Goal: Information Seeking & Learning: Learn about a topic

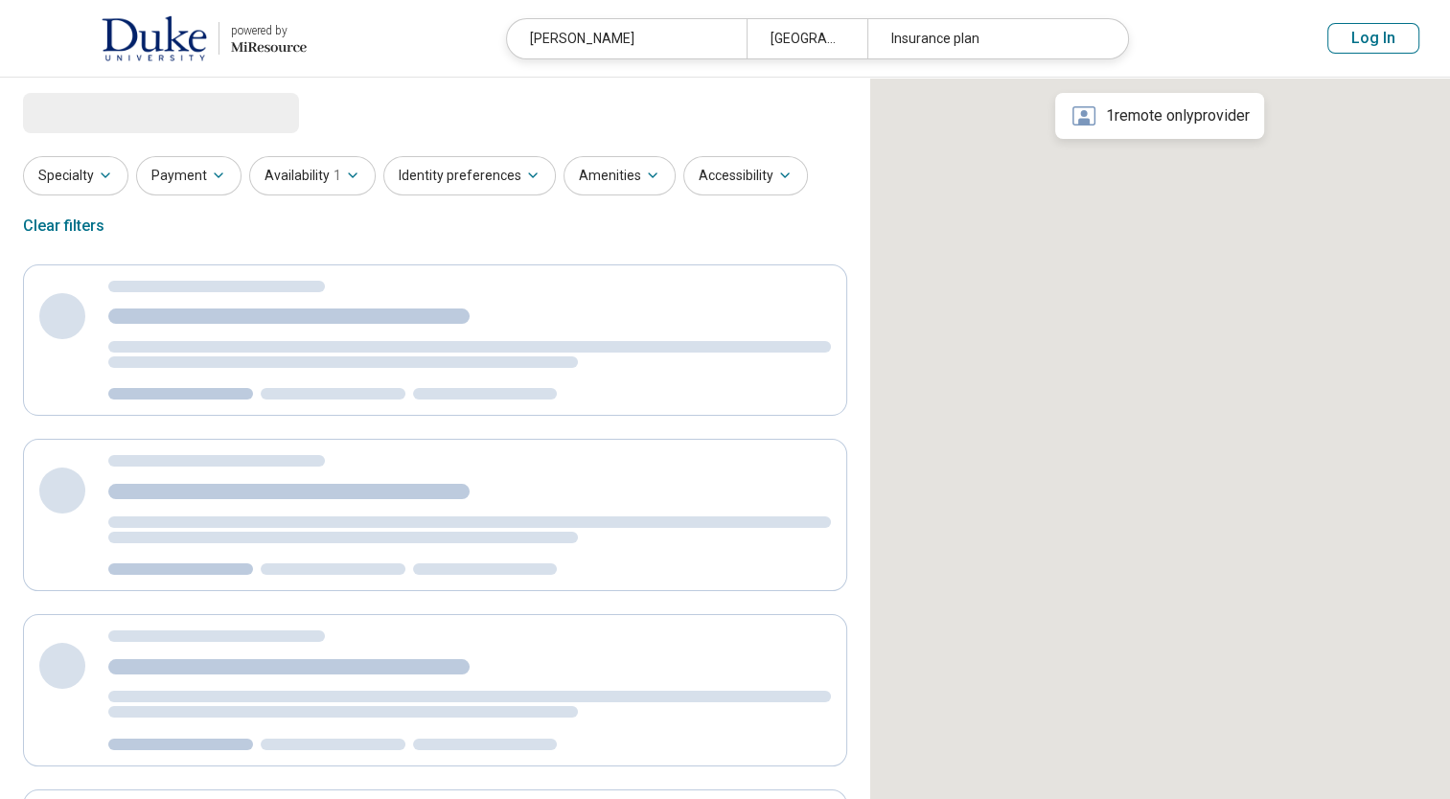
select select "***"
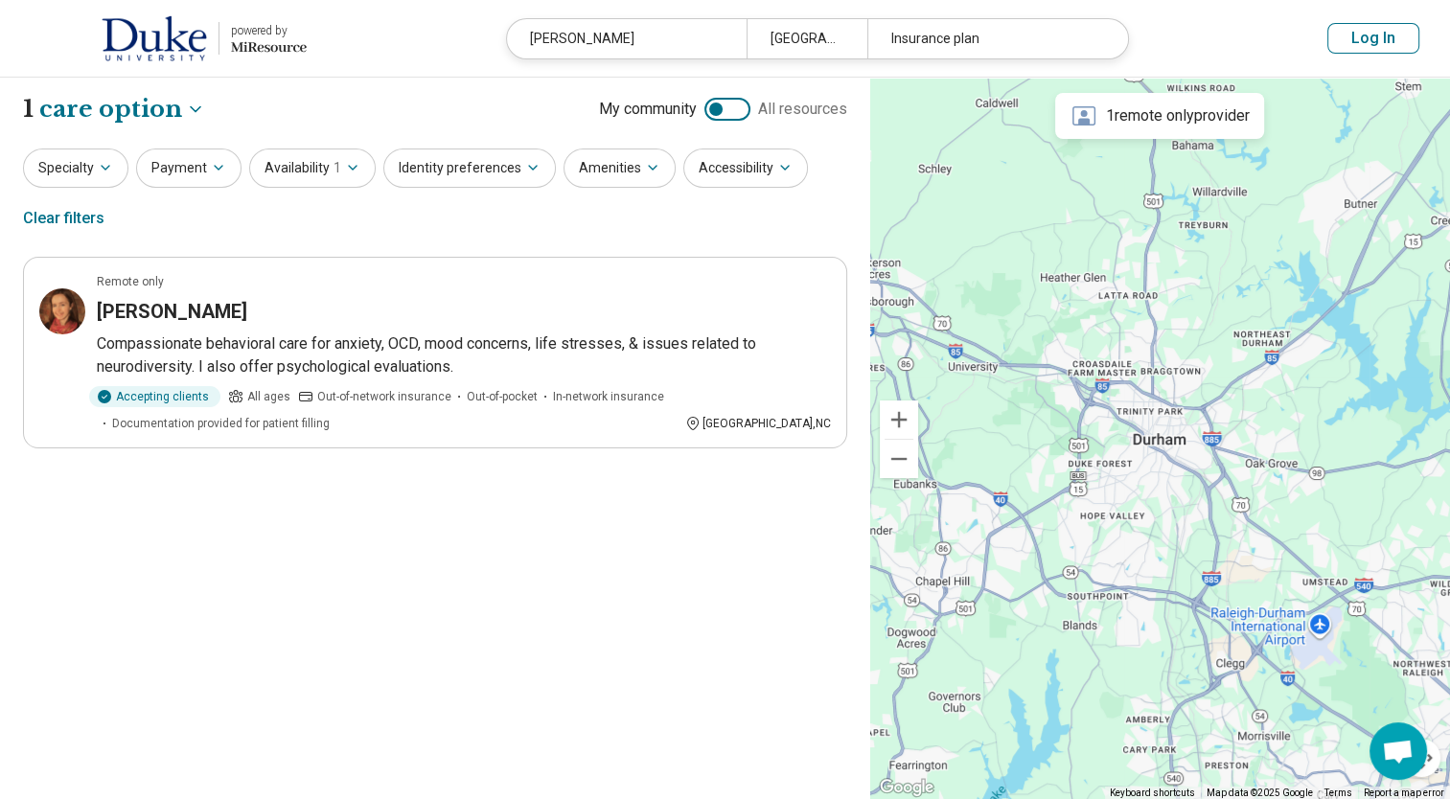
drag, startPoint x: 682, startPoint y: 39, endPoint x: 530, endPoint y: 49, distance: 152.6
click at [534, 50] on div "lindsay copeland" at bounding box center [627, 38] width 240 height 39
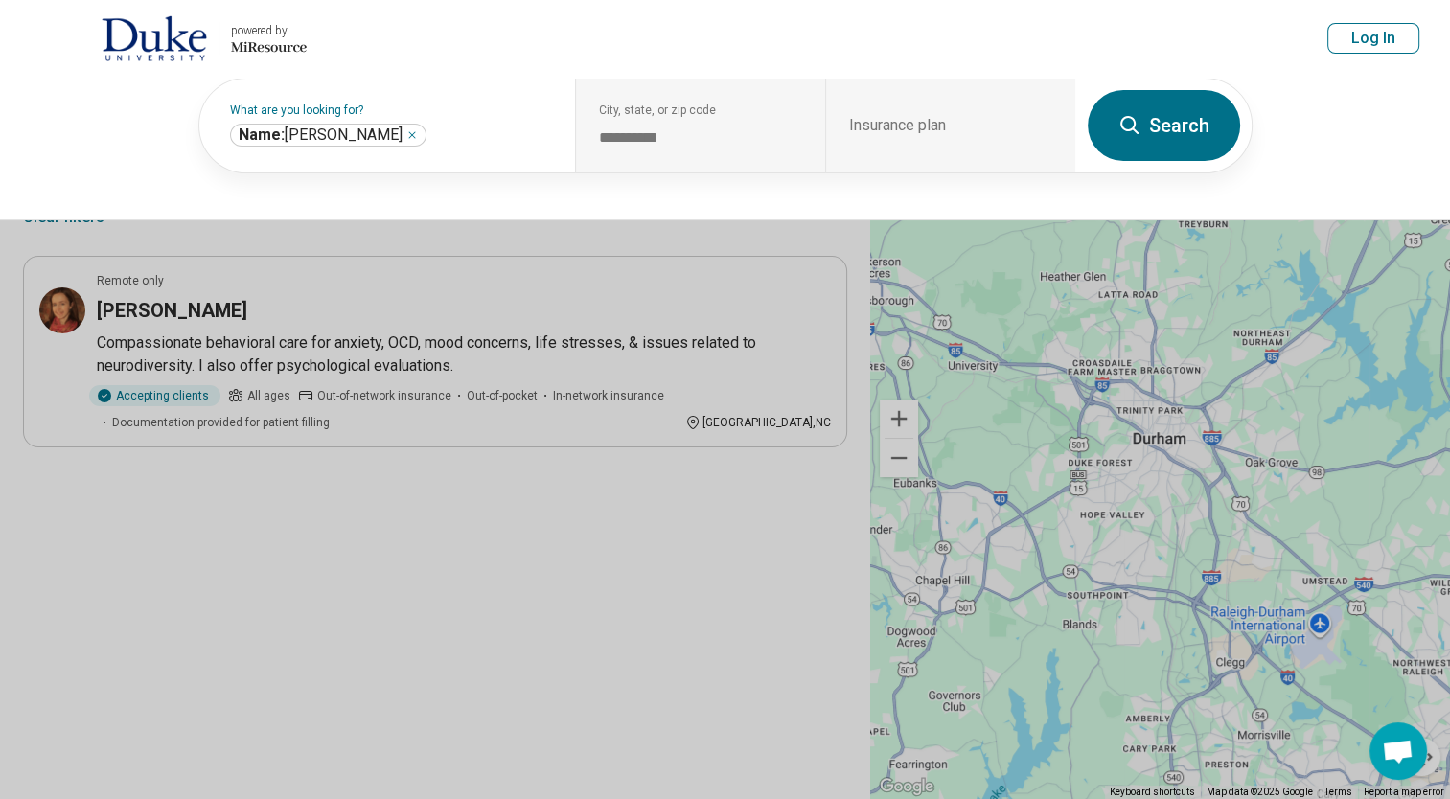
drag, startPoint x: 530, startPoint y: 49, endPoint x: 507, endPoint y: 44, distance: 23.5
click at [507, 44] on header "powered by Miresource logo lindsay copeland Durham, NC Insurance plan Log In" at bounding box center [725, 39] width 1450 height 78
drag, startPoint x: 912, startPoint y: 48, endPoint x: 875, endPoint y: 48, distance: 37.4
click at [911, 48] on header "powered by Miresource logo lindsay copeland Durham, NC Insurance plan Log In" at bounding box center [725, 39] width 1450 height 78
click at [1252, 108] on div "**********" at bounding box center [725, 149] width 1450 height 144
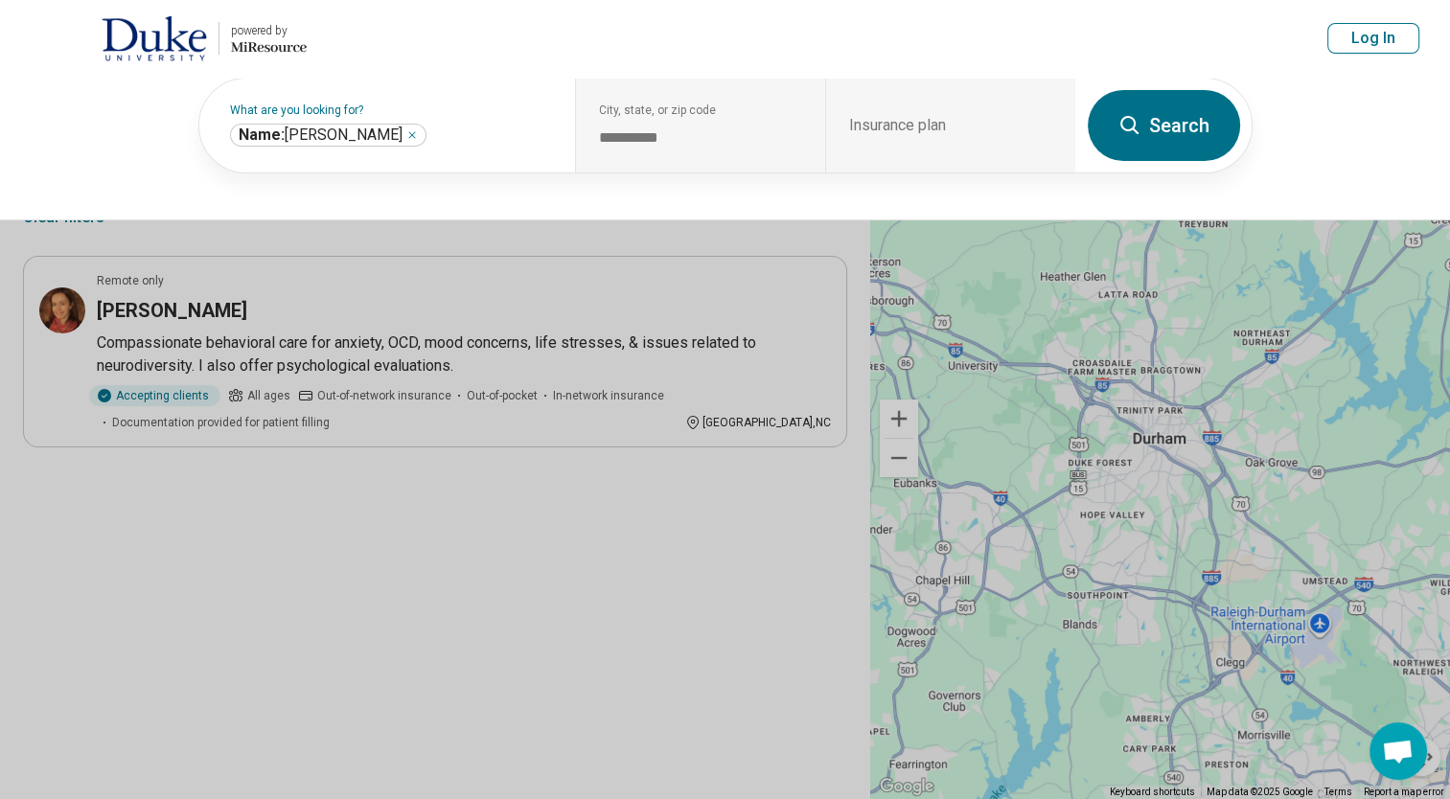
click at [756, 242] on button at bounding box center [725, 399] width 1450 height 799
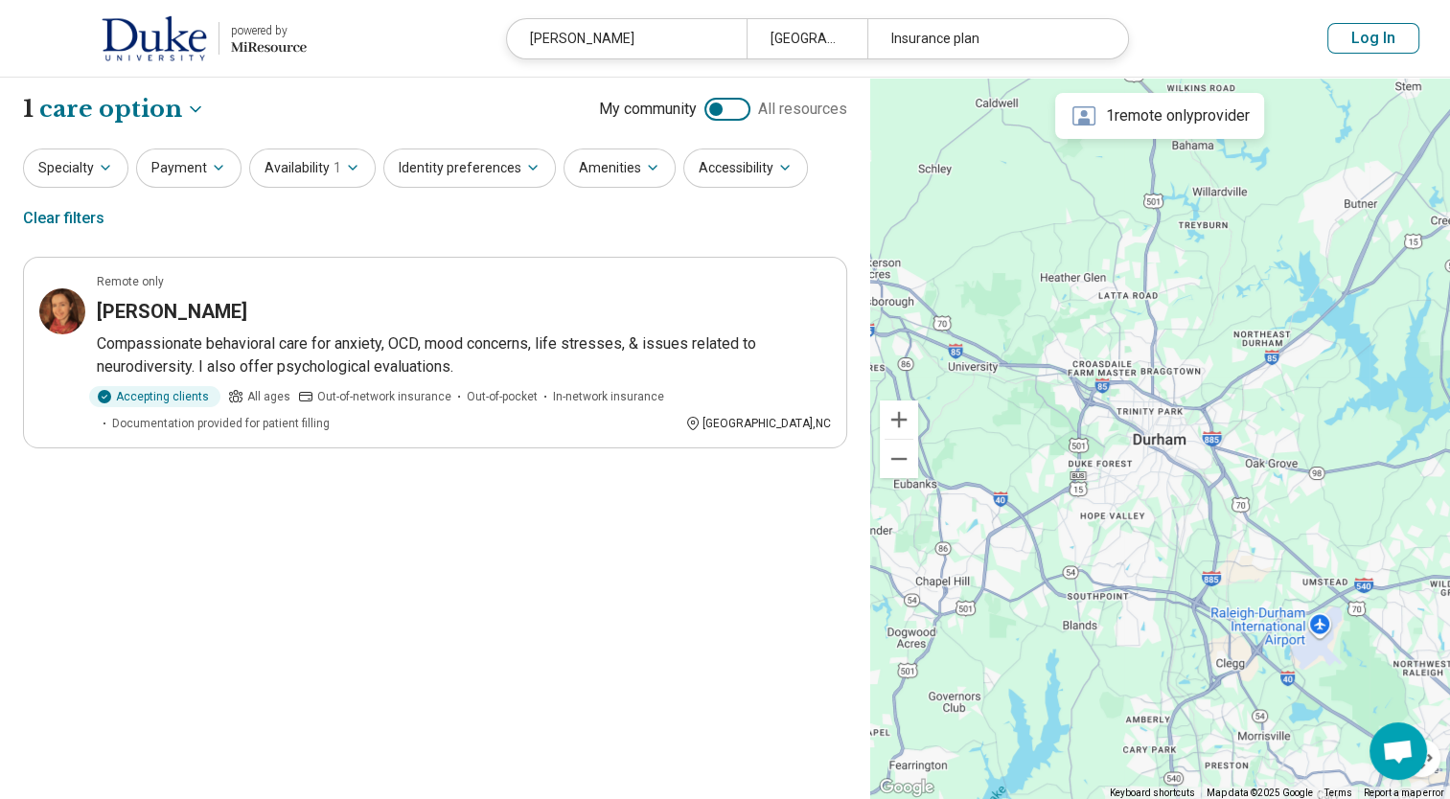
drag, startPoint x: 643, startPoint y: 36, endPoint x: 481, endPoint y: 26, distance: 162.3
click at [481, 26] on header "powered by Miresource logo lindsay copeland Durham, NC Insurance plan Log In" at bounding box center [725, 39] width 1450 height 78
drag, startPoint x: 481, startPoint y: 26, endPoint x: 703, endPoint y: 37, distance: 222.6
click at [703, 37] on div "lindsay copeland" at bounding box center [627, 38] width 240 height 39
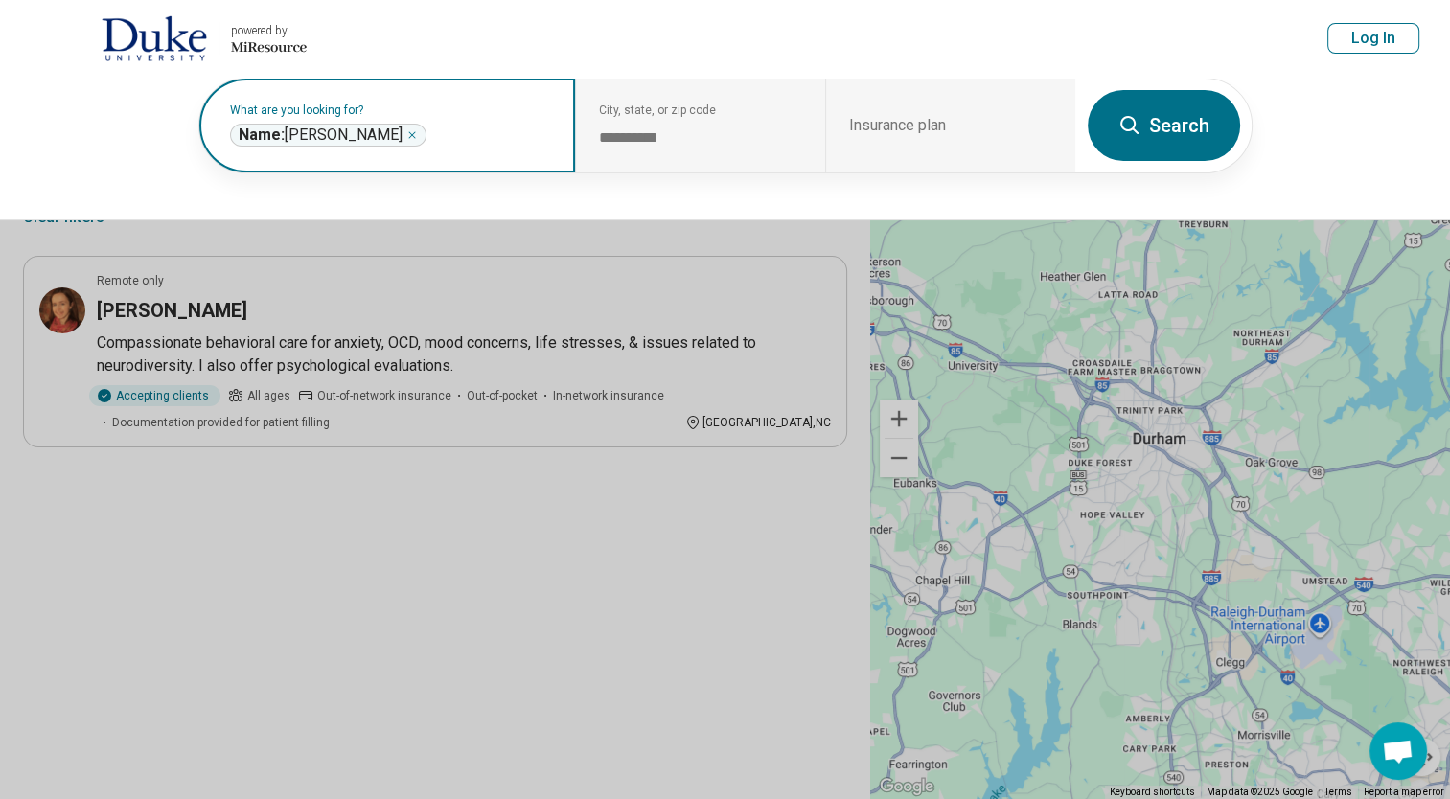
click at [406, 137] on icon "Remove" at bounding box center [411, 134] width 11 height 11
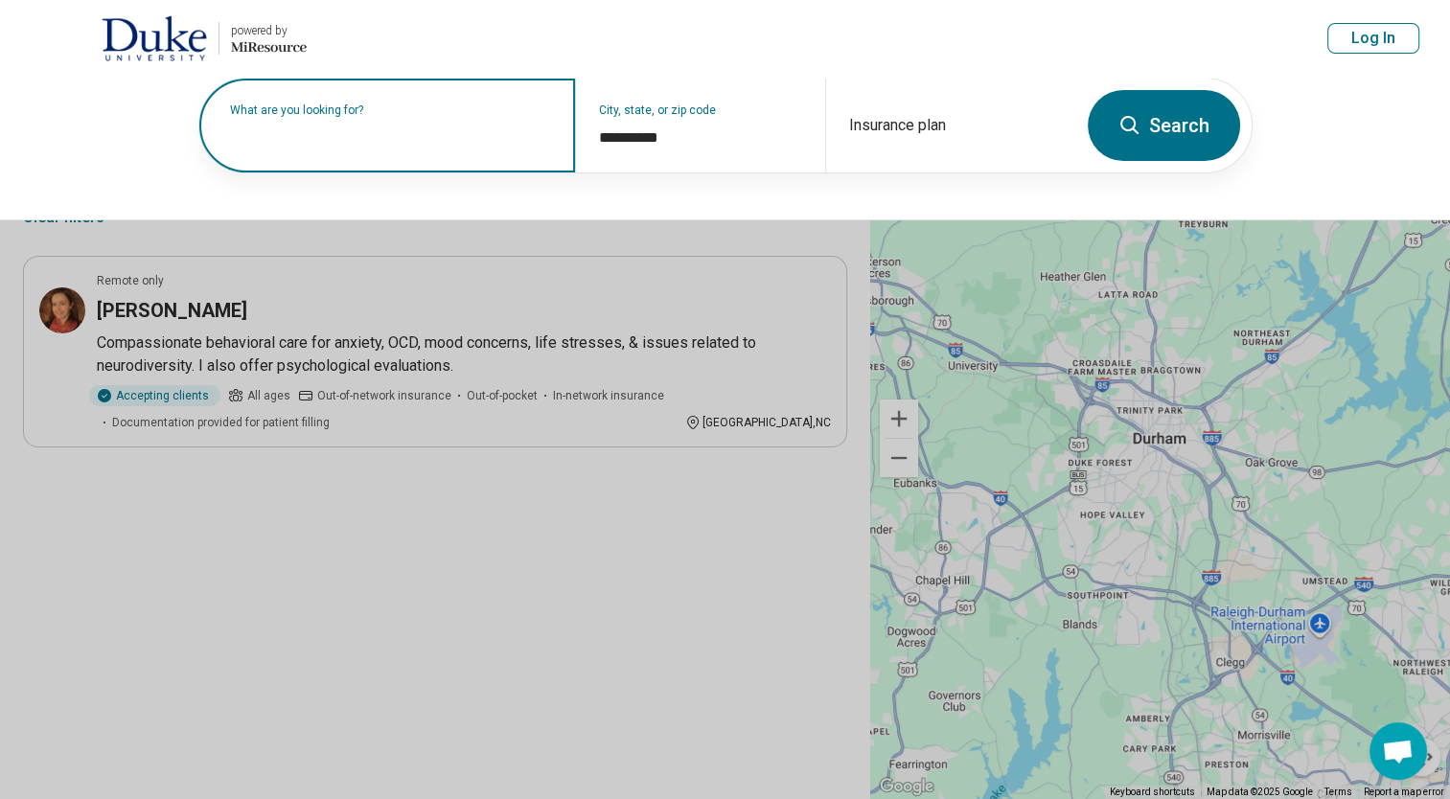
click at [430, 116] on label "What are you looking for?" at bounding box center [391, 109] width 322 height 11
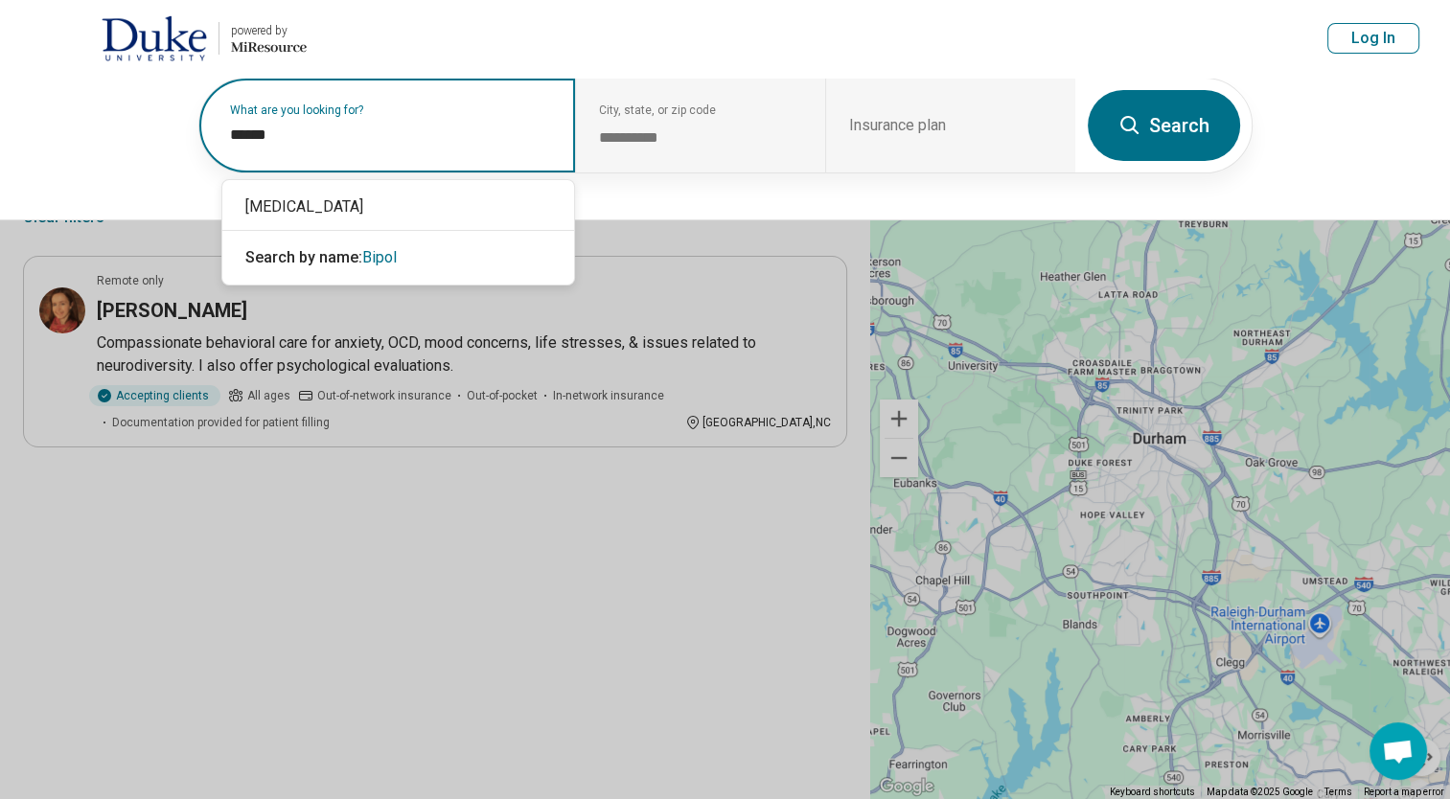
type input "*******"
click at [321, 211] on div "[MEDICAL_DATA]" at bounding box center [398, 207] width 352 height 38
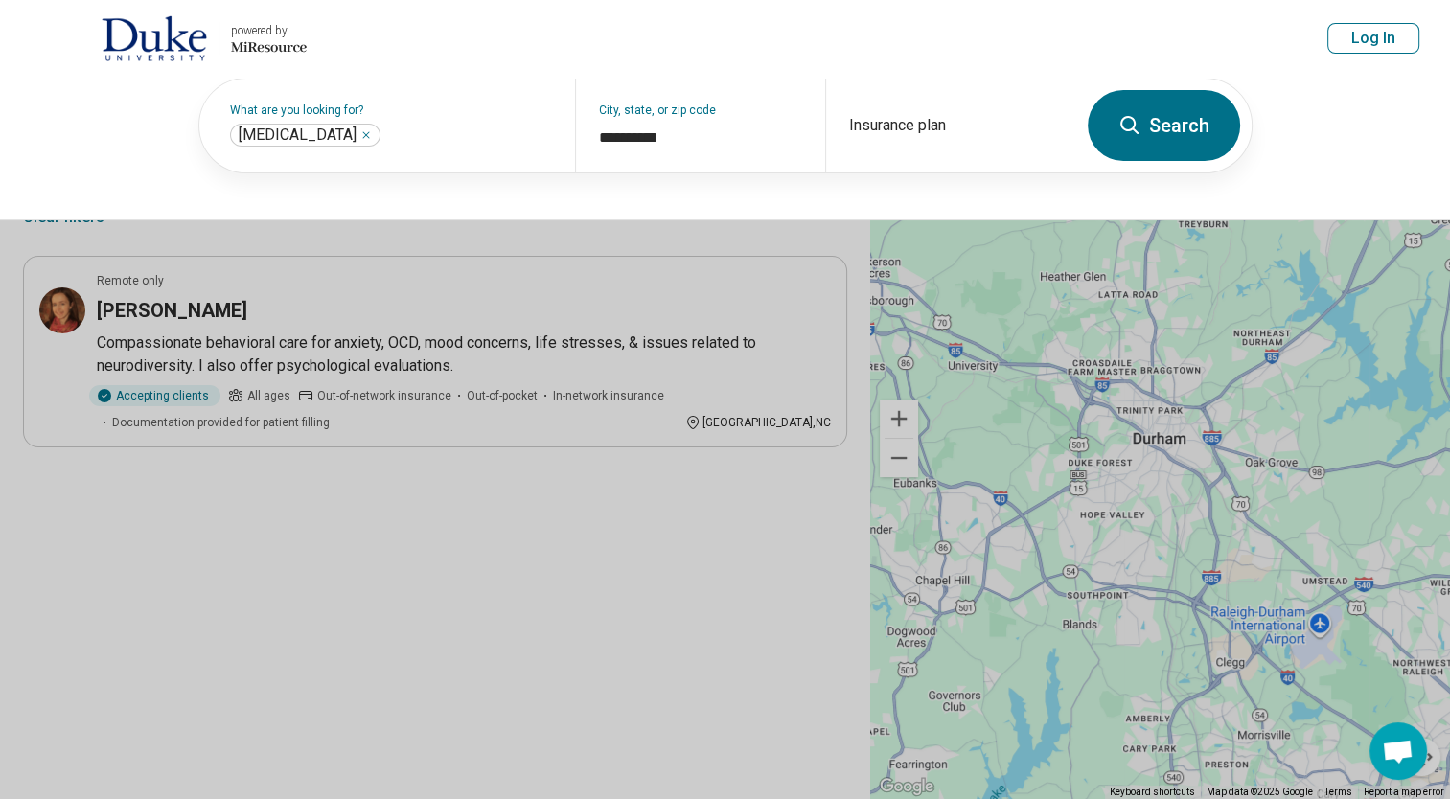
click at [1157, 129] on button "Search" at bounding box center [1163, 125] width 152 height 71
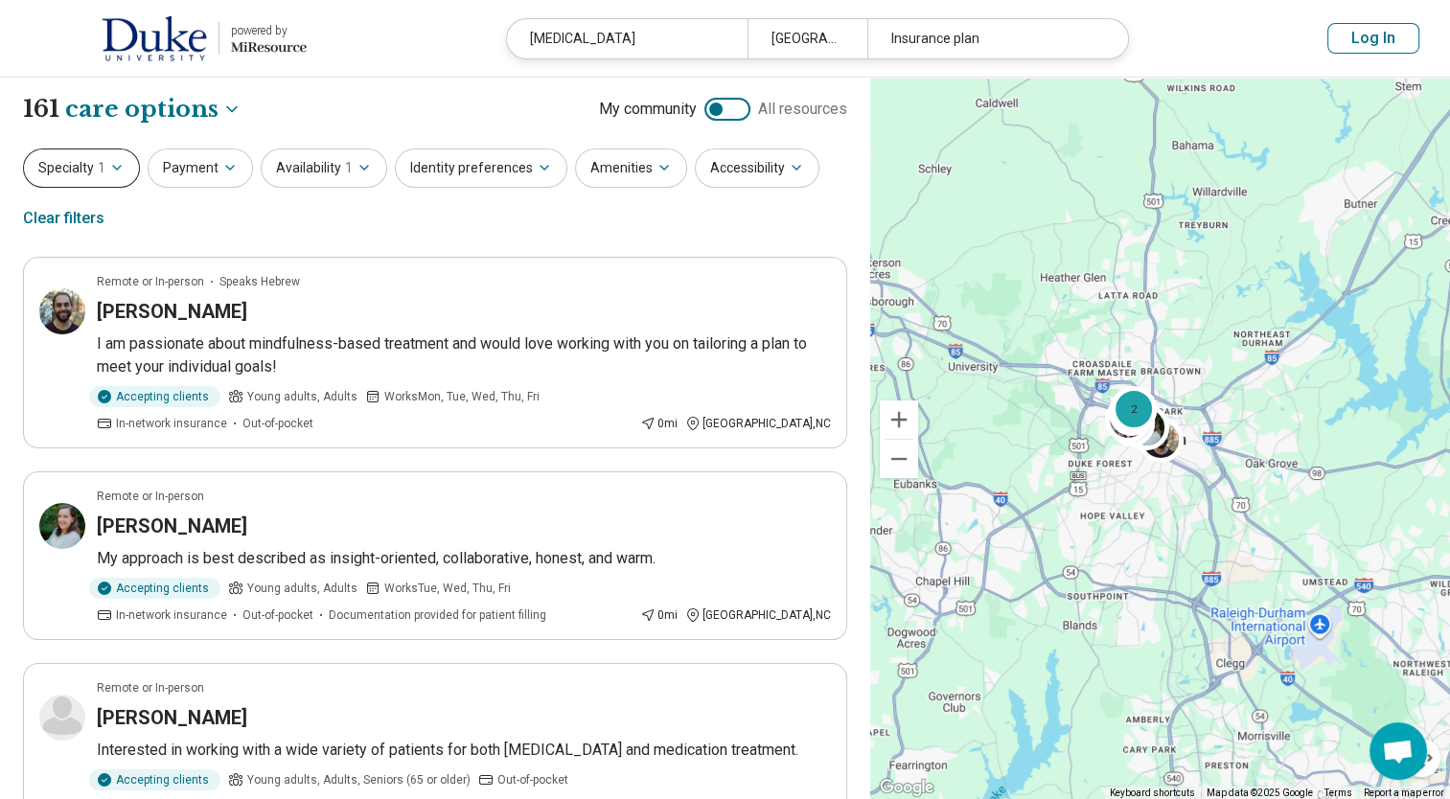
click at [111, 170] on icon "button" at bounding box center [116, 167] width 15 height 15
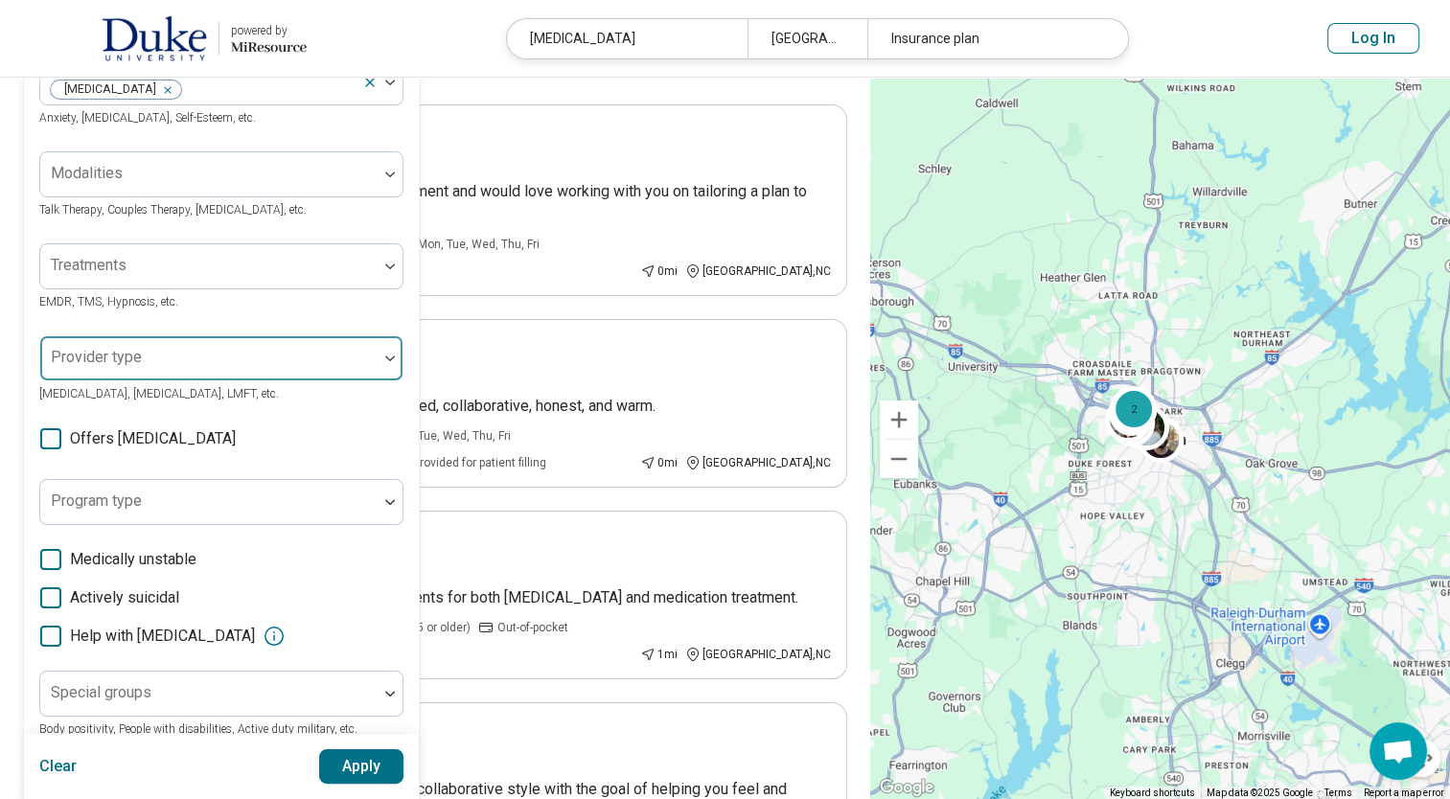
scroll to position [287, 0]
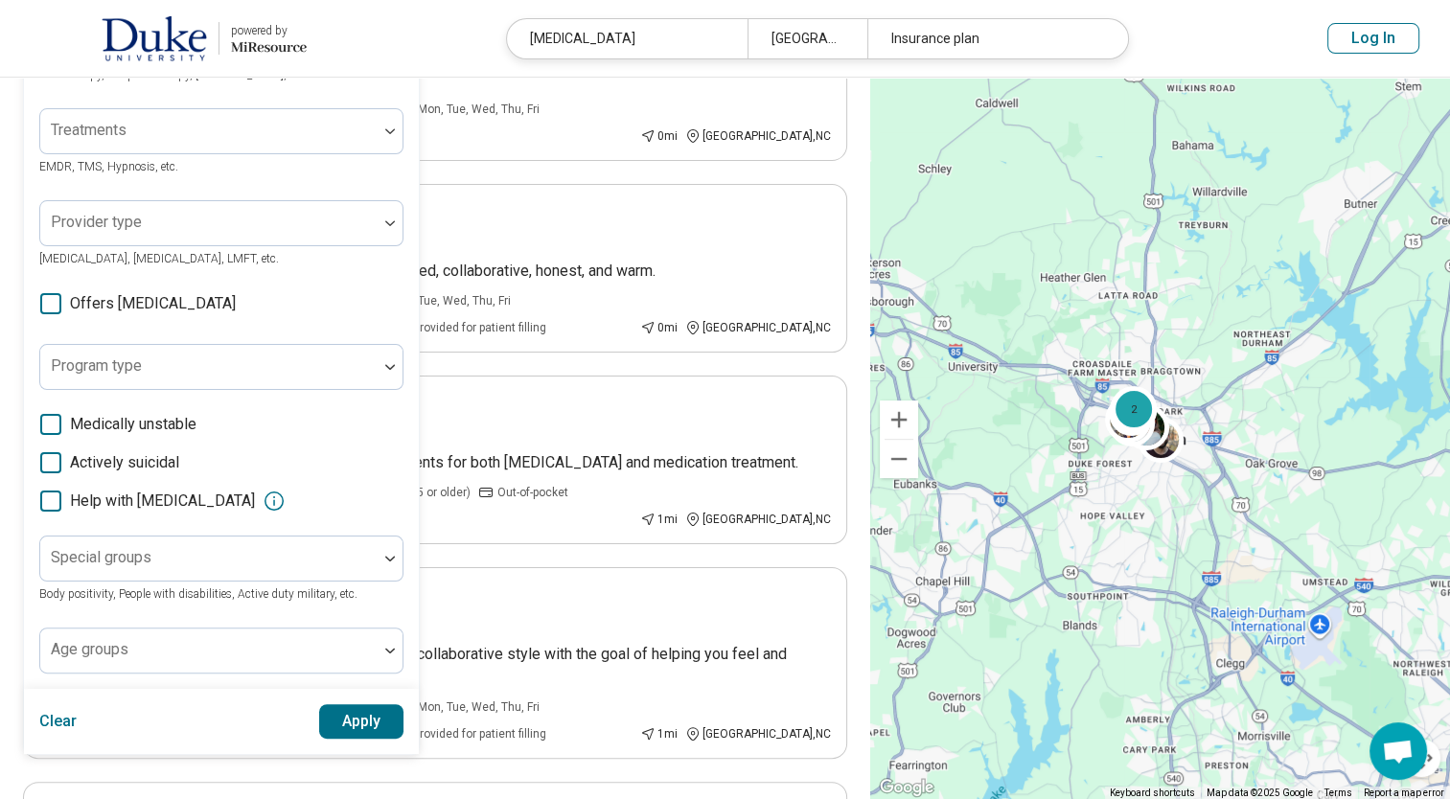
click at [358, 721] on button "Apply" at bounding box center [361, 721] width 85 height 34
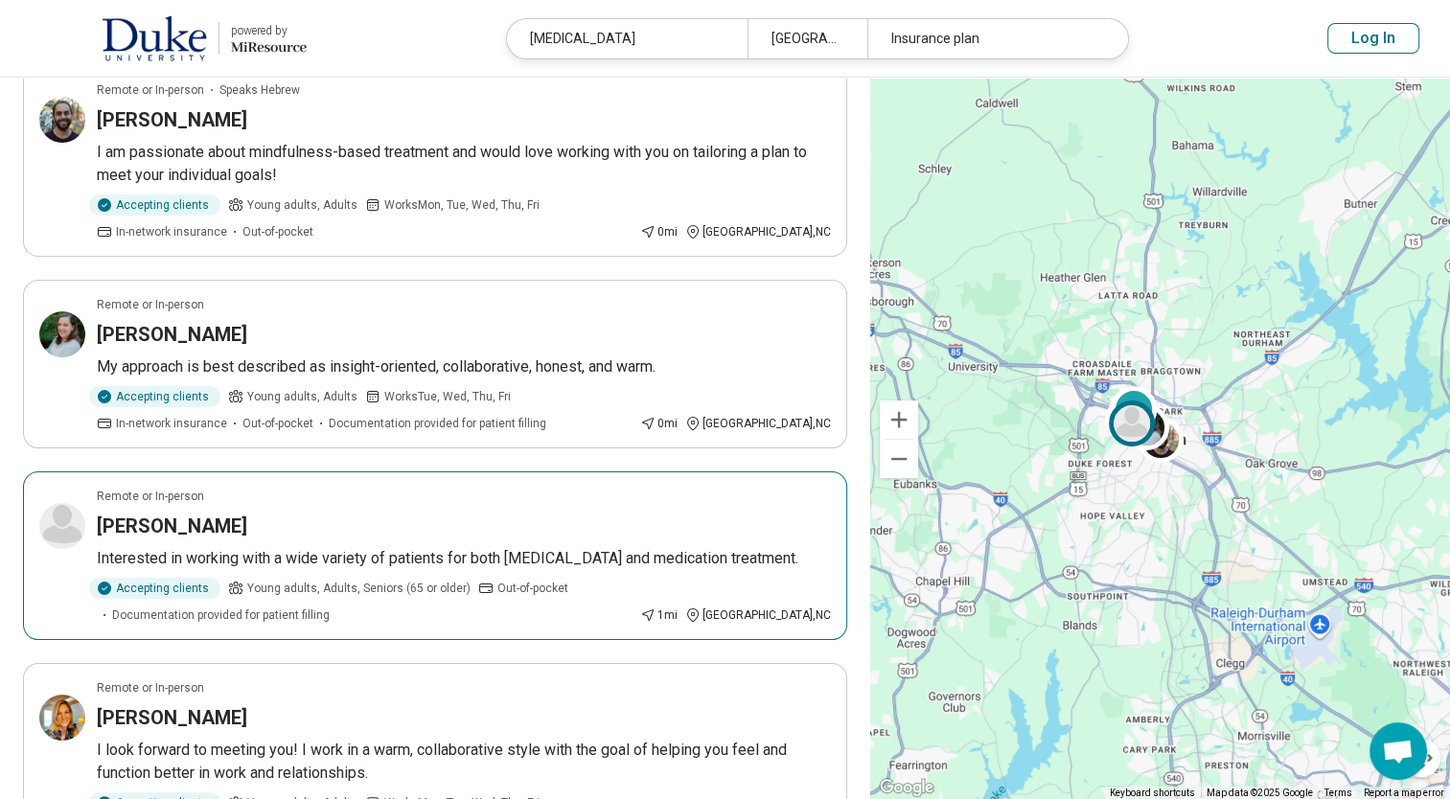
scroll to position [0, 0]
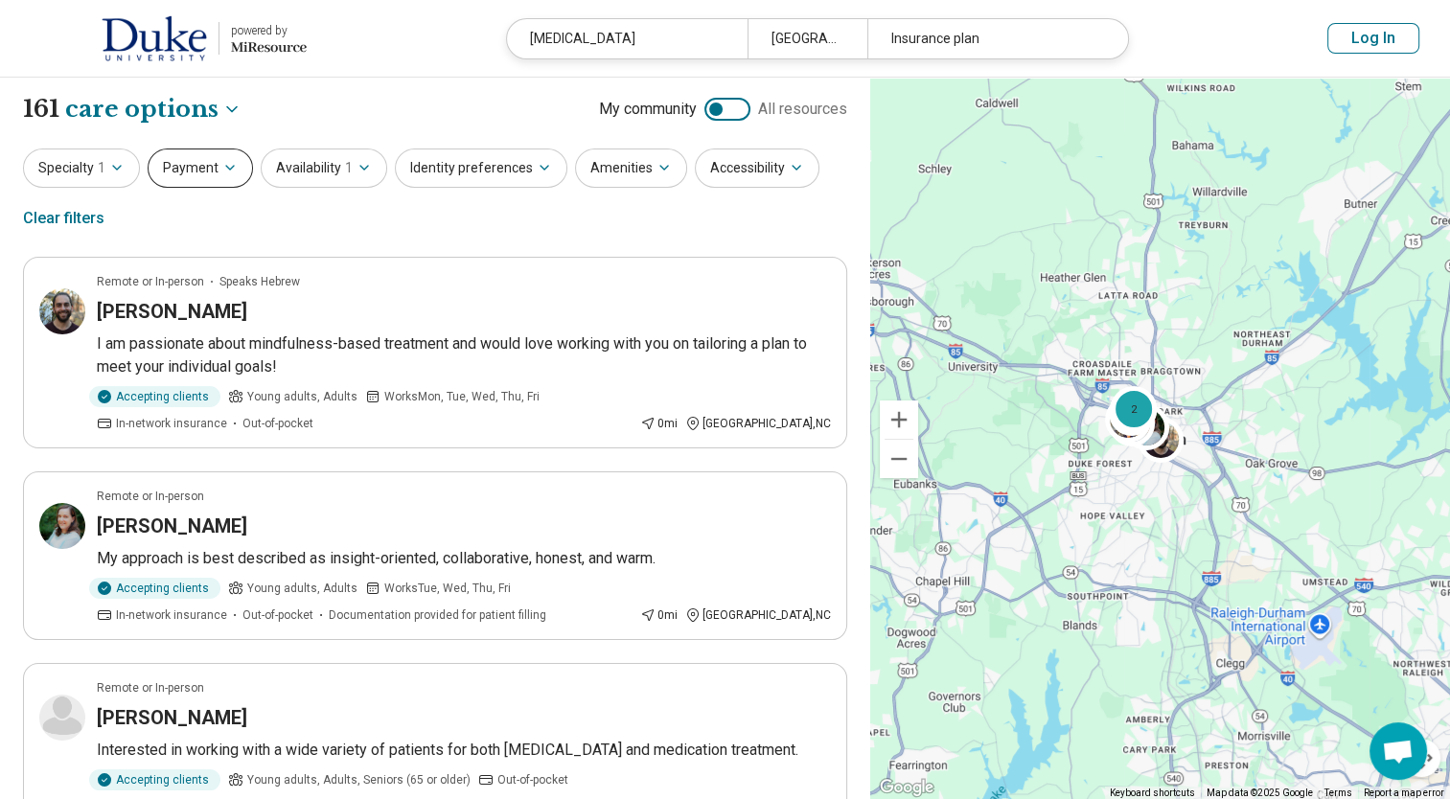
click at [236, 164] on button "Payment" at bounding box center [200, 168] width 105 height 39
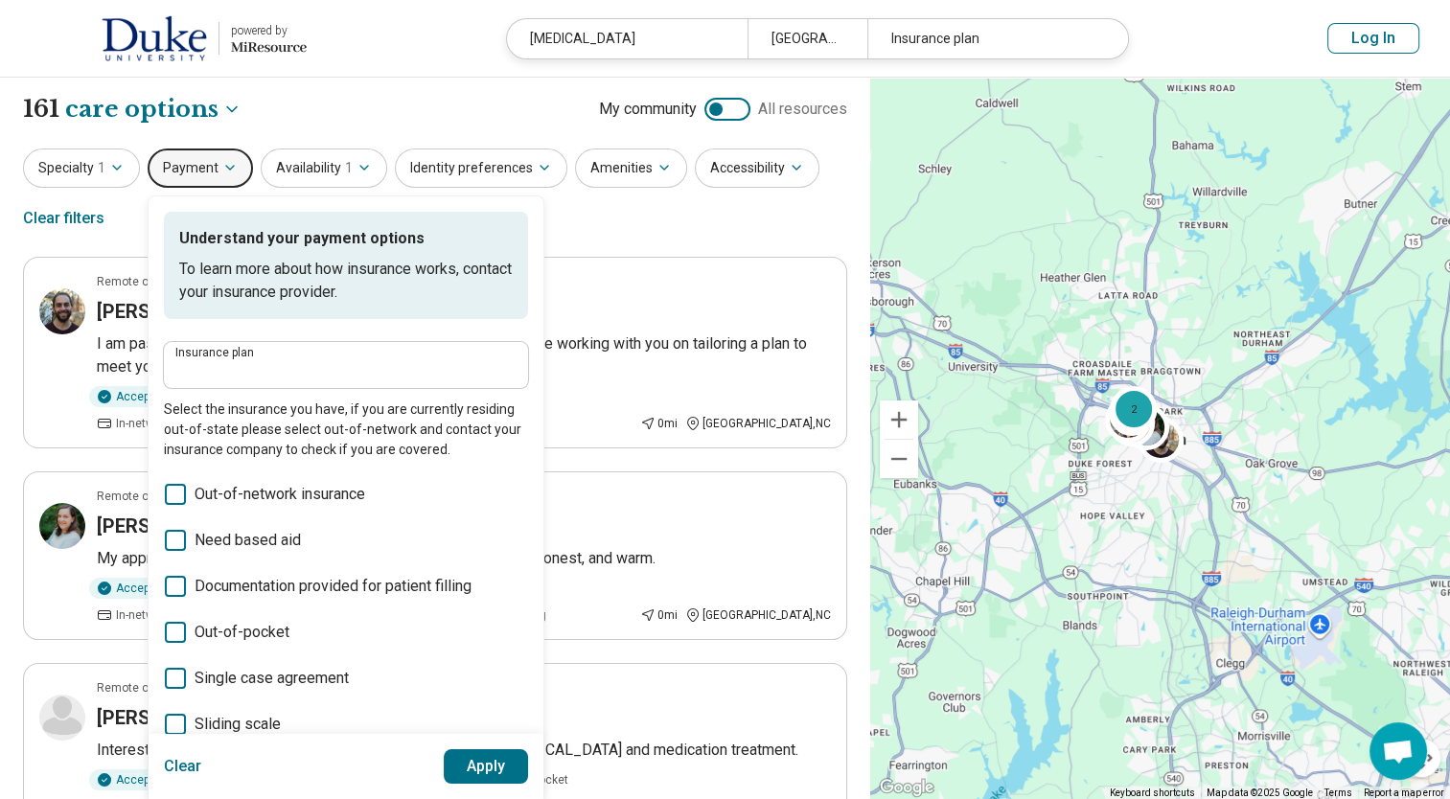
drag, startPoint x: 237, startPoint y: 163, endPoint x: 248, endPoint y: 165, distance: 11.7
click at [236, 165] on button "Payment" at bounding box center [200, 168] width 105 height 39
click at [452, 174] on button "Identity preferences" at bounding box center [481, 168] width 172 height 39
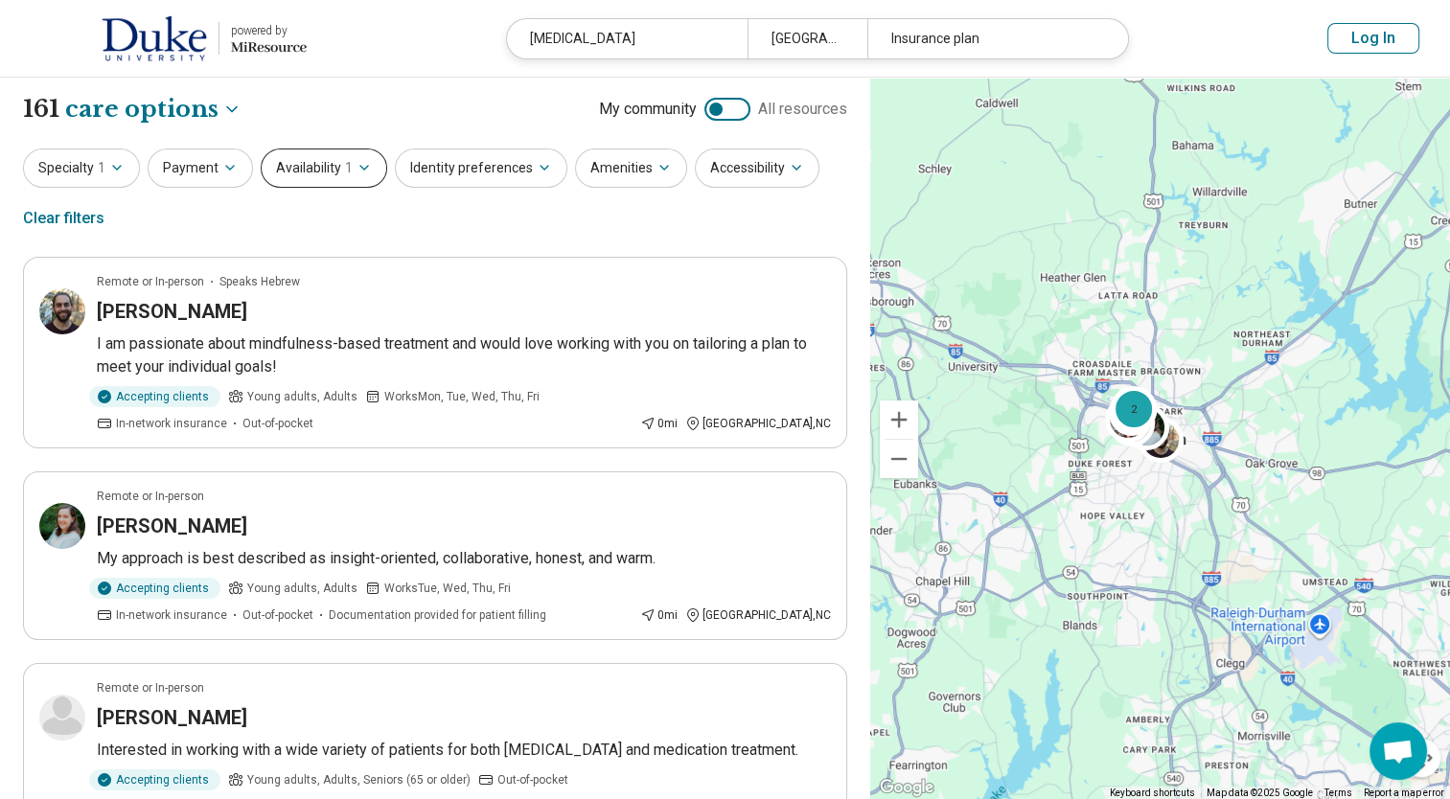
click at [345, 163] on span "1" at bounding box center [349, 168] width 8 height 20
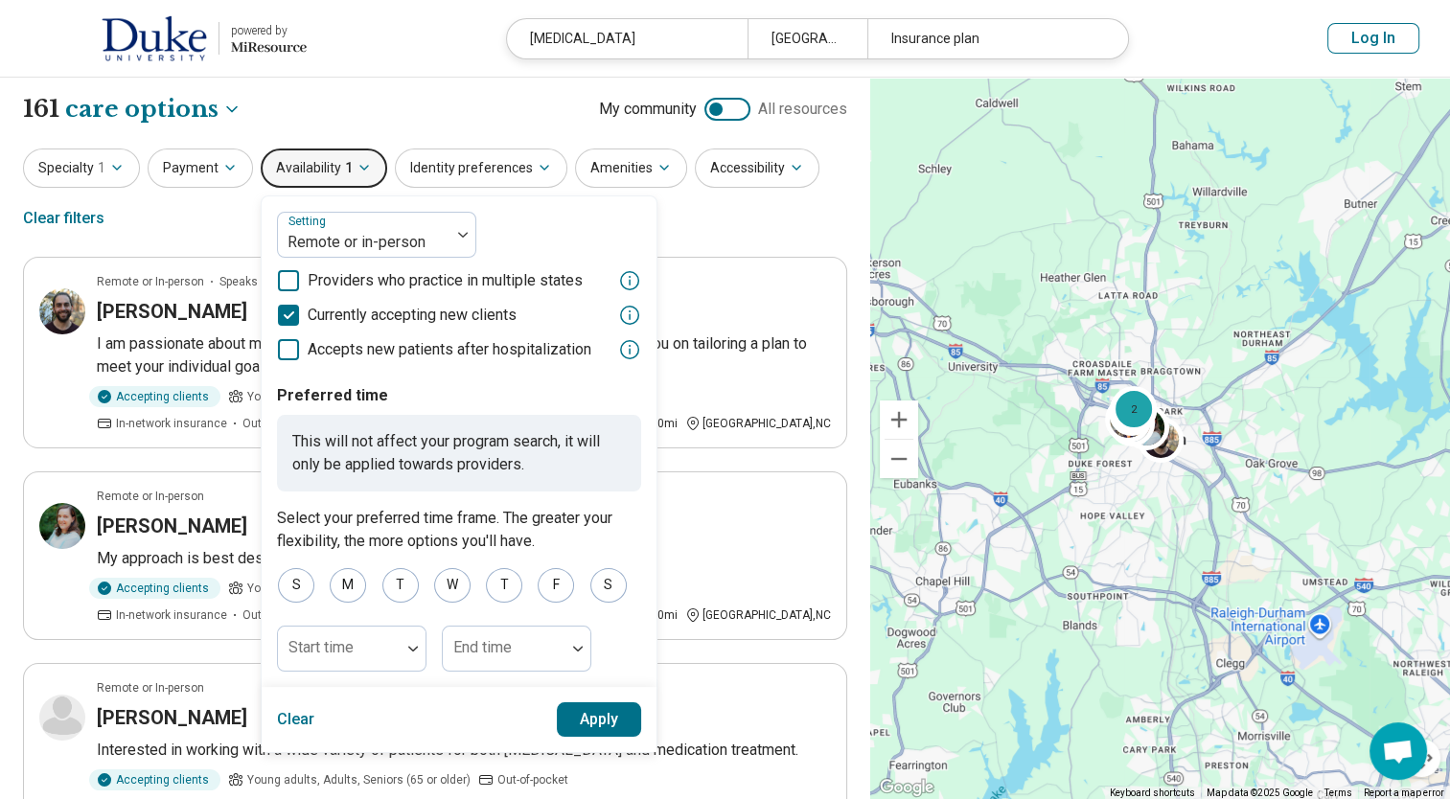
click at [608, 720] on button "Apply" at bounding box center [599, 719] width 85 height 34
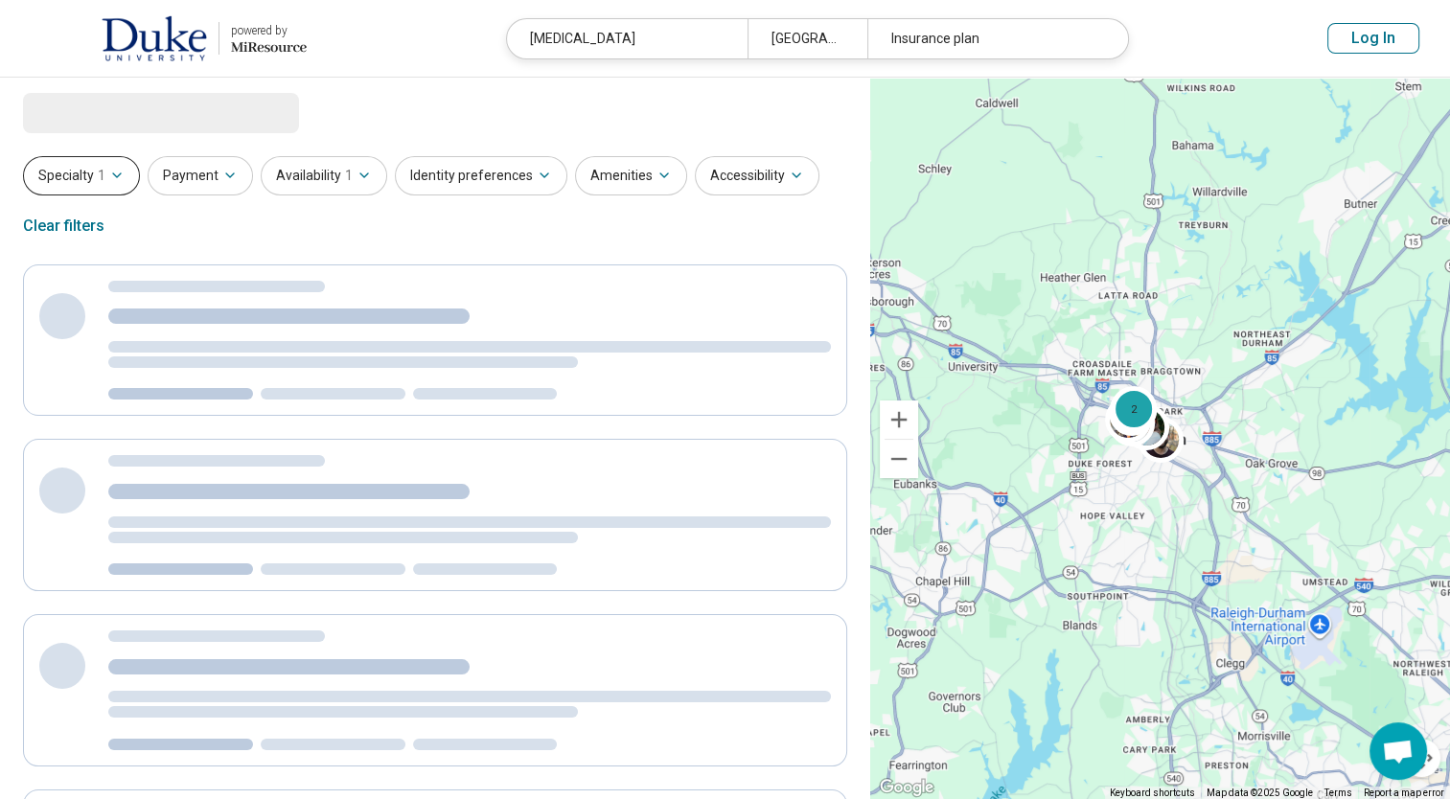
click at [65, 174] on button "Specialty 1" at bounding box center [81, 175] width 117 height 39
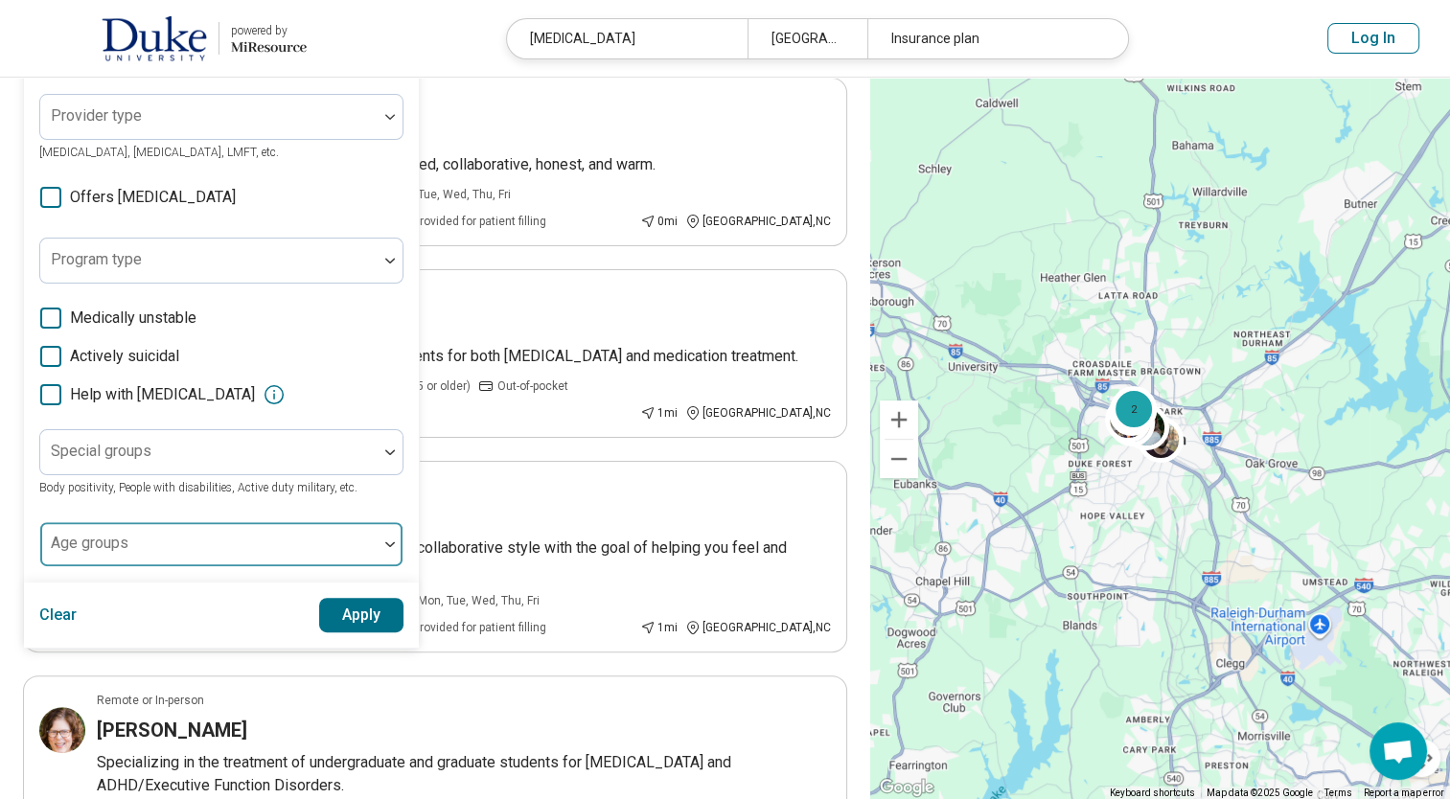
click at [356, 554] on div at bounding box center [209, 551] width 322 height 27
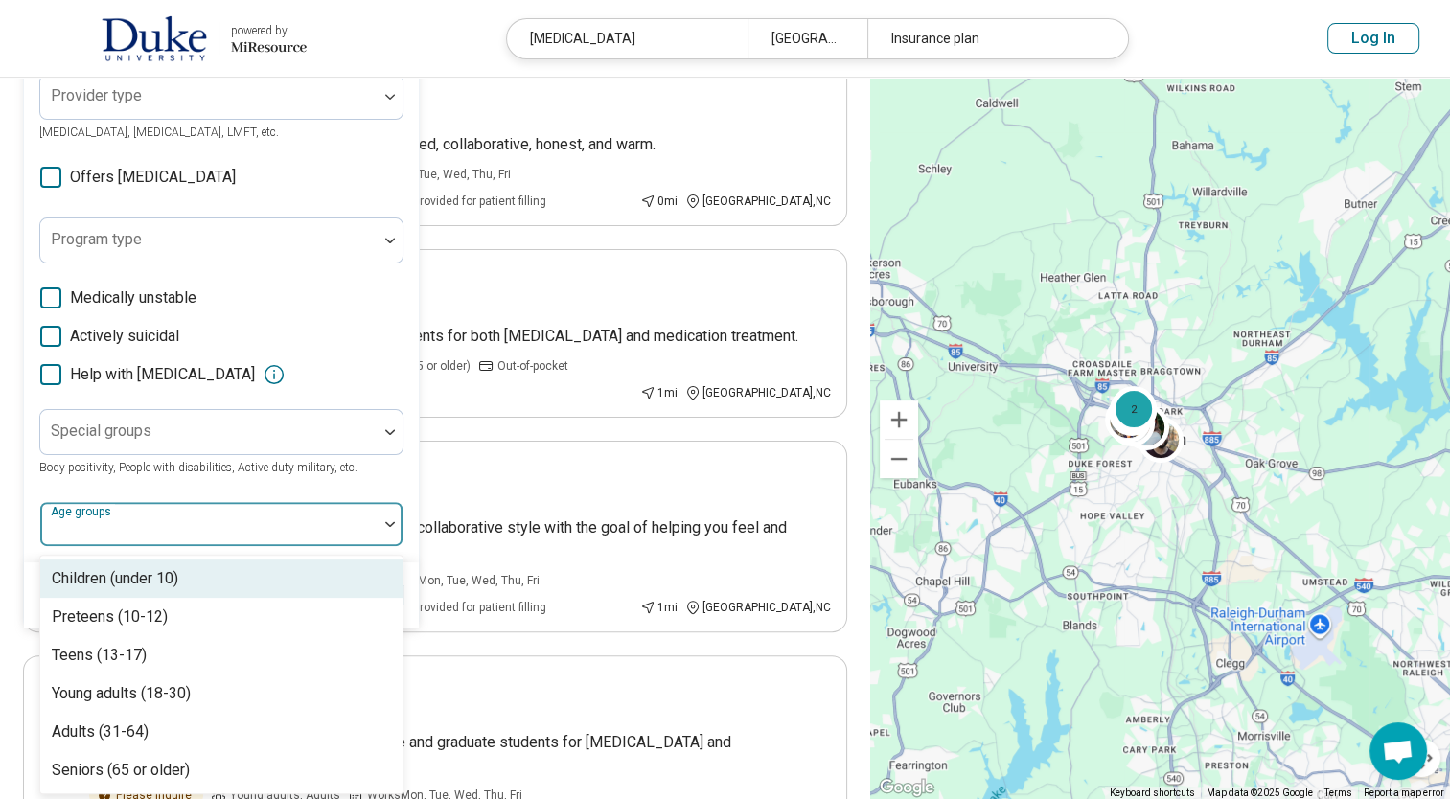
scroll to position [415, 0]
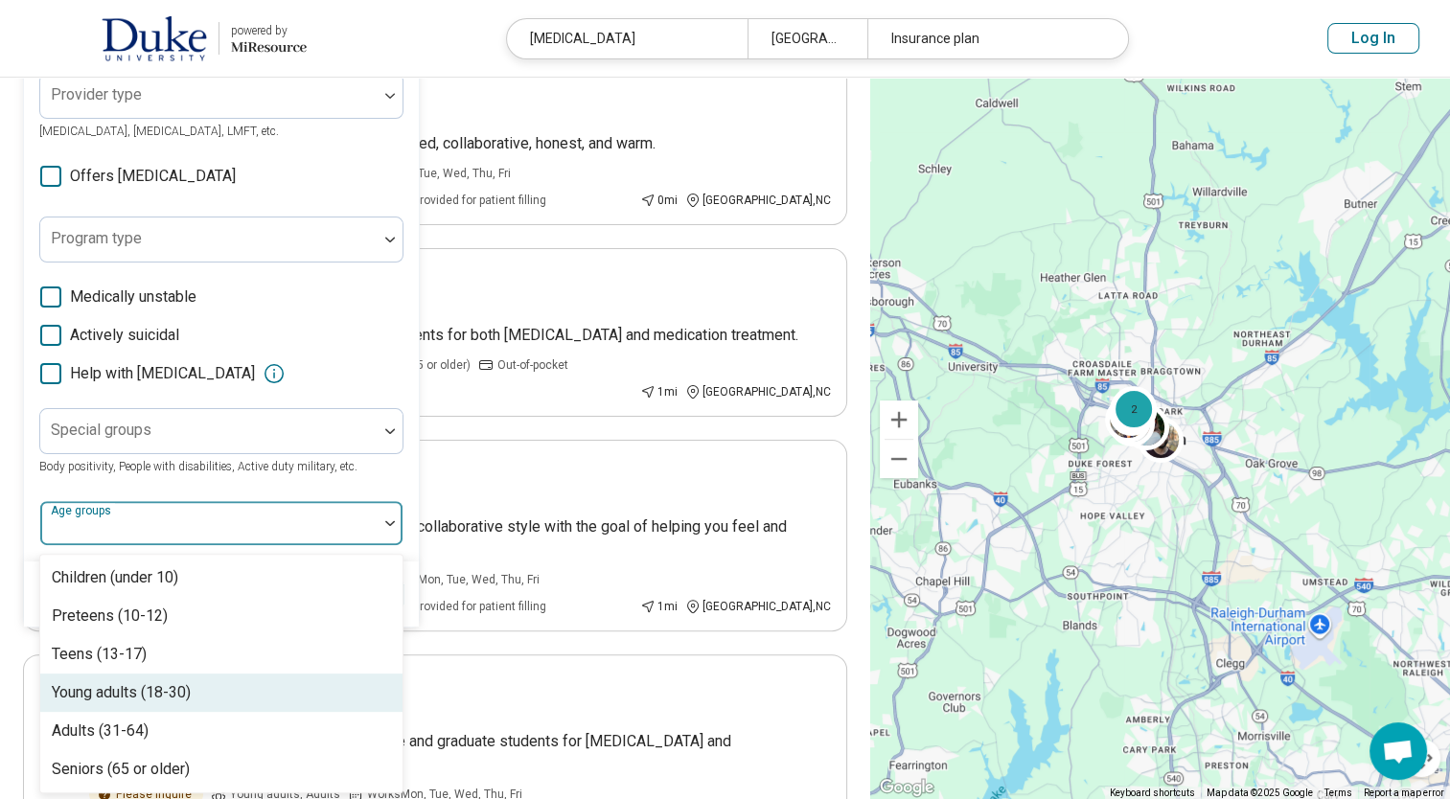
click at [216, 684] on div "Young adults (18-30)" at bounding box center [221, 693] width 362 height 38
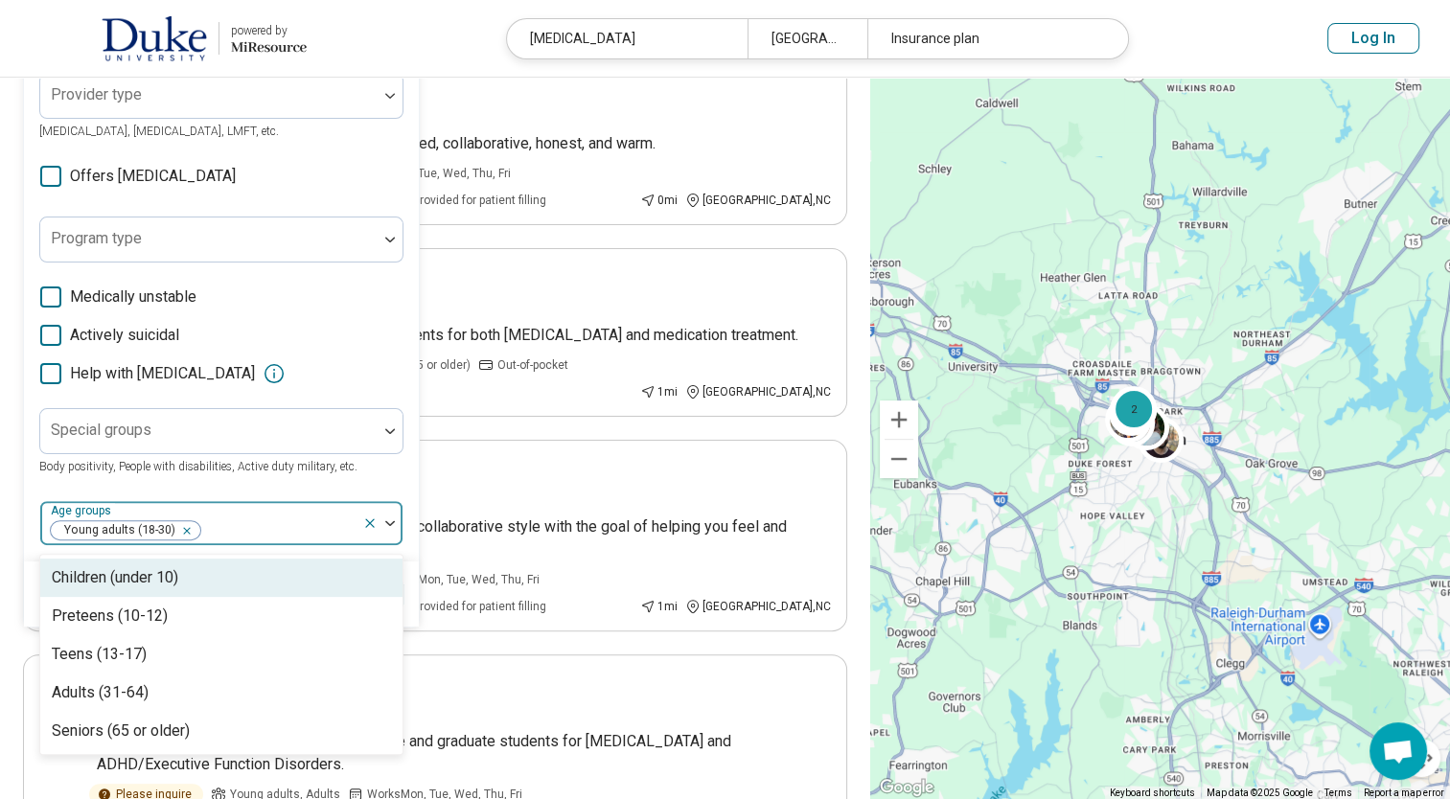
click at [372, 473] on div "Special groups Body positivity, People with disabilities, Active duty military,…" at bounding box center [221, 442] width 364 height 69
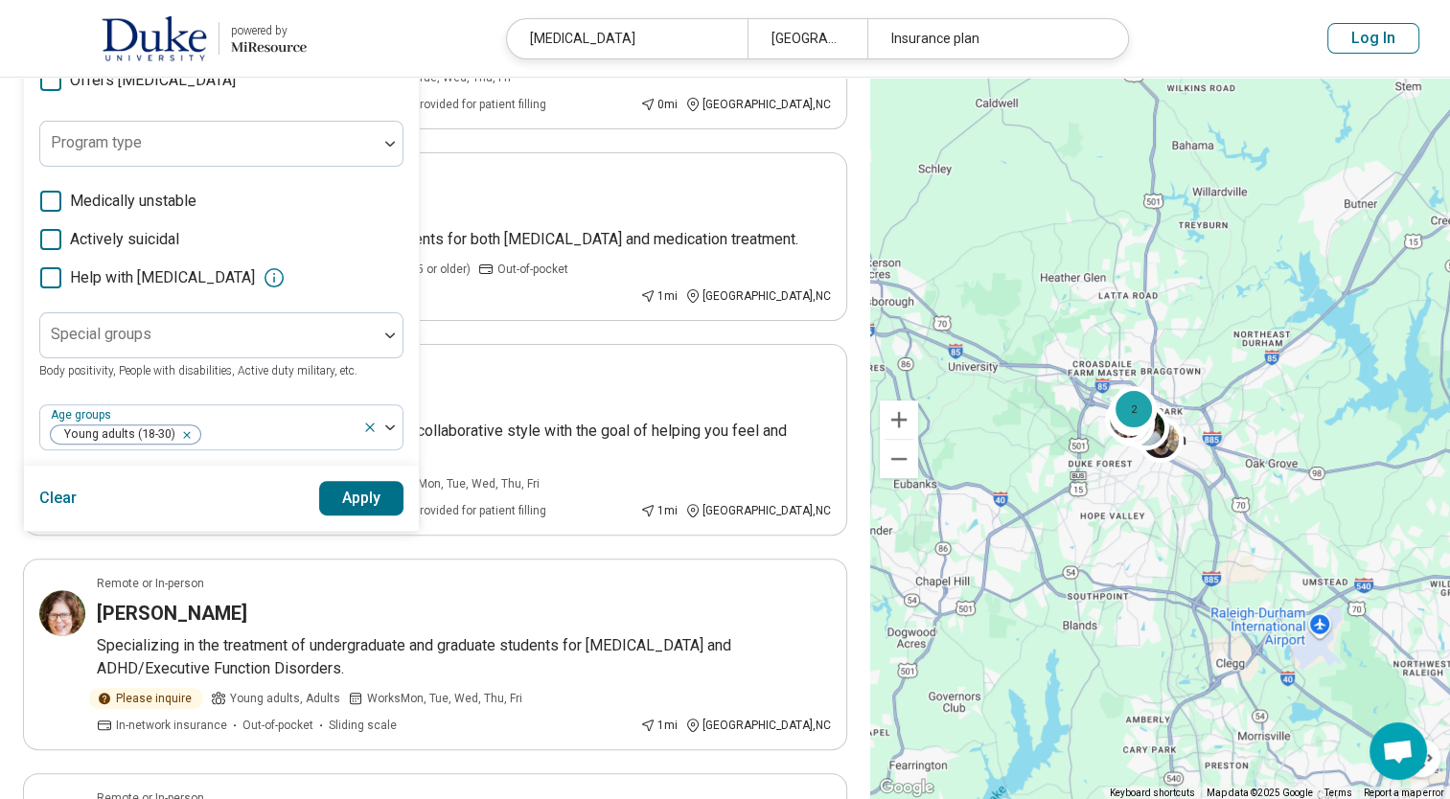
click at [364, 496] on button "Apply" at bounding box center [361, 498] width 85 height 34
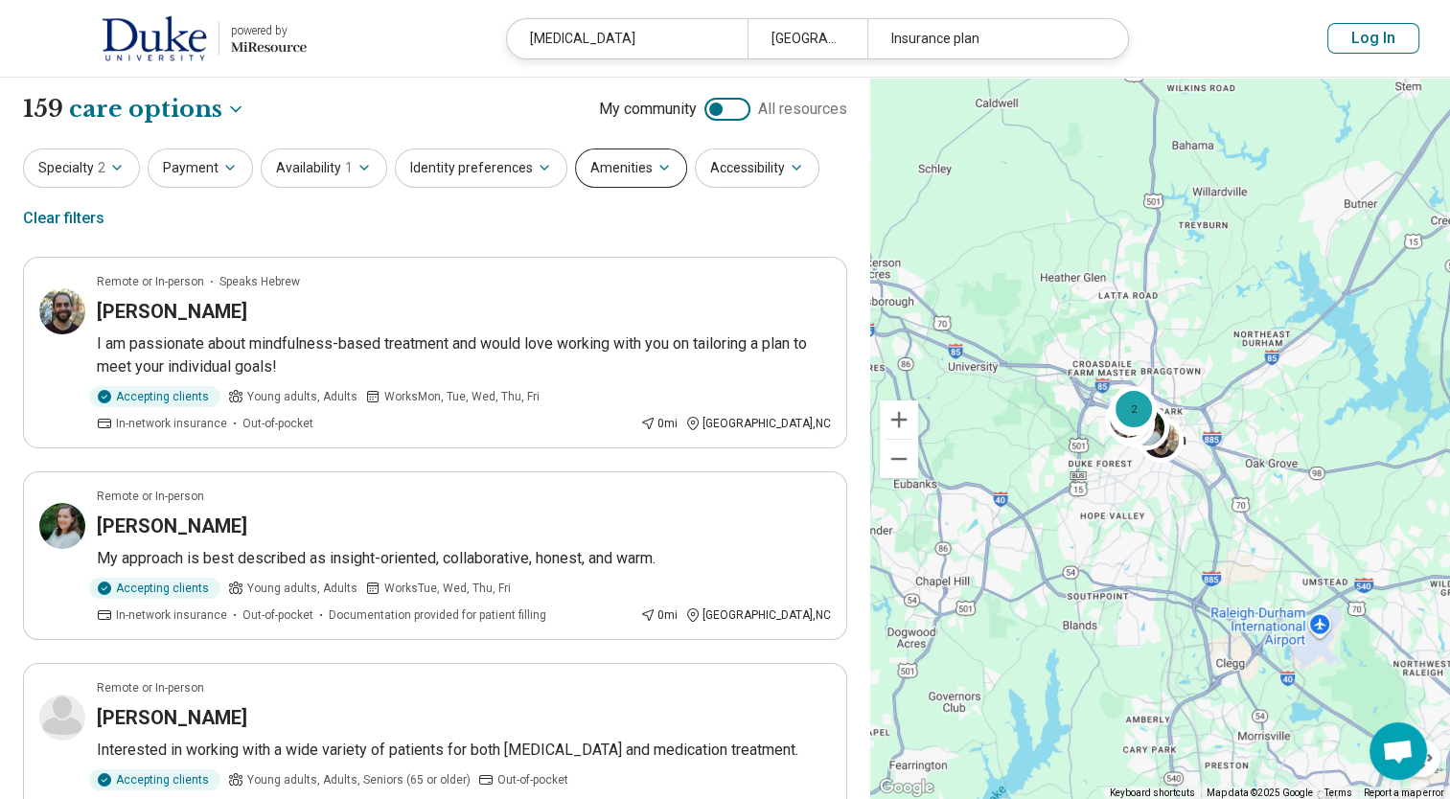
click at [635, 166] on button "Amenities" at bounding box center [631, 168] width 112 height 39
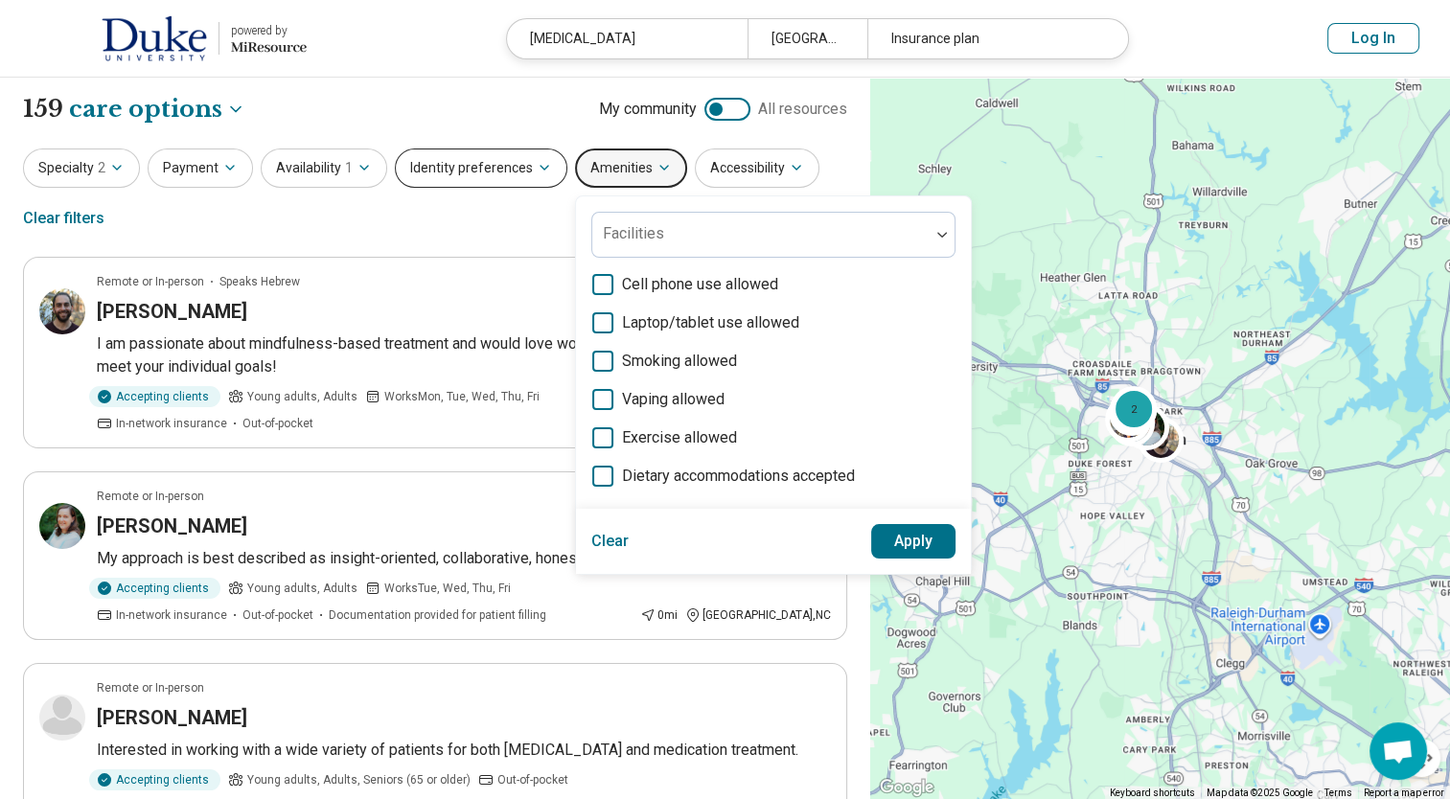
click at [468, 172] on button "Identity preferences" at bounding box center [481, 168] width 172 height 39
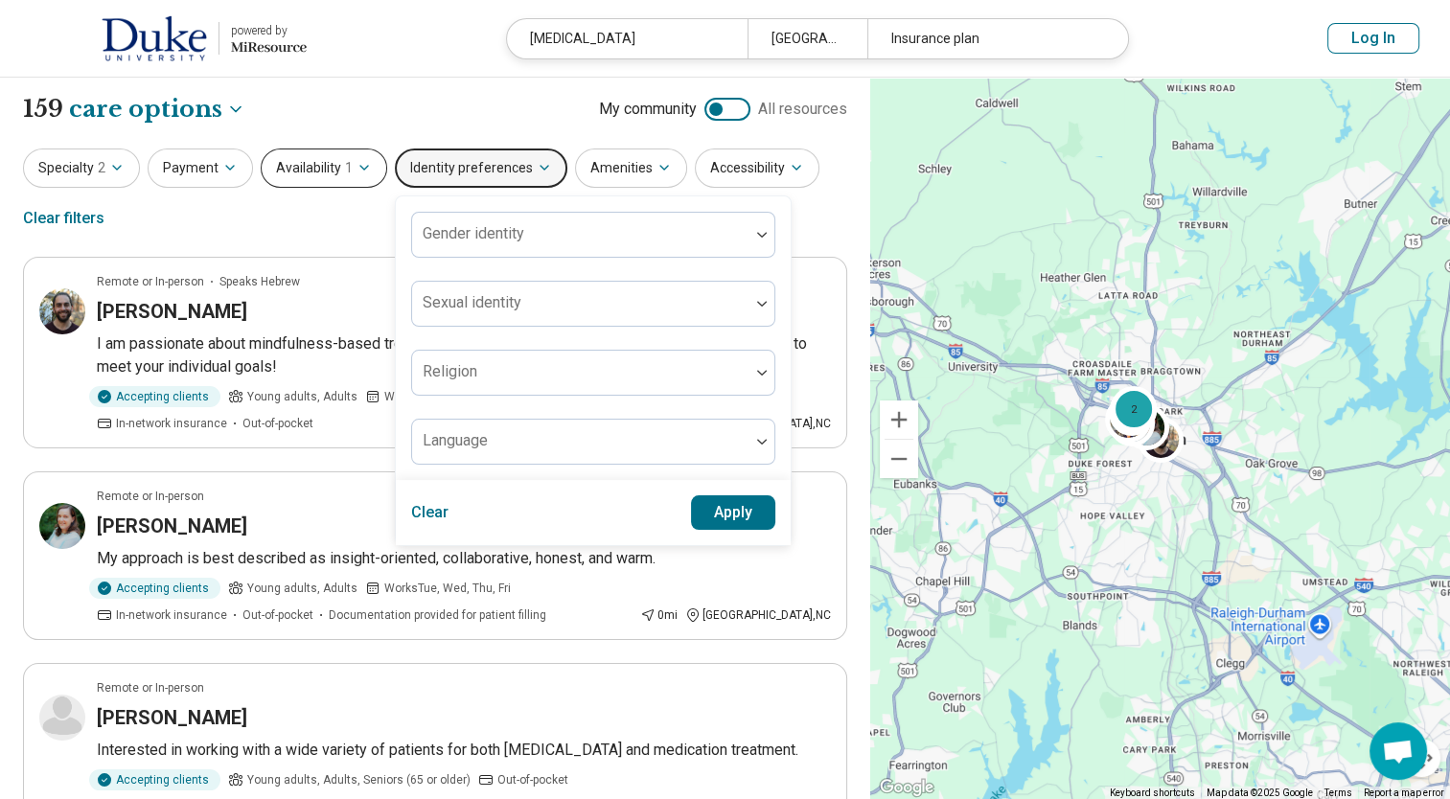
click at [306, 178] on button "Availability 1" at bounding box center [324, 168] width 126 height 39
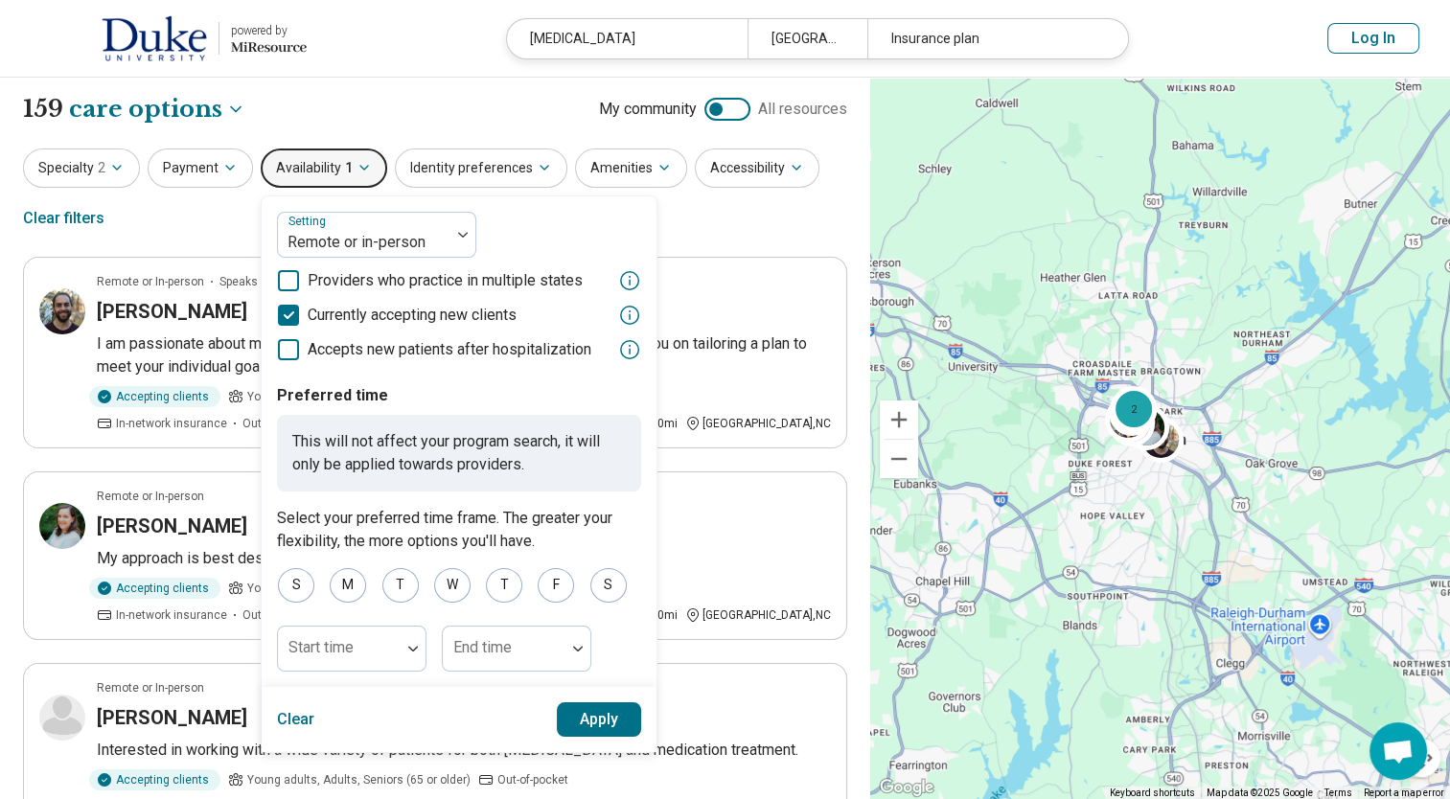
click at [583, 719] on button "Apply" at bounding box center [599, 719] width 85 height 34
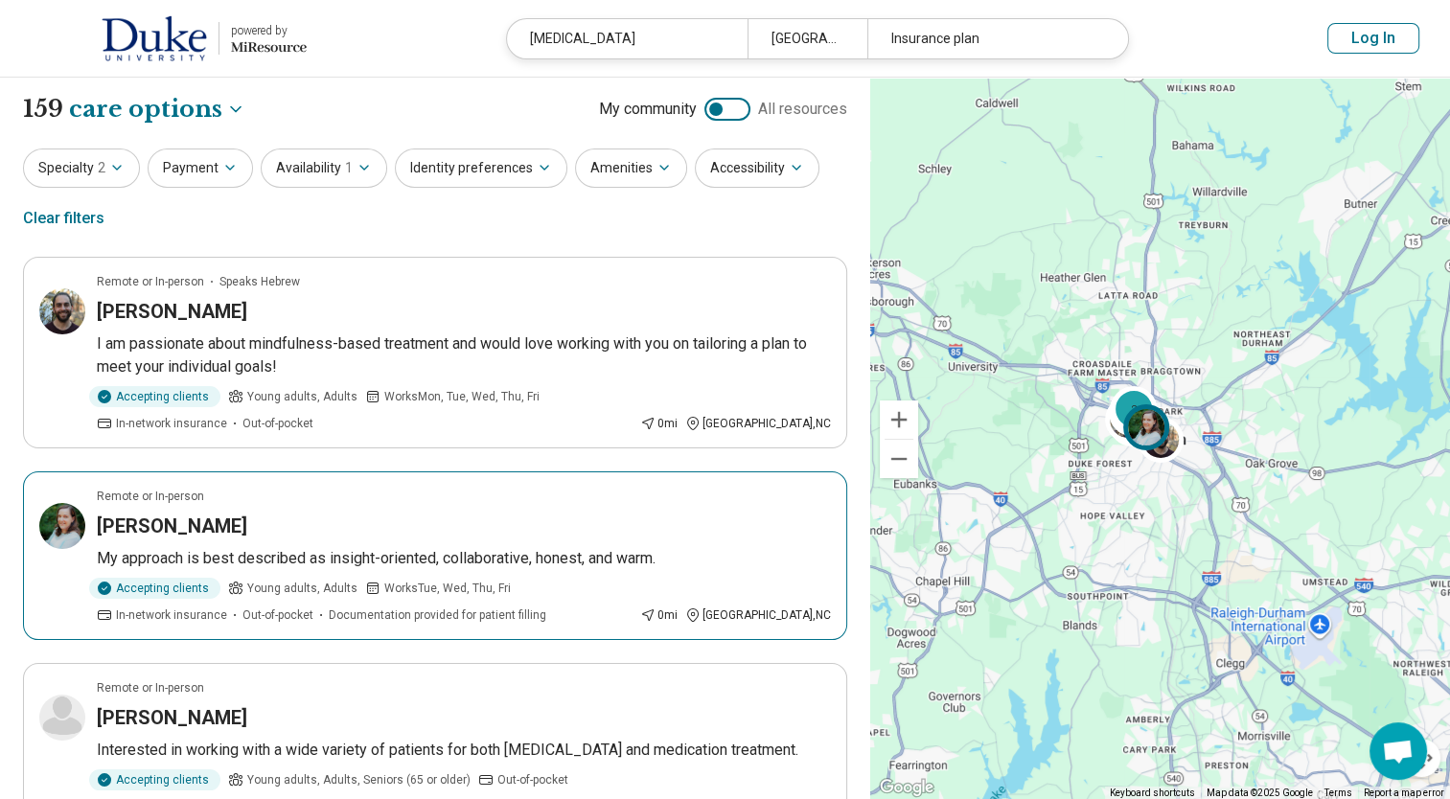
click at [290, 489] on div "Remote or In-person" at bounding box center [464, 496] width 734 height 17
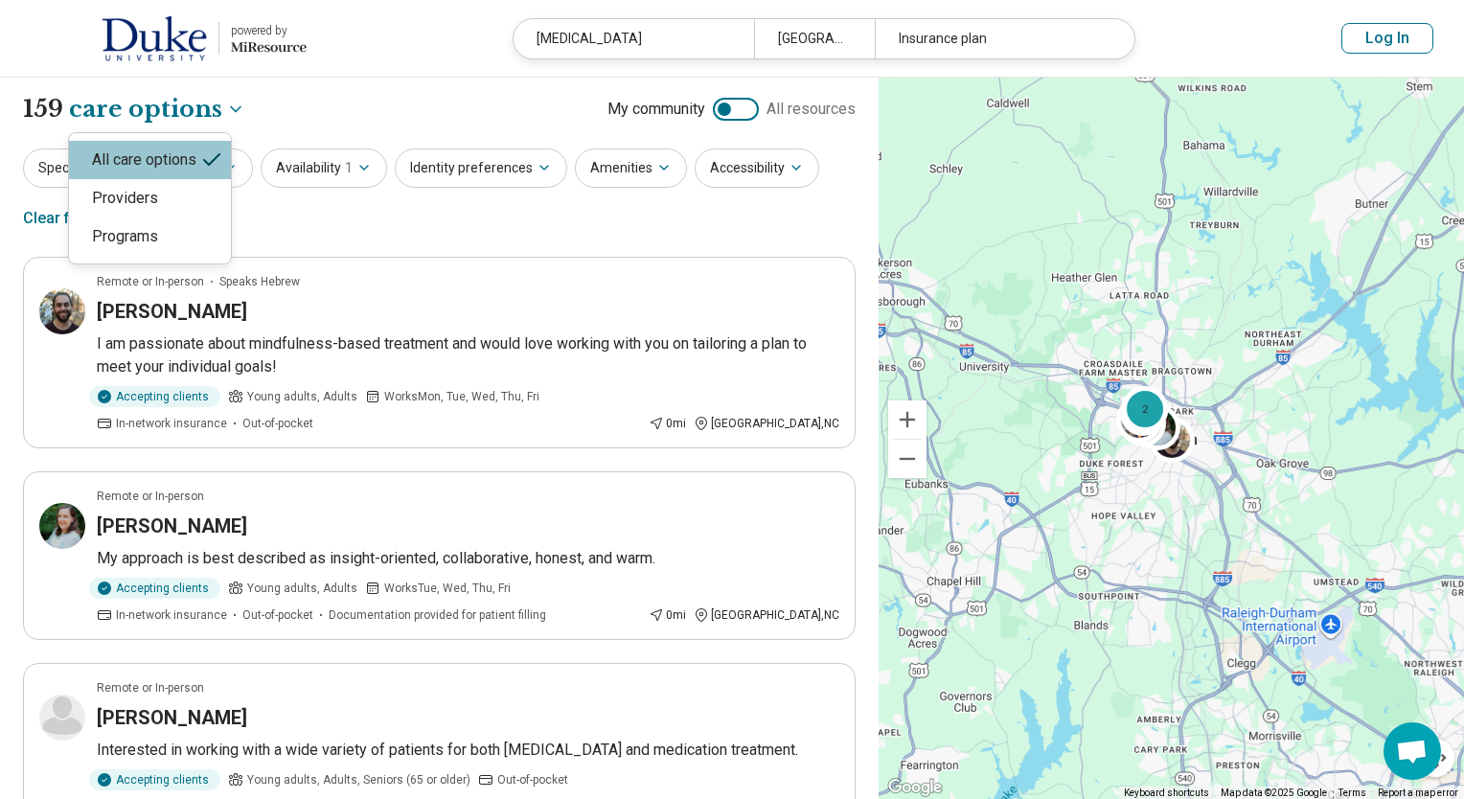
click at [119, 201] on div "Providers" at bounding box center [150, 198] width 162 height 38
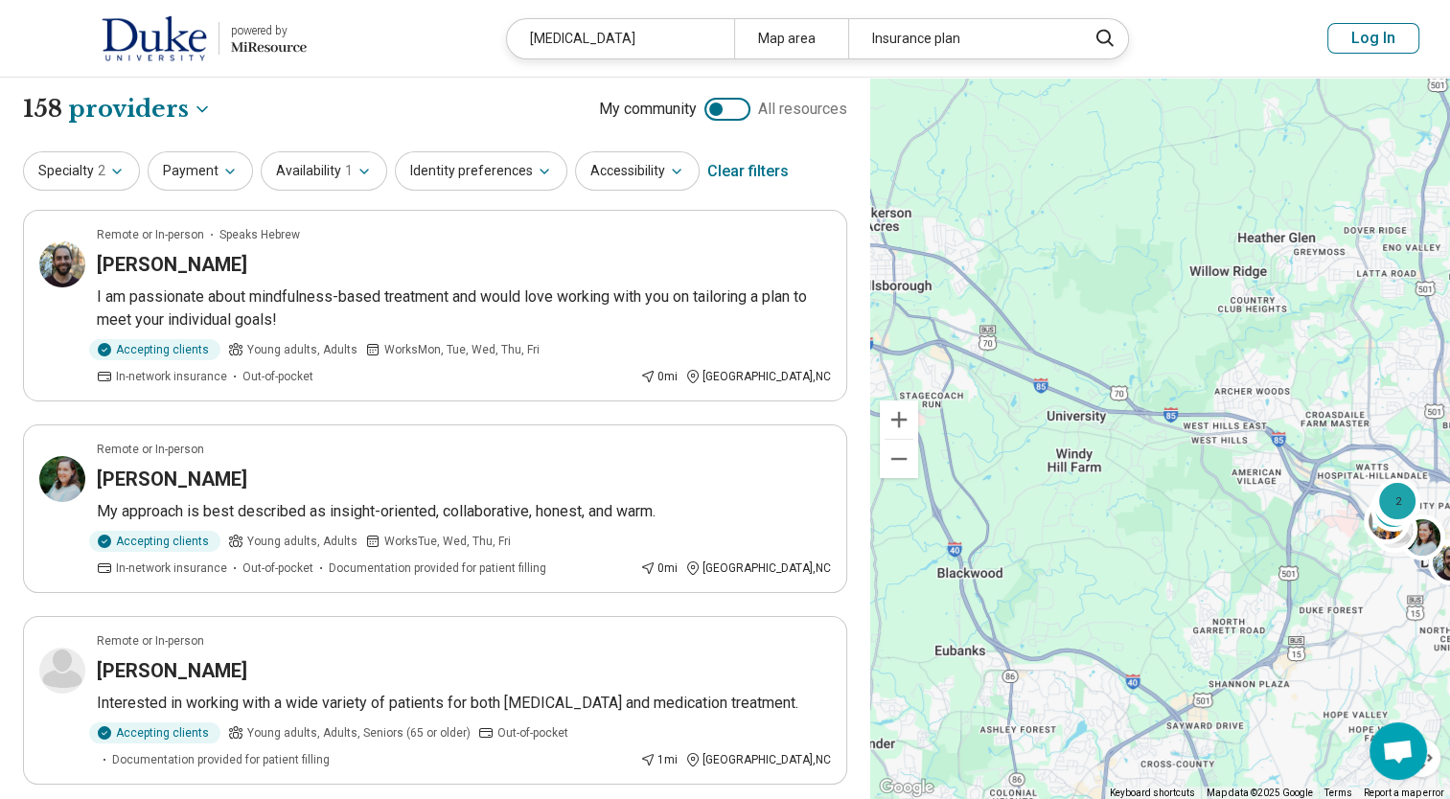
click at [139, 51] on img at bounding box center [154, 38] width 105 height 46
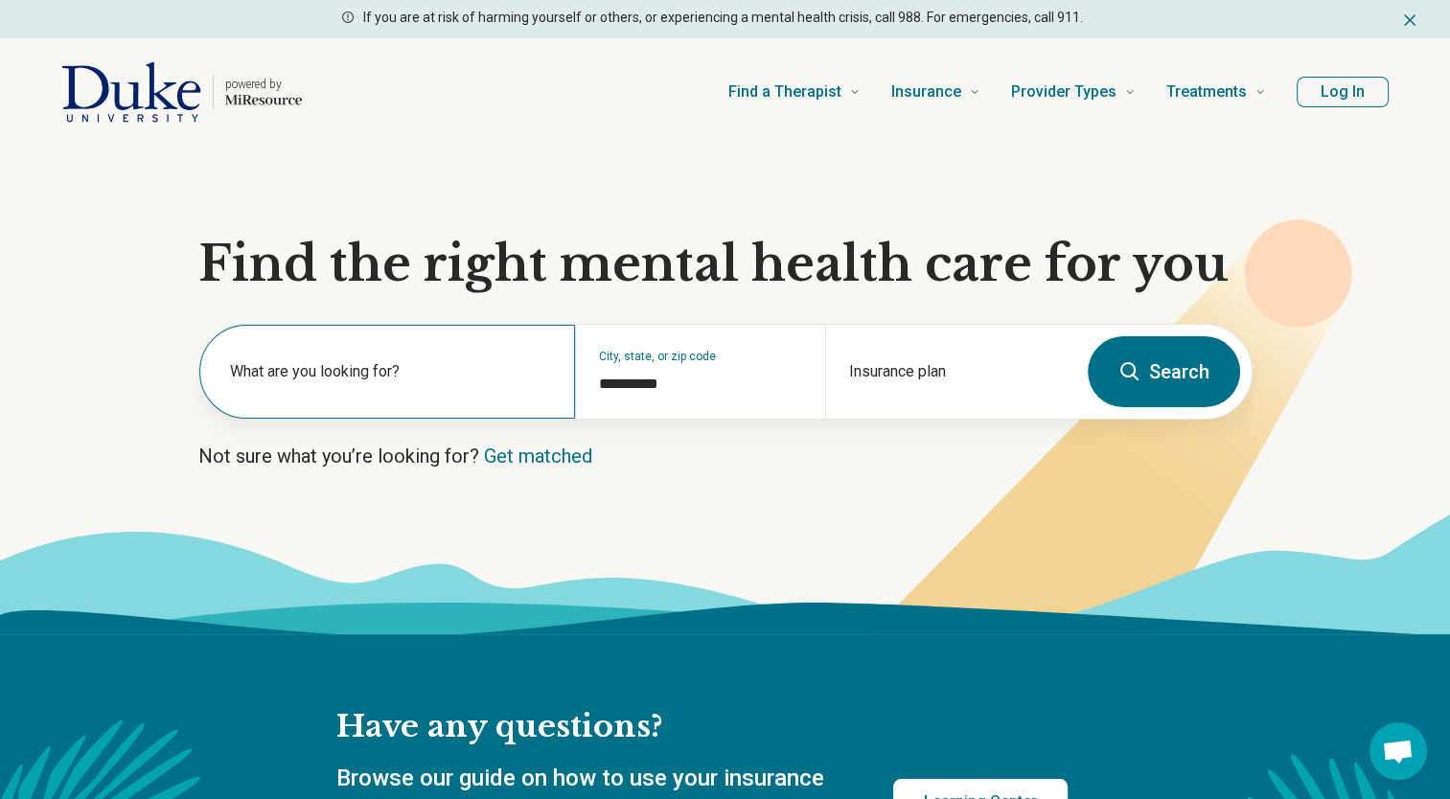
click at [332, 369] on label "What are you looking for?" at bounding box center [391, 371] width 322 height 23
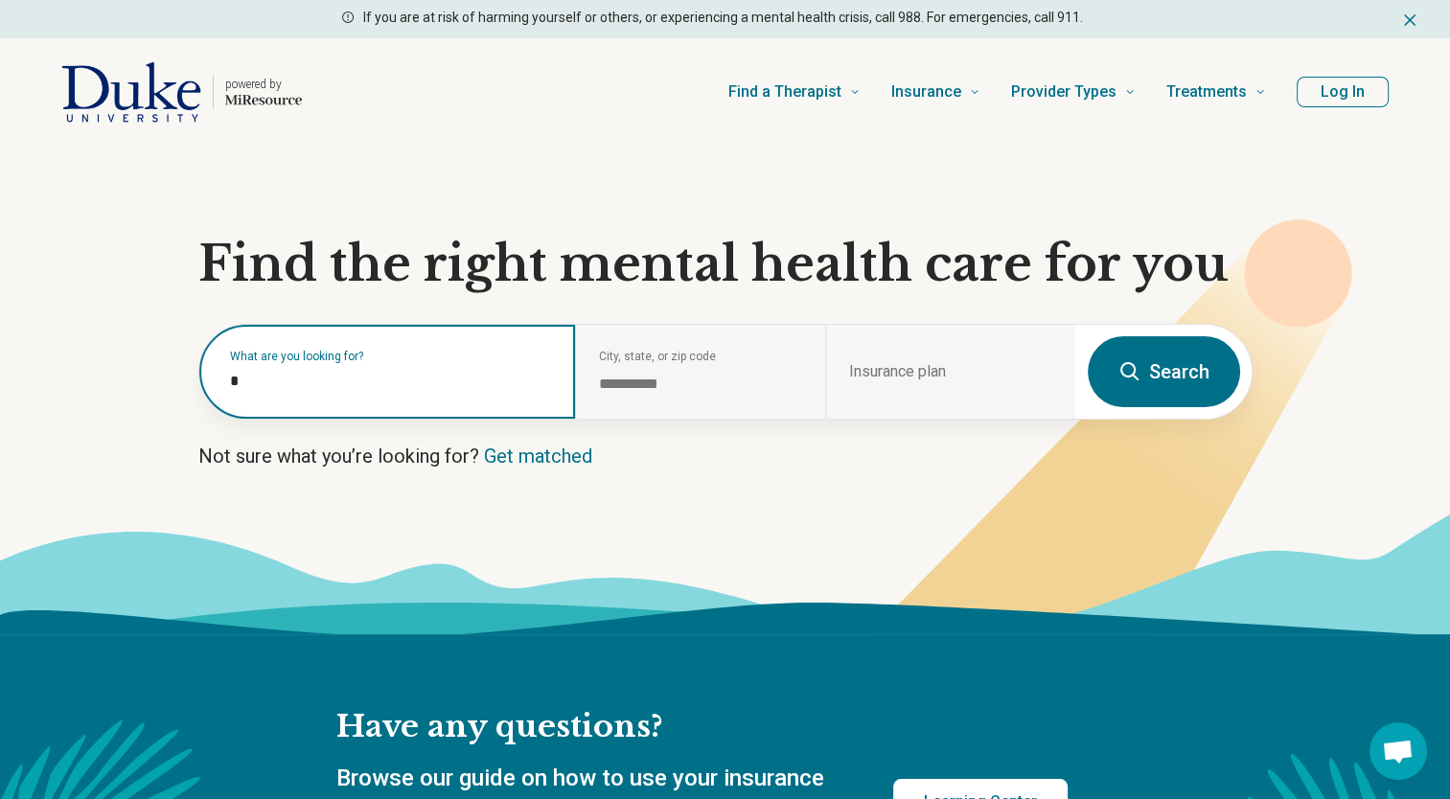
type input "**"
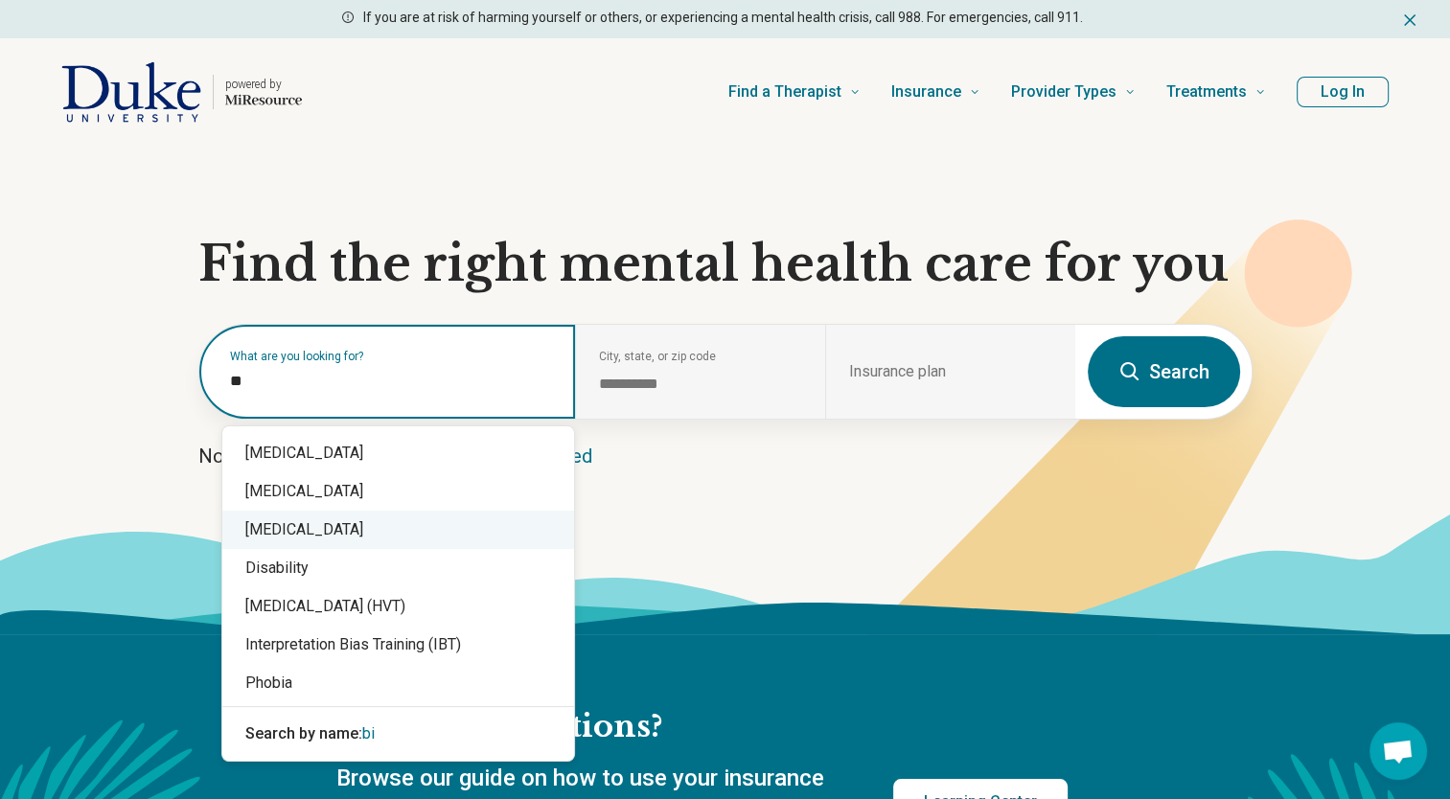
click at [293, 529] on div "[MEDICAL_DATA]" at bounding box center [398, 530] width 352 height 38
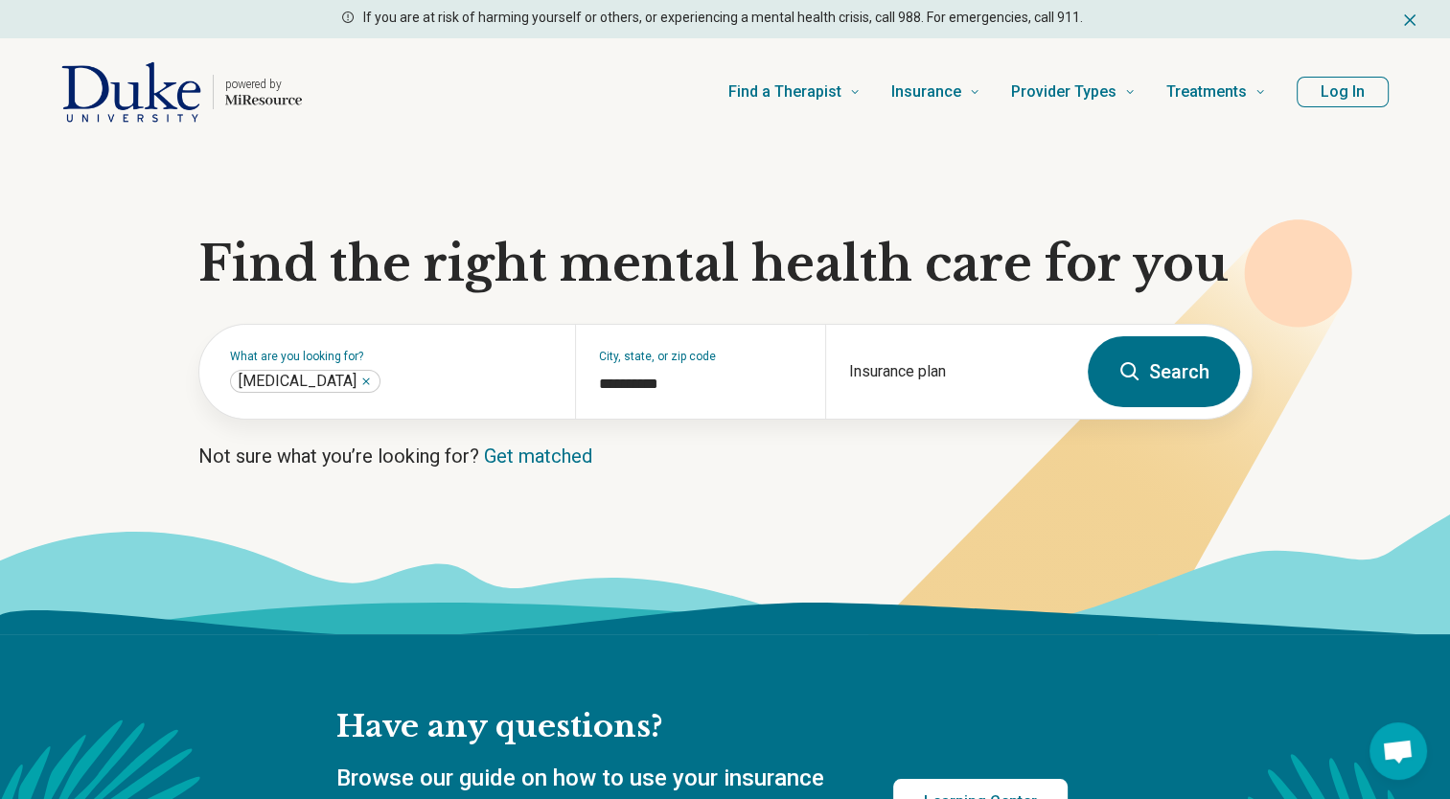
click at [1149, 385] on button "Search" at bounding box center [1163, 371] width 152 height 71
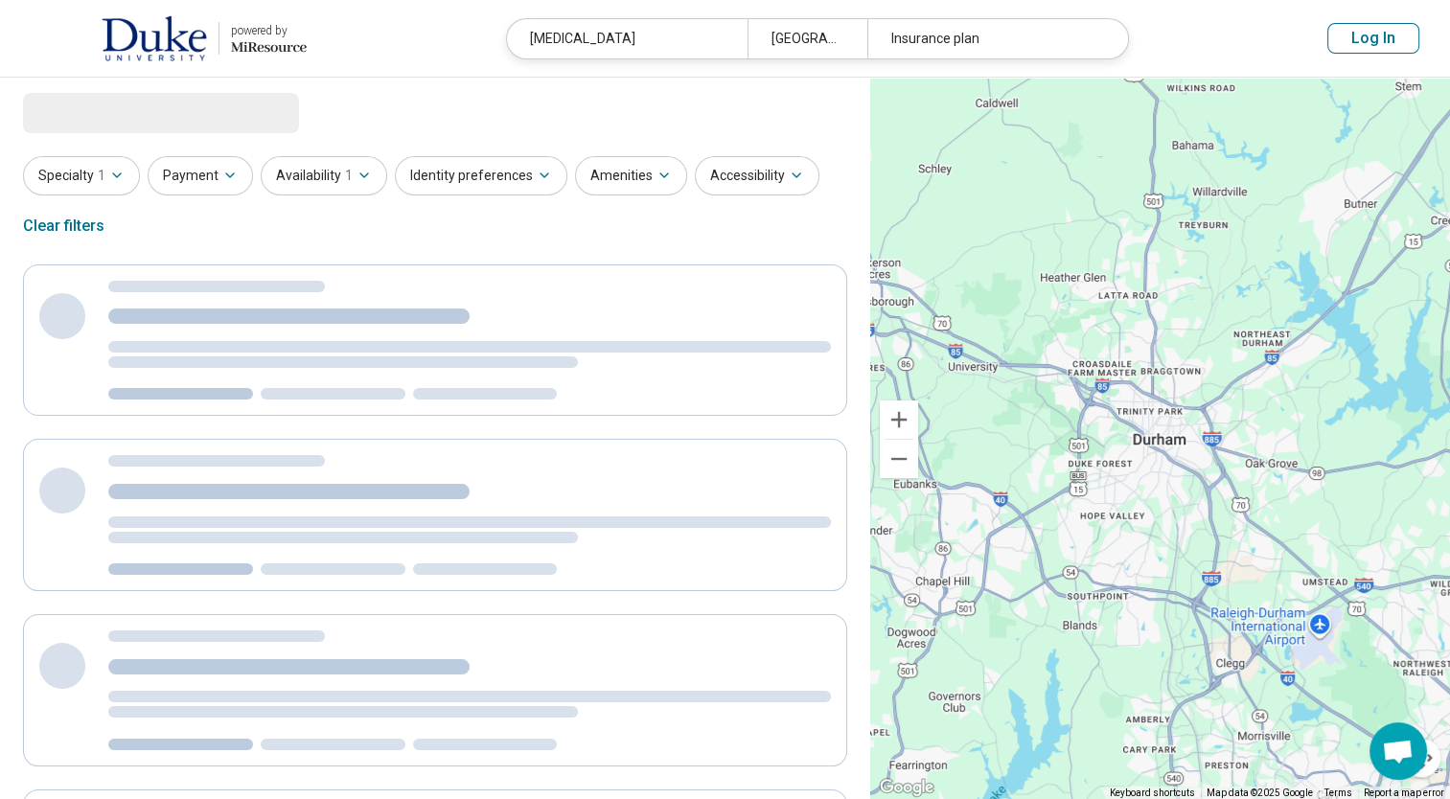
select select "***"
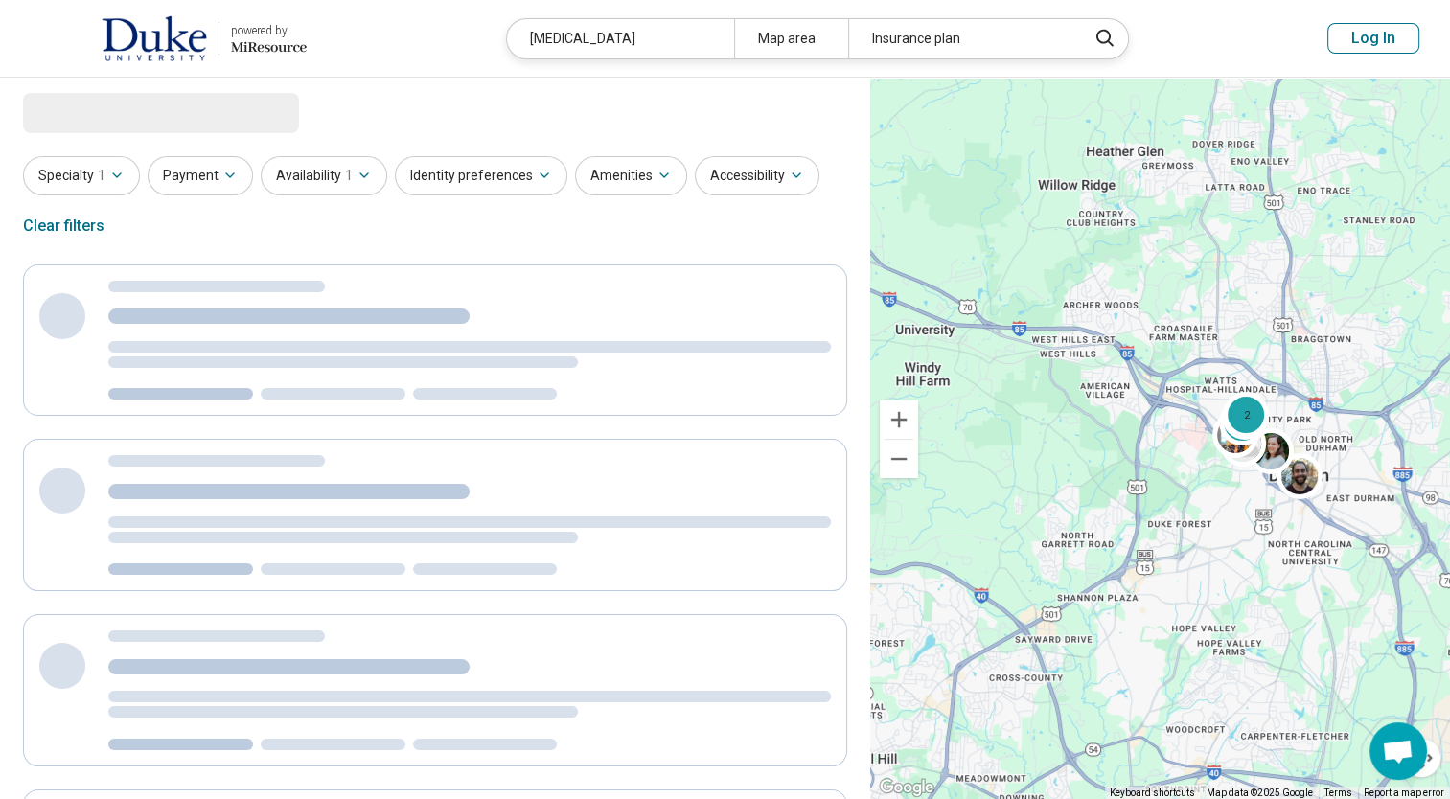
click at [1383, 30] on button "Log In" at bounding box center [1373, 38] width 92 height 31
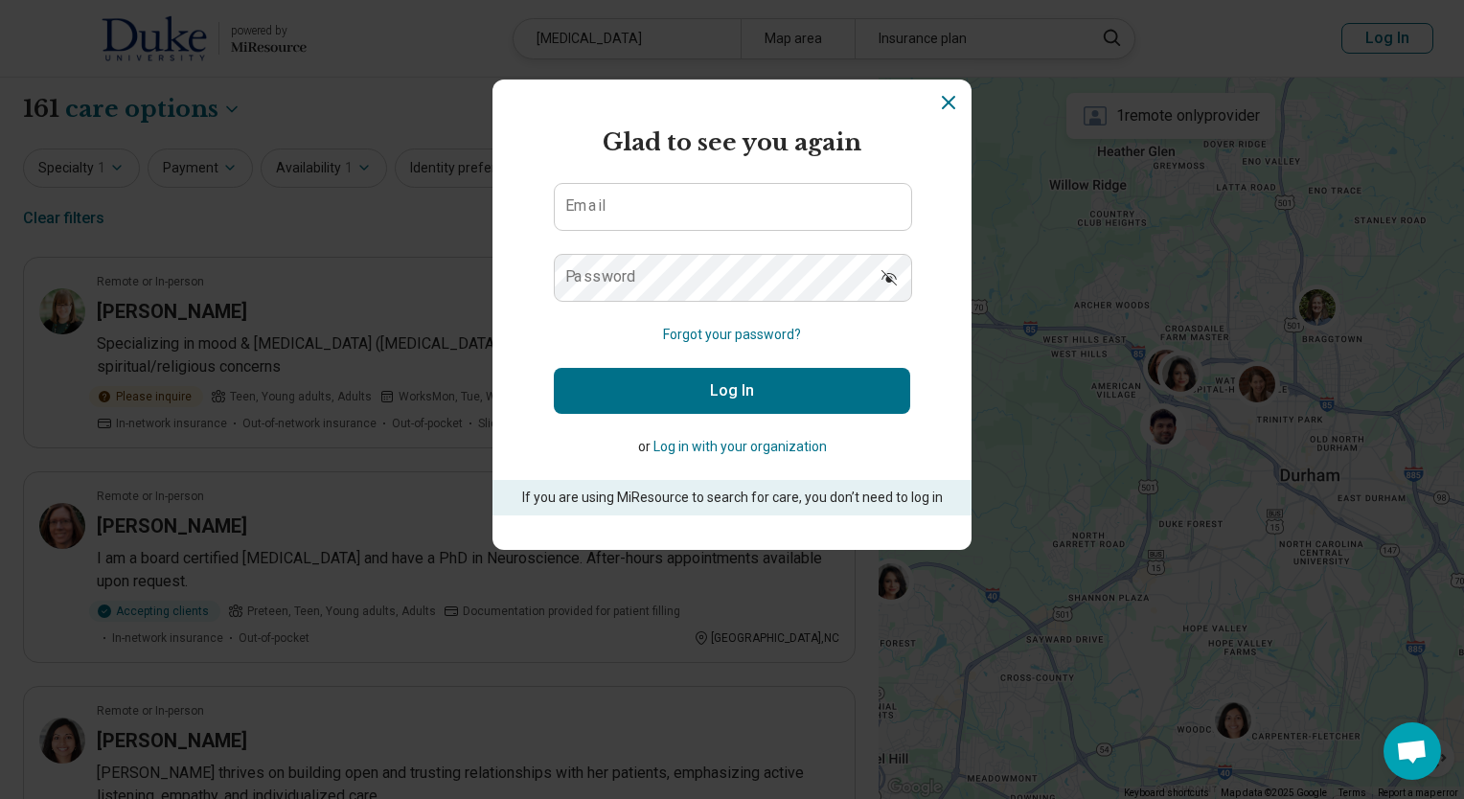
click at [588, 213] on label "Email" at bounding box center [585, 205] width 40 height 15
click at [588, 213] on input "Email" at bounding box center [733, 207] width 356 height 46
type input "**********"
click at [652, 373] on button "Log In" at bounding box center [732, 391] width 356 height 46
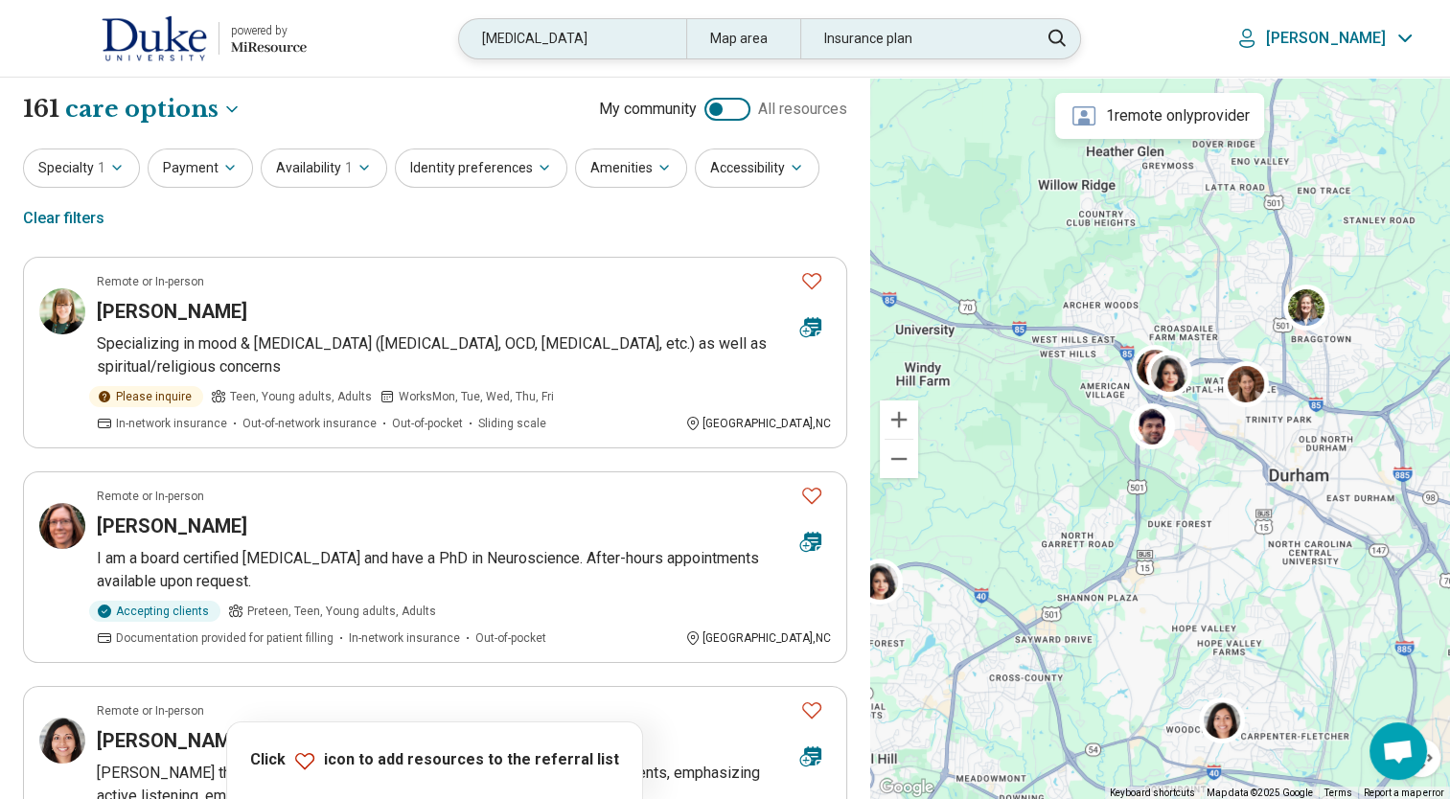
click at [771, 37] on div "Map area" at bounding box center [743, 38] width 114 height 39
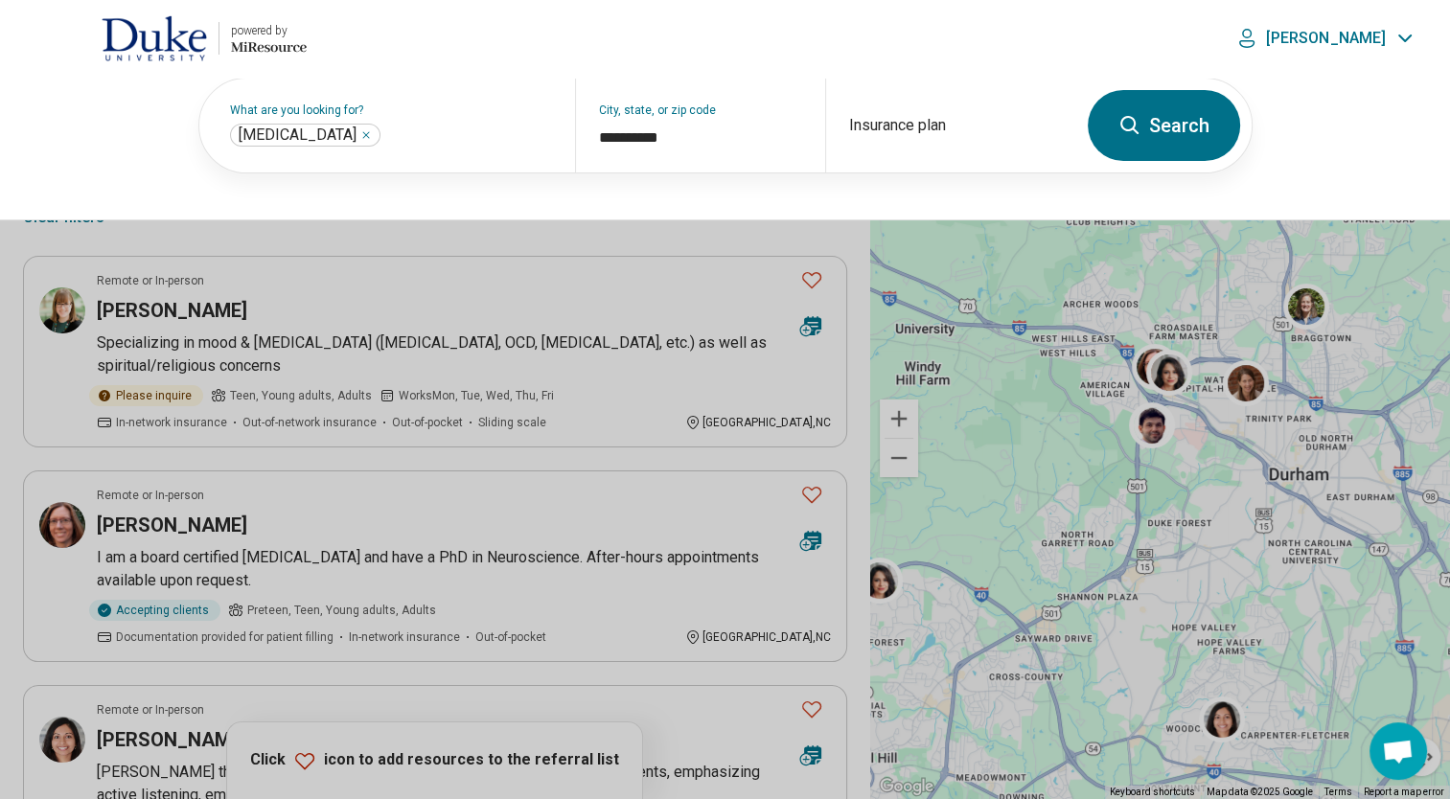
click at [1095, 117] on button "Search" at bounding box center [1163, 125] width 152 height 71
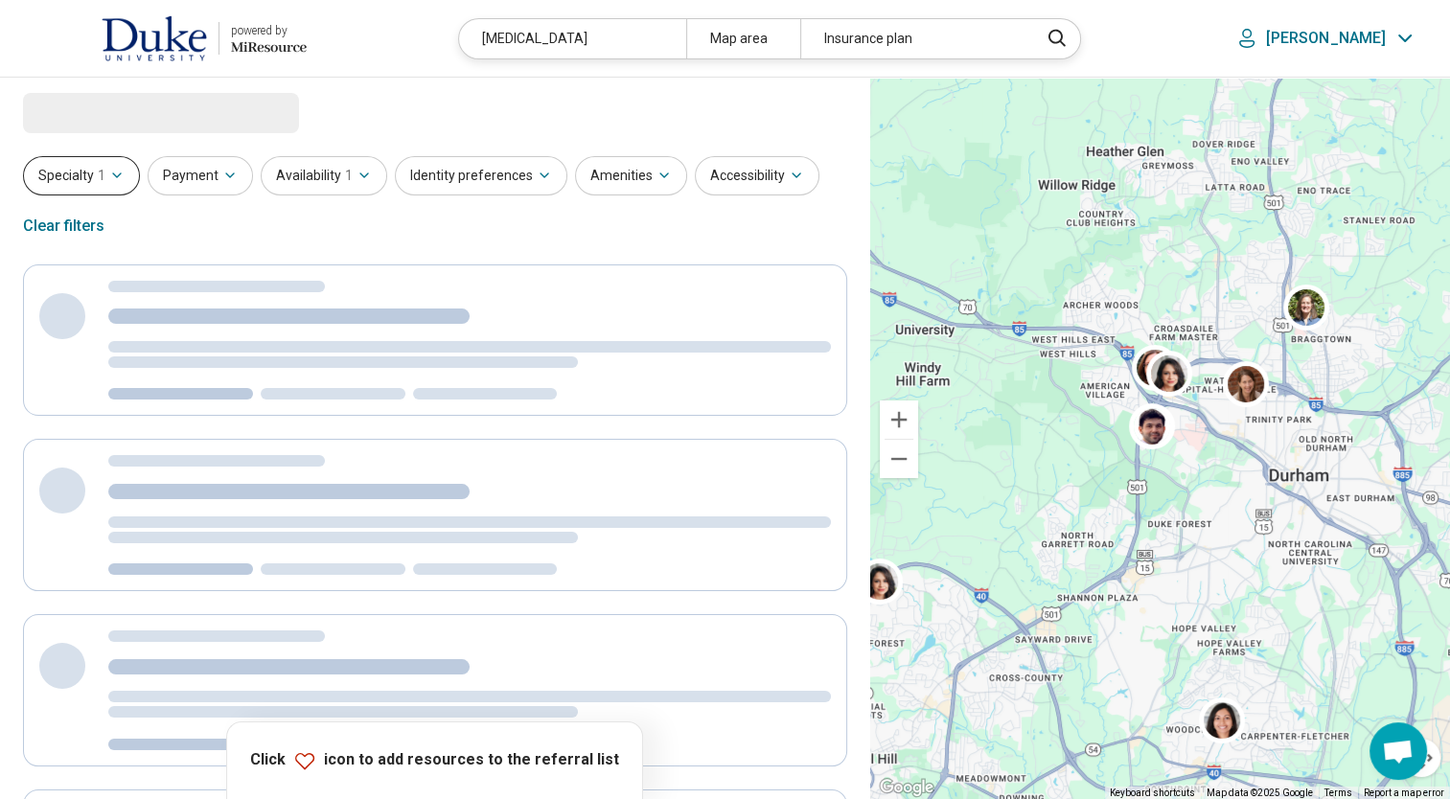
click at [59, 186] on button "Specialty 1" at bounding box center [81, 175] width 117 height 39
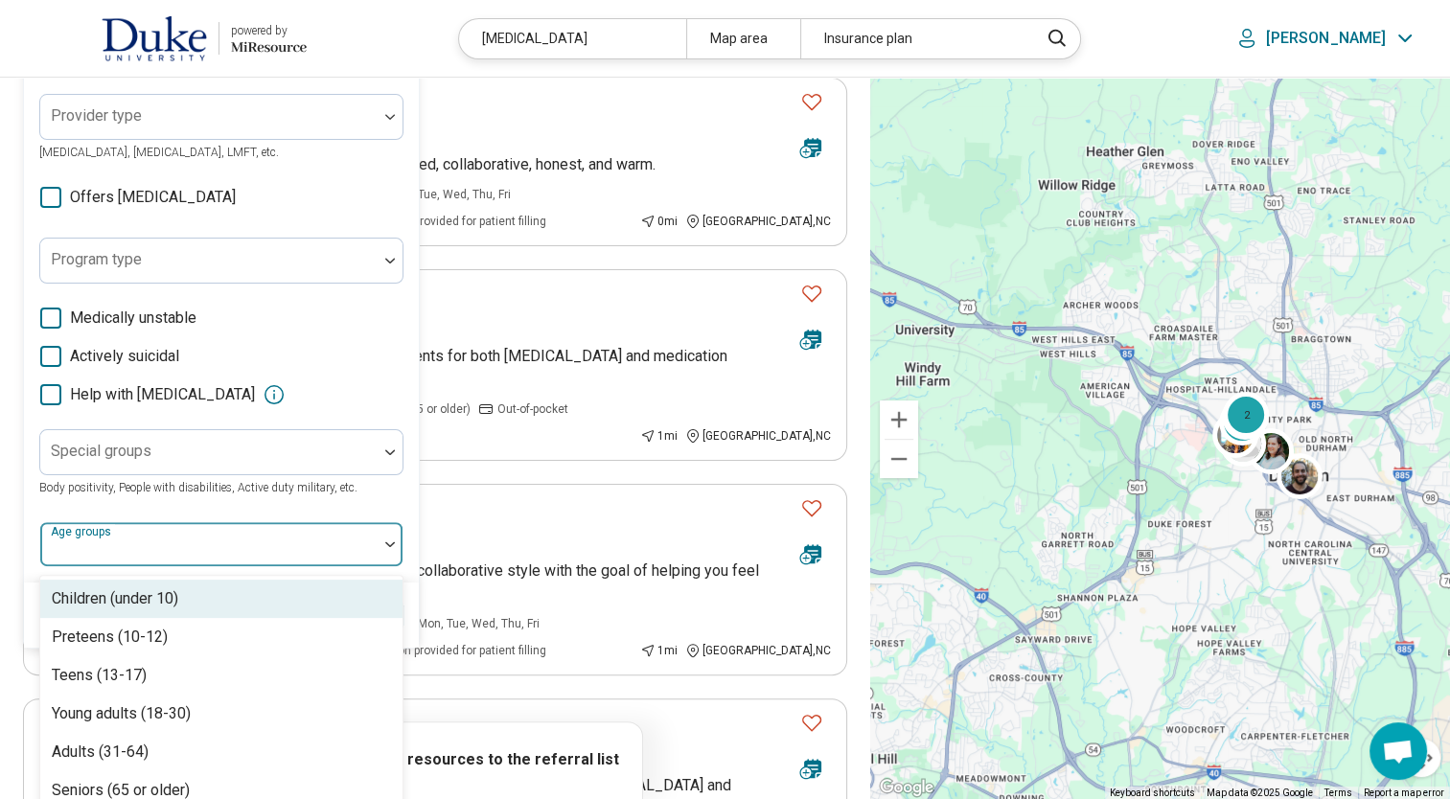
click at [158, 539] on div at bounding box center [208, 544] width 337 height 42
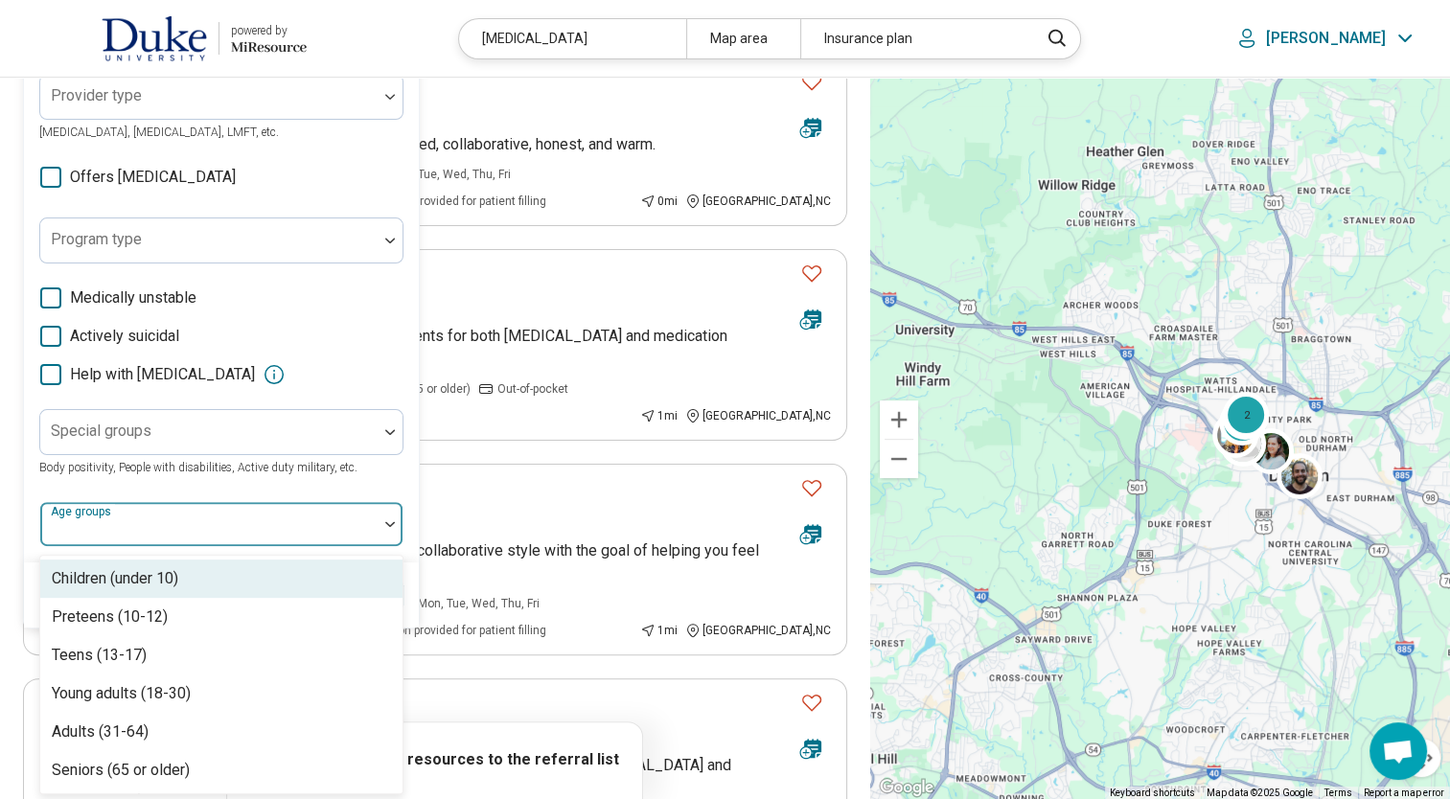
scroll to position [415, 0]
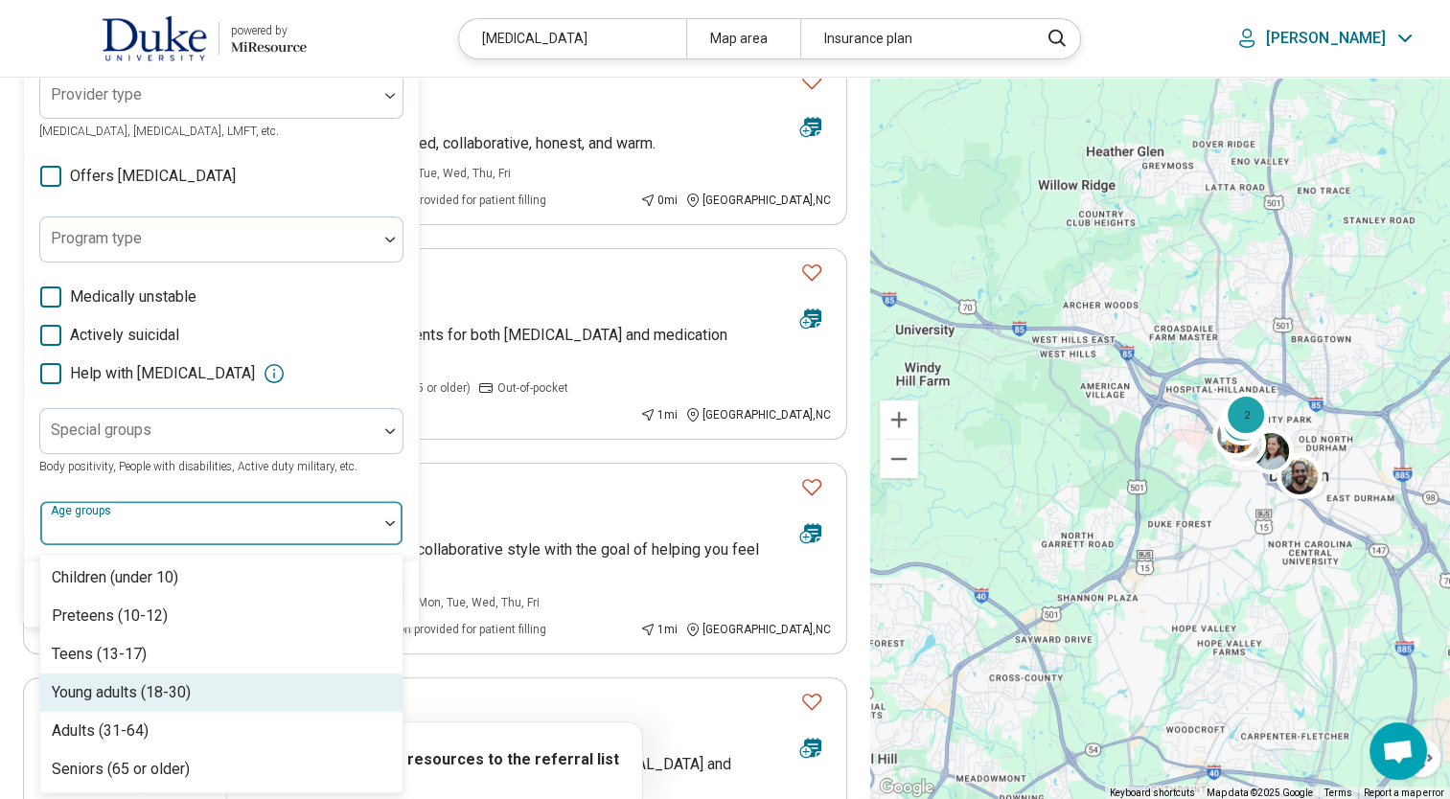
click at [130, 692] on div "Young adults (18-30)" at bounding box center [121, 692] width 139 height 23
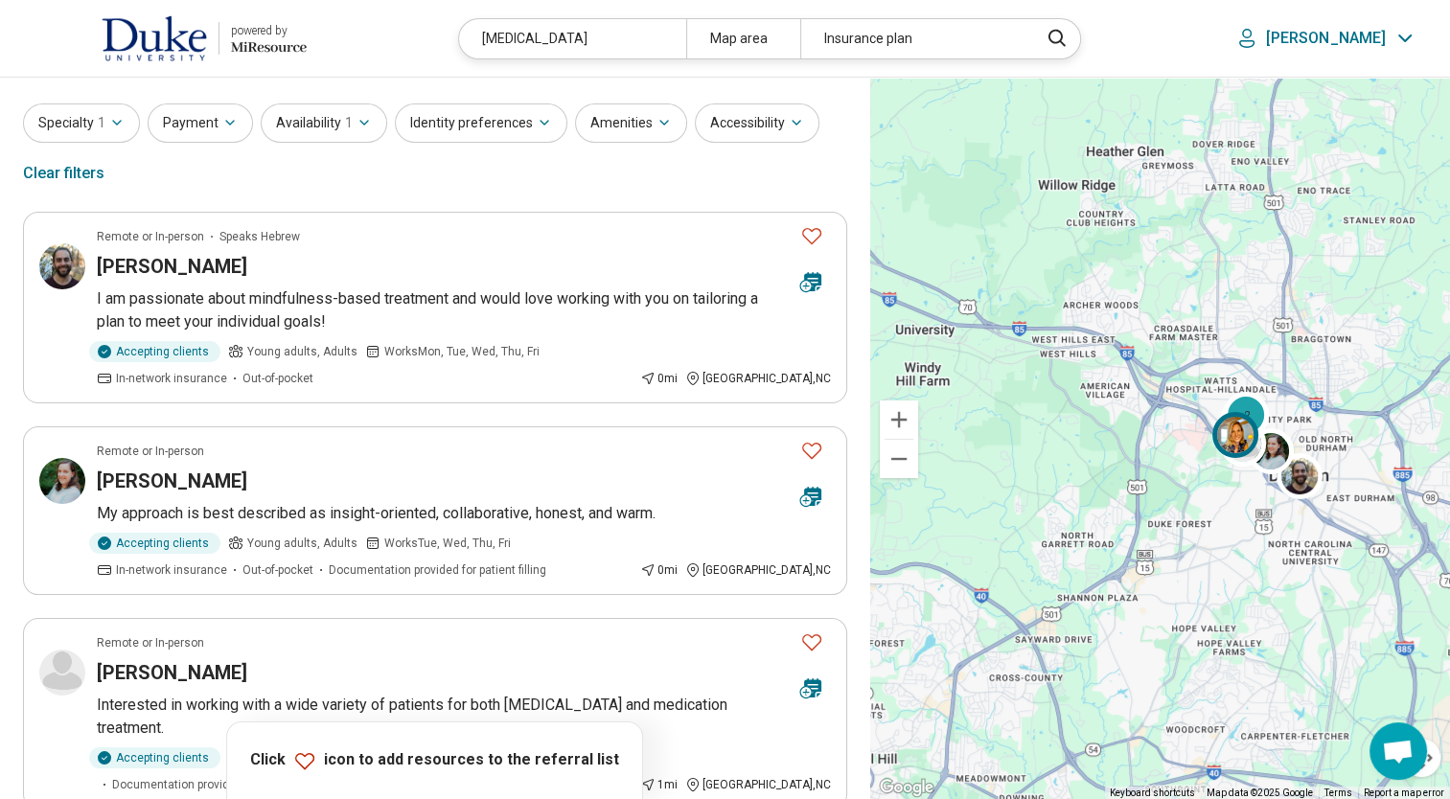
scroll to position [32, 0]
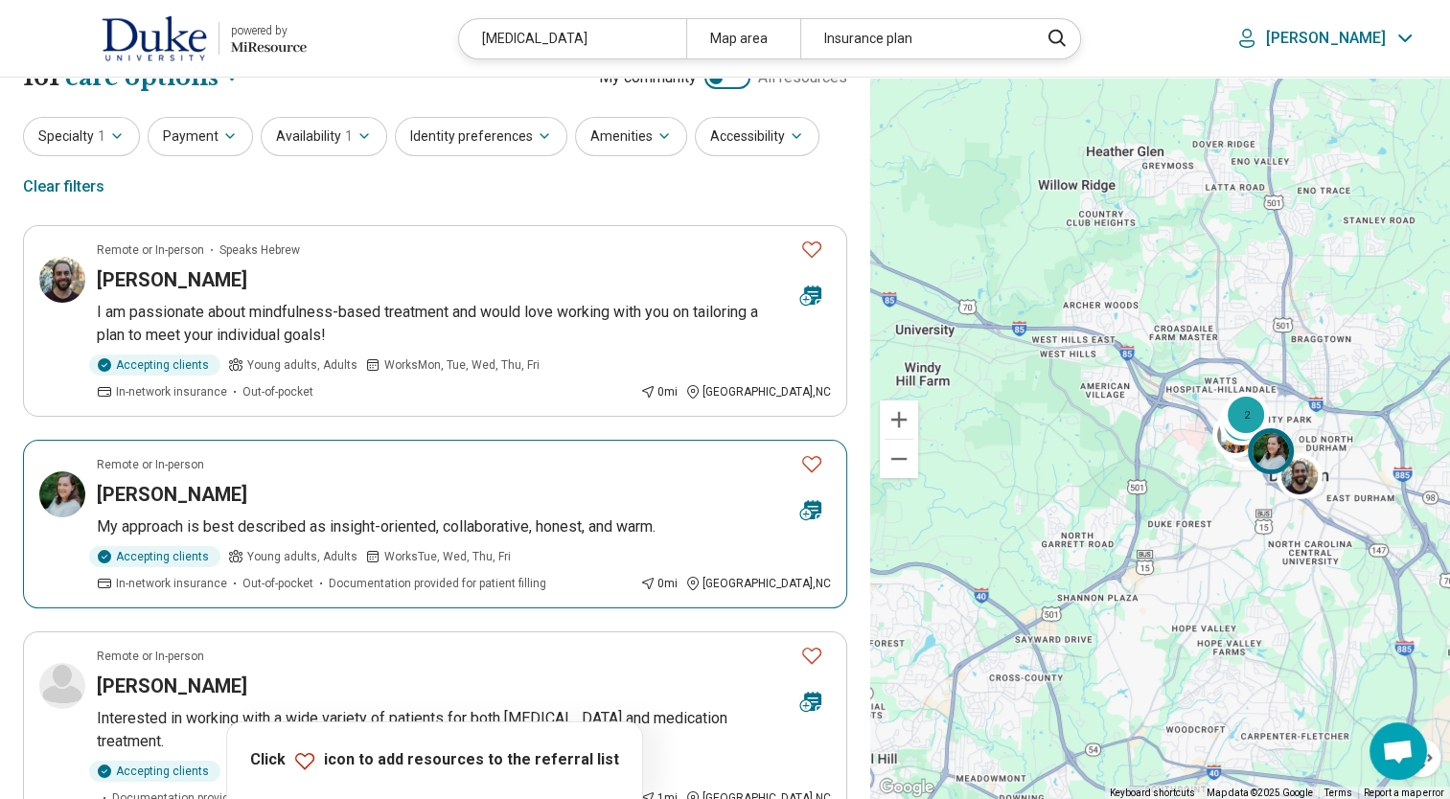
click at [813, 461] on icon "Favorite" at bounding box center [811, 463] width 23 height 23
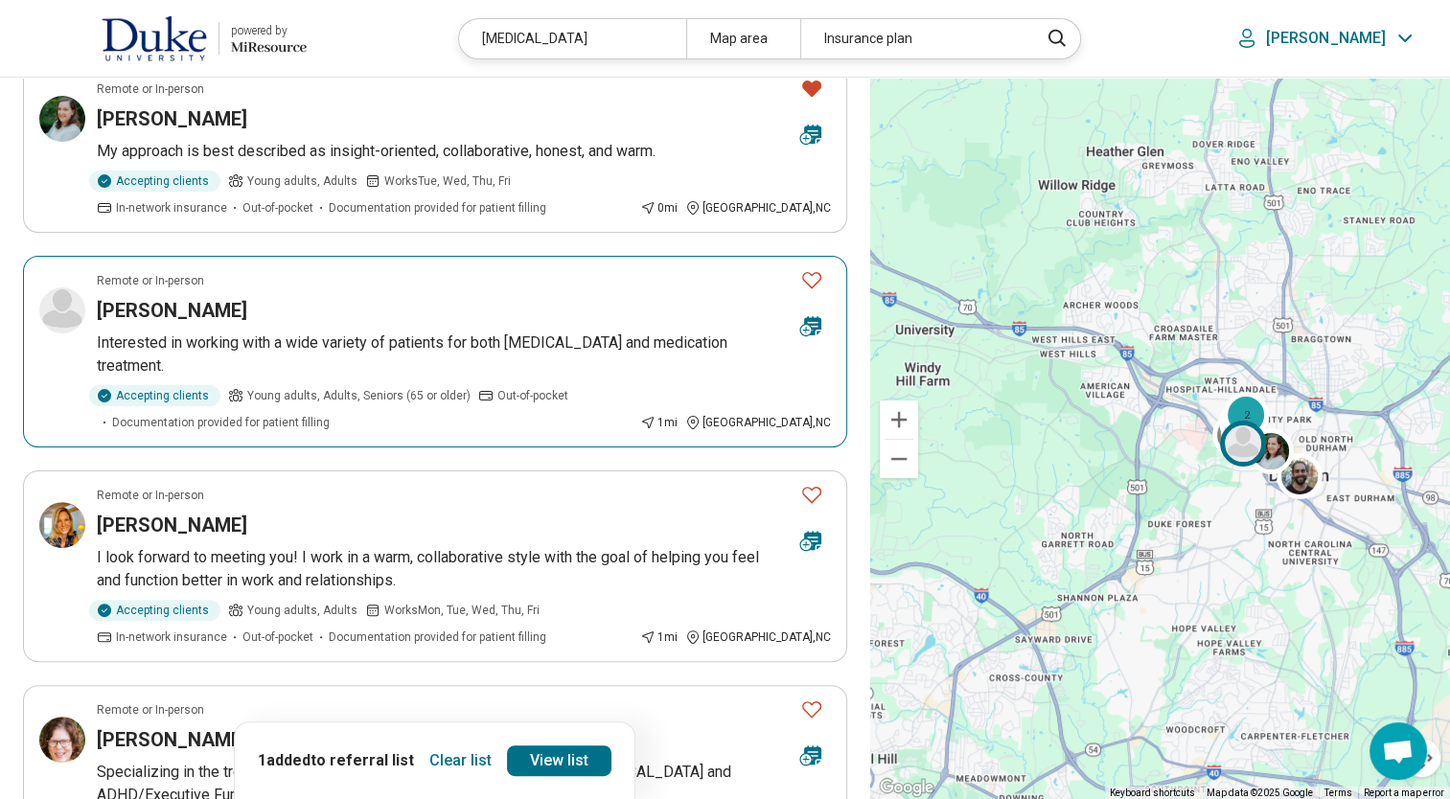
scroll to position [415, 0]
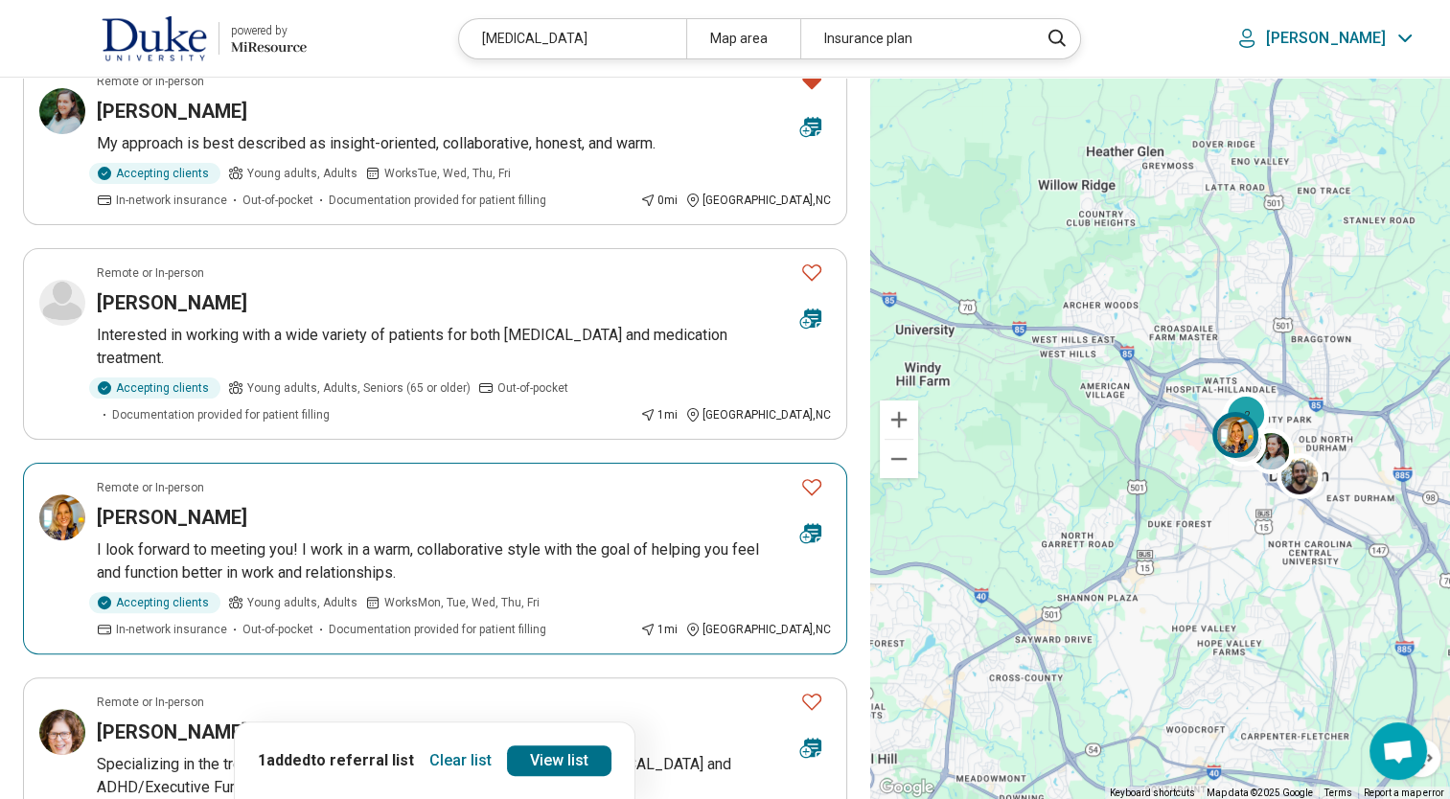
click at [808, 485] on icon "Favorite" at bounding box center [811, 486] width 23 height 23
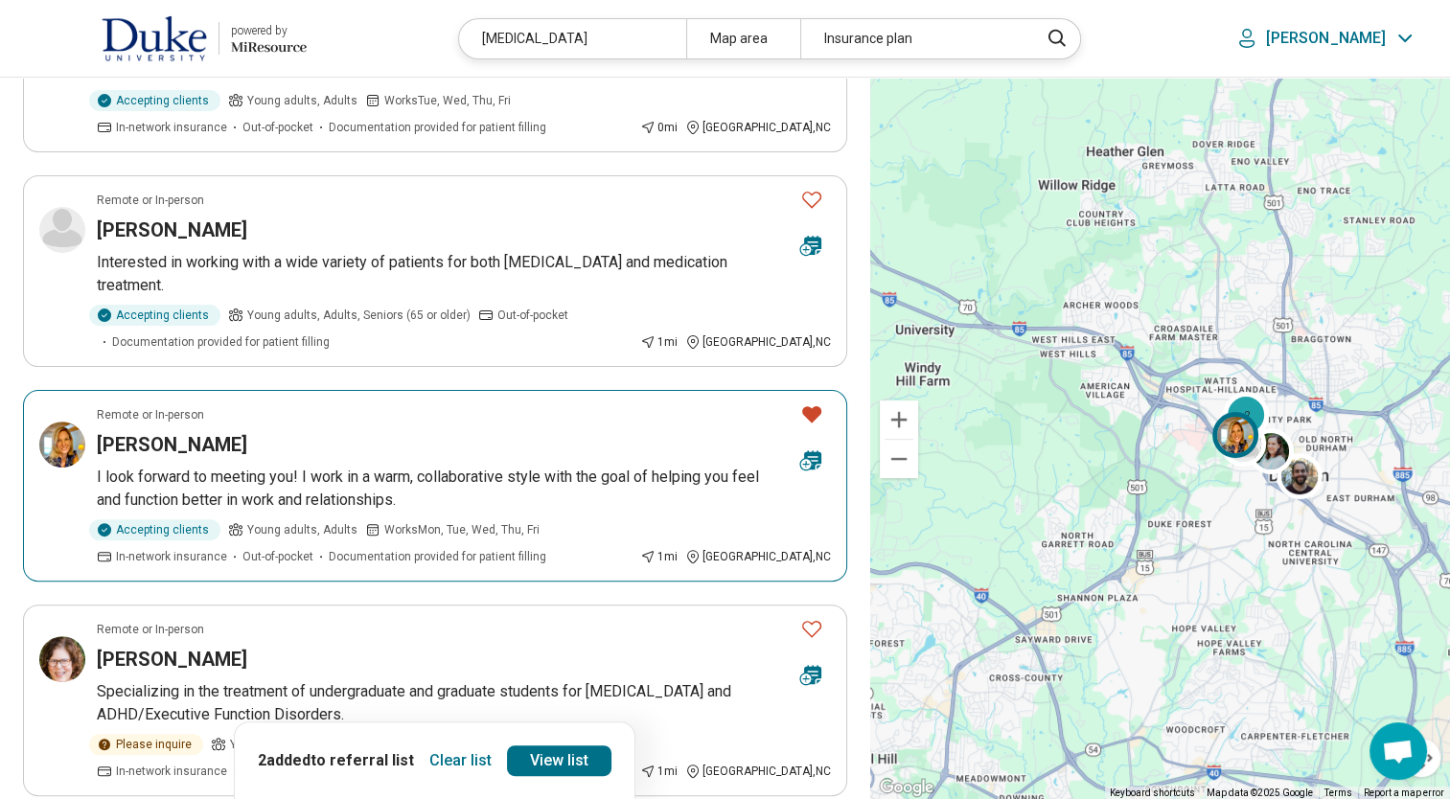
scroll to position [606, 0]
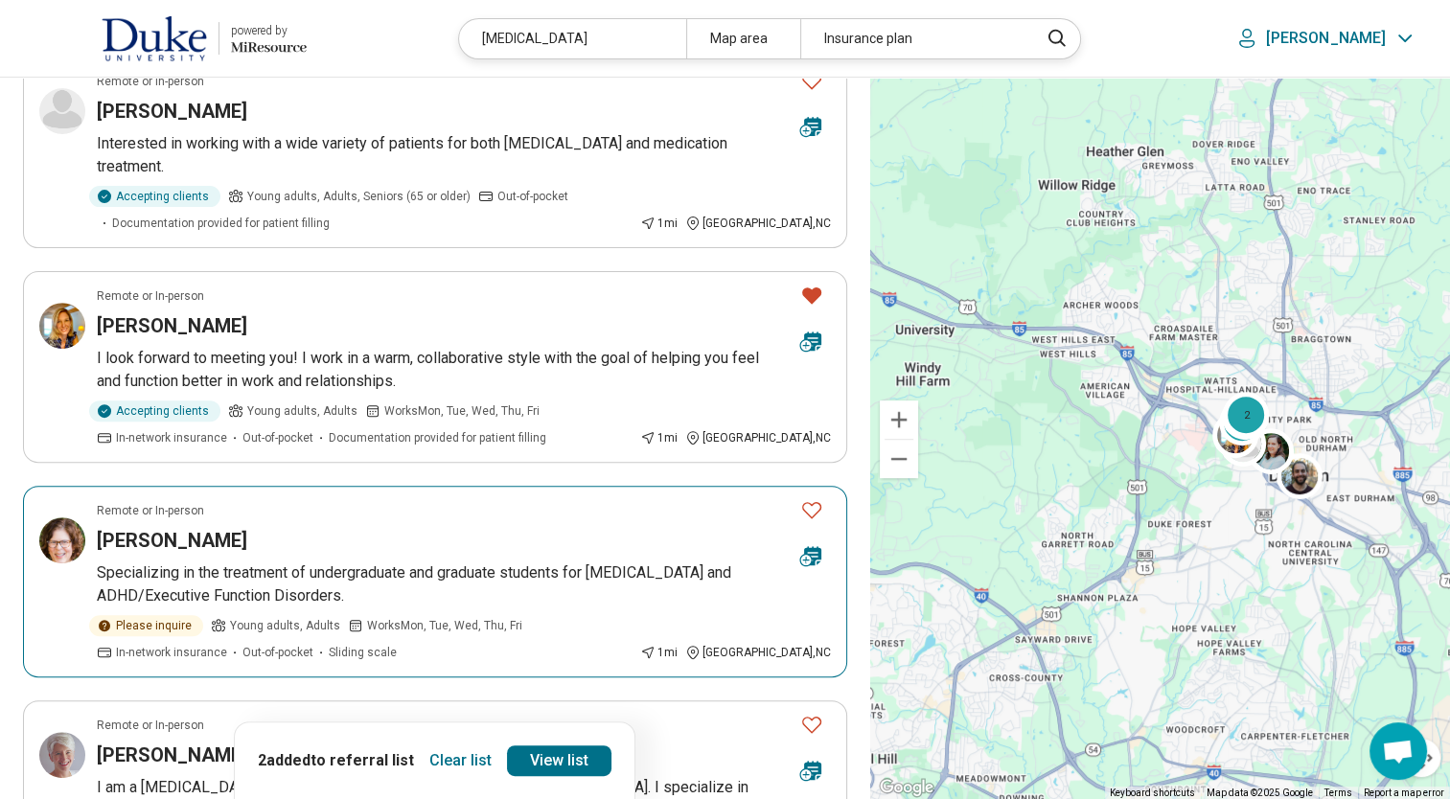
click at [812, 508] on icon "Favorite" at bounding box center [811, 509] width 23 height 23
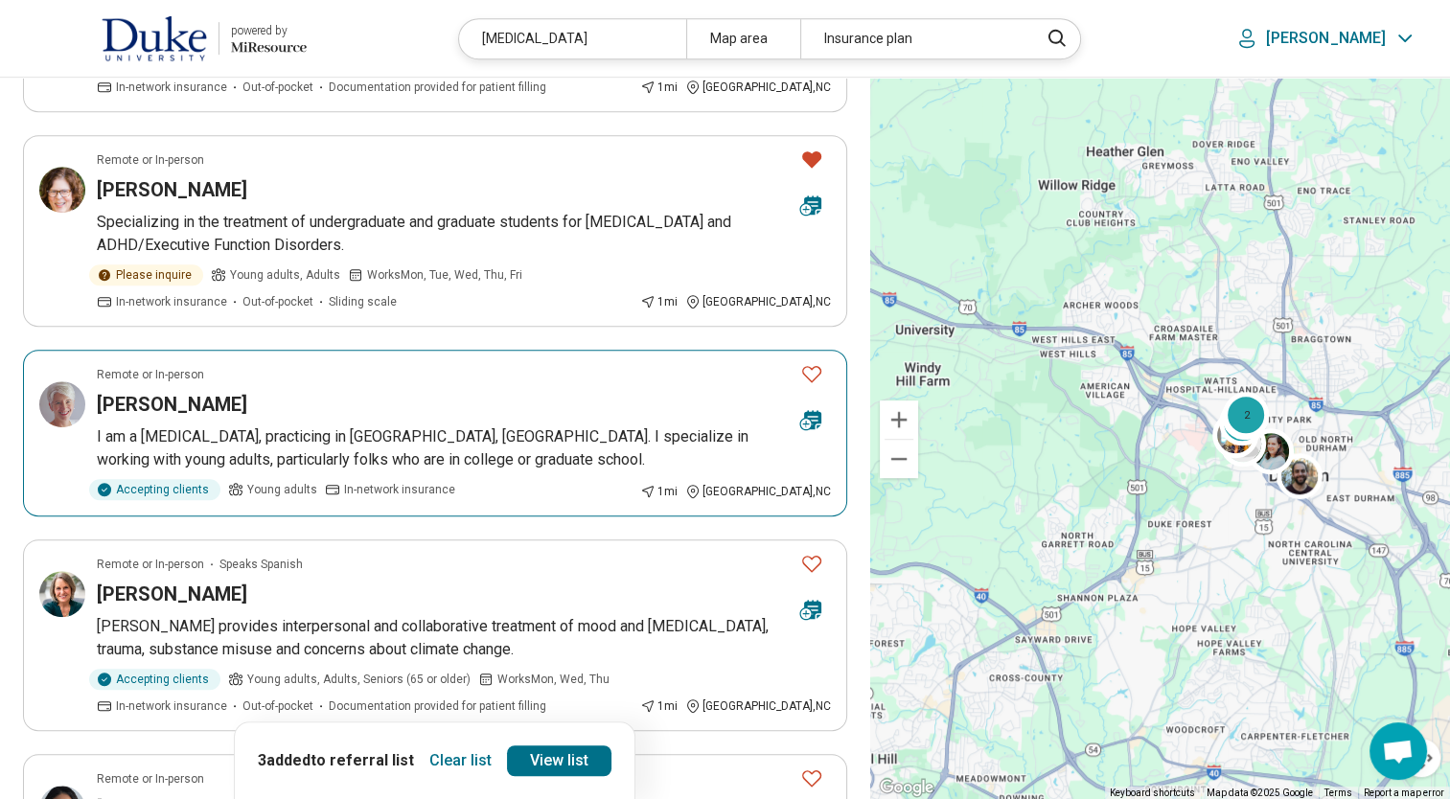
scroll to position [990, 0]
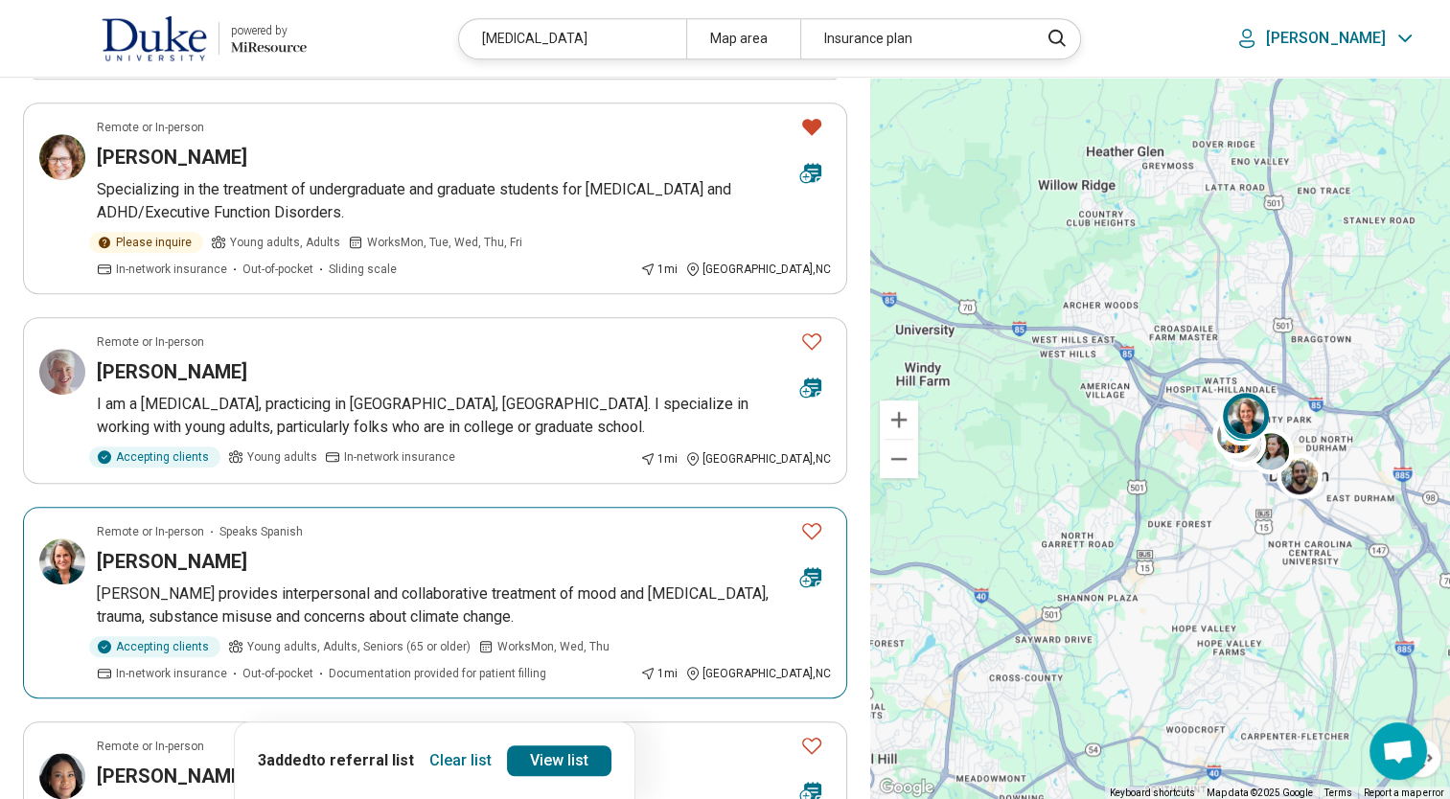
click at [812, 525] on icon "Favorite" at bounding box center [811, 530] width 23 height 23
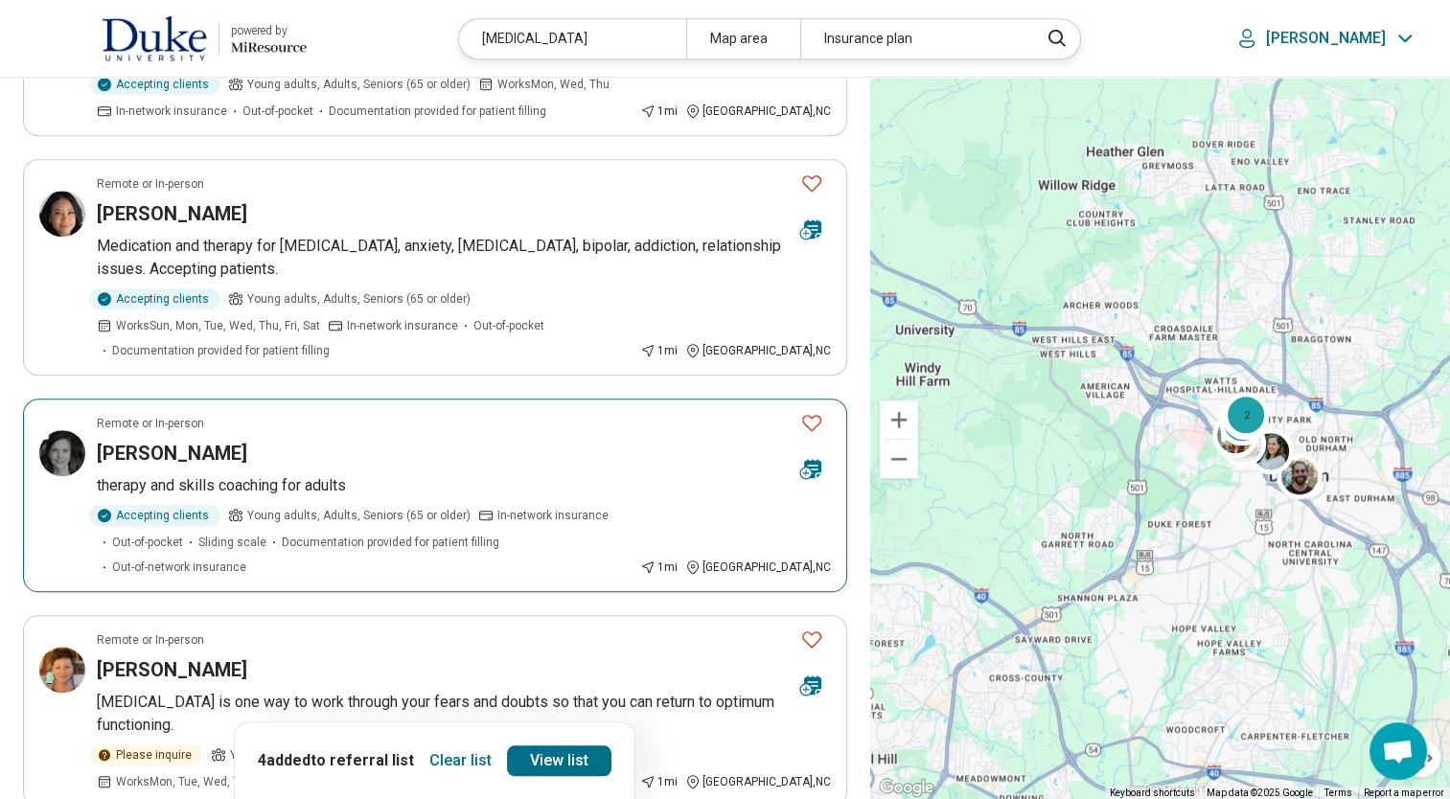
scroll to position [1660, 0]
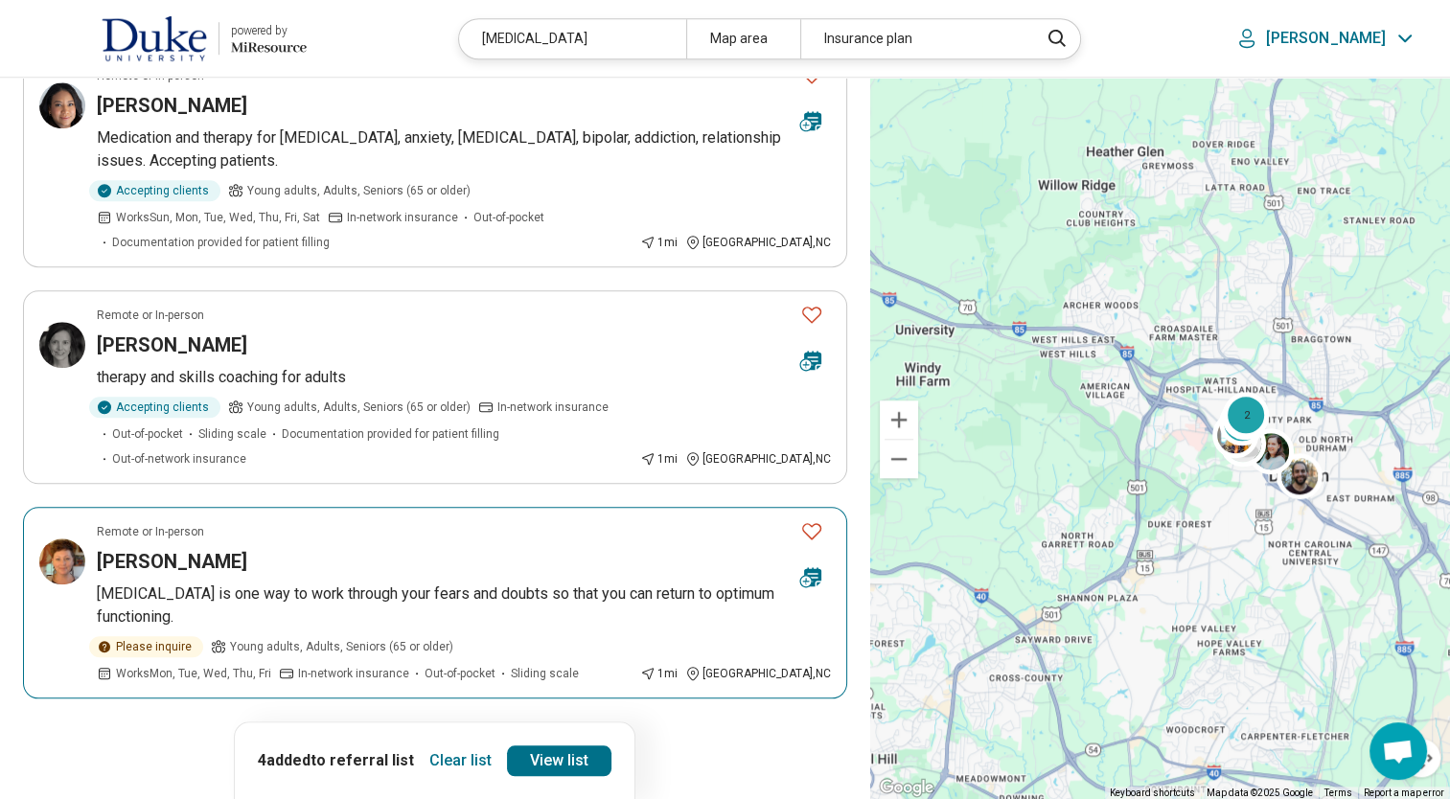
click at [812, 519] on icon "Favorite" at bounding box center [811, 530] width 23 height 23
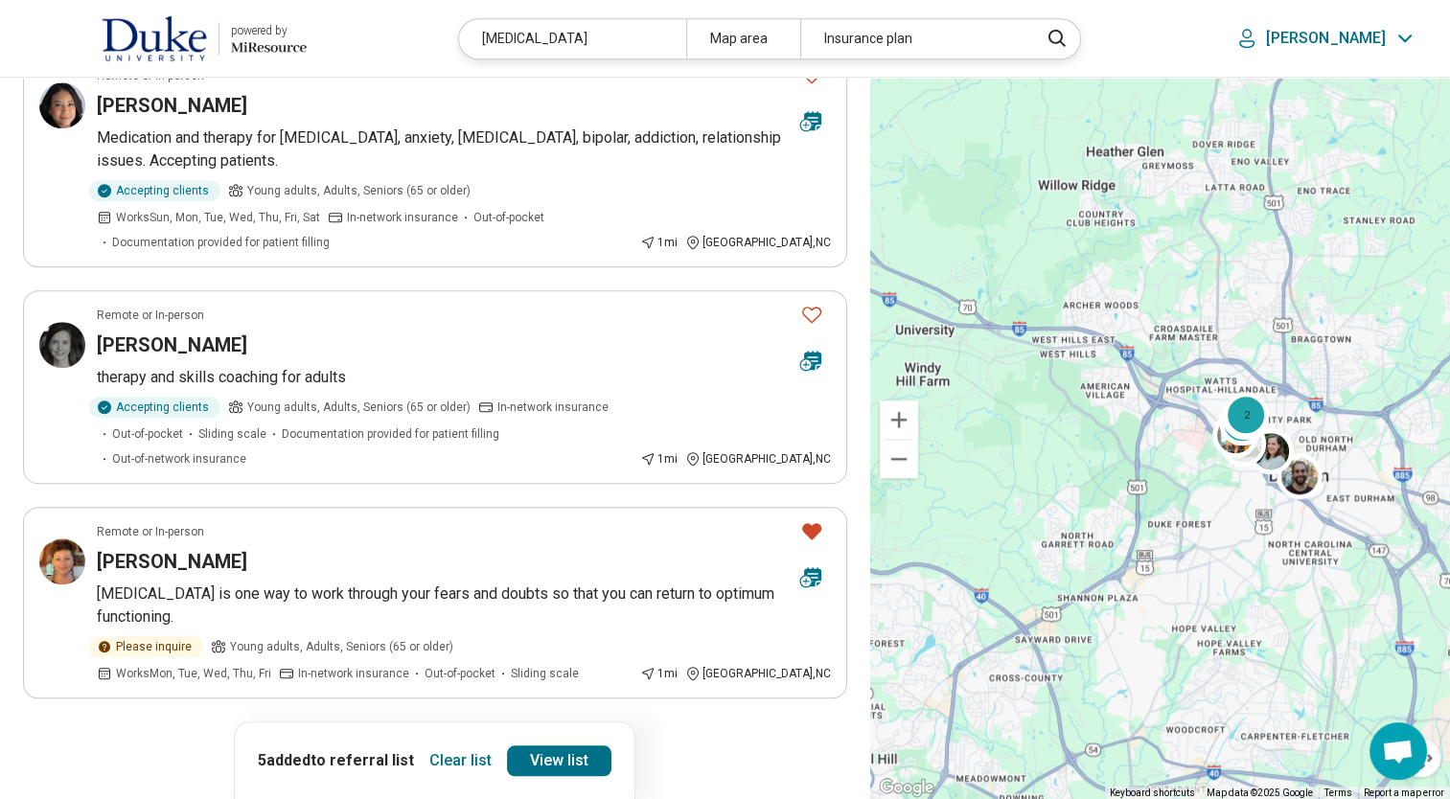
click at [347, 737] on button "2" at bounding box center [343, 752] width 31 height 31
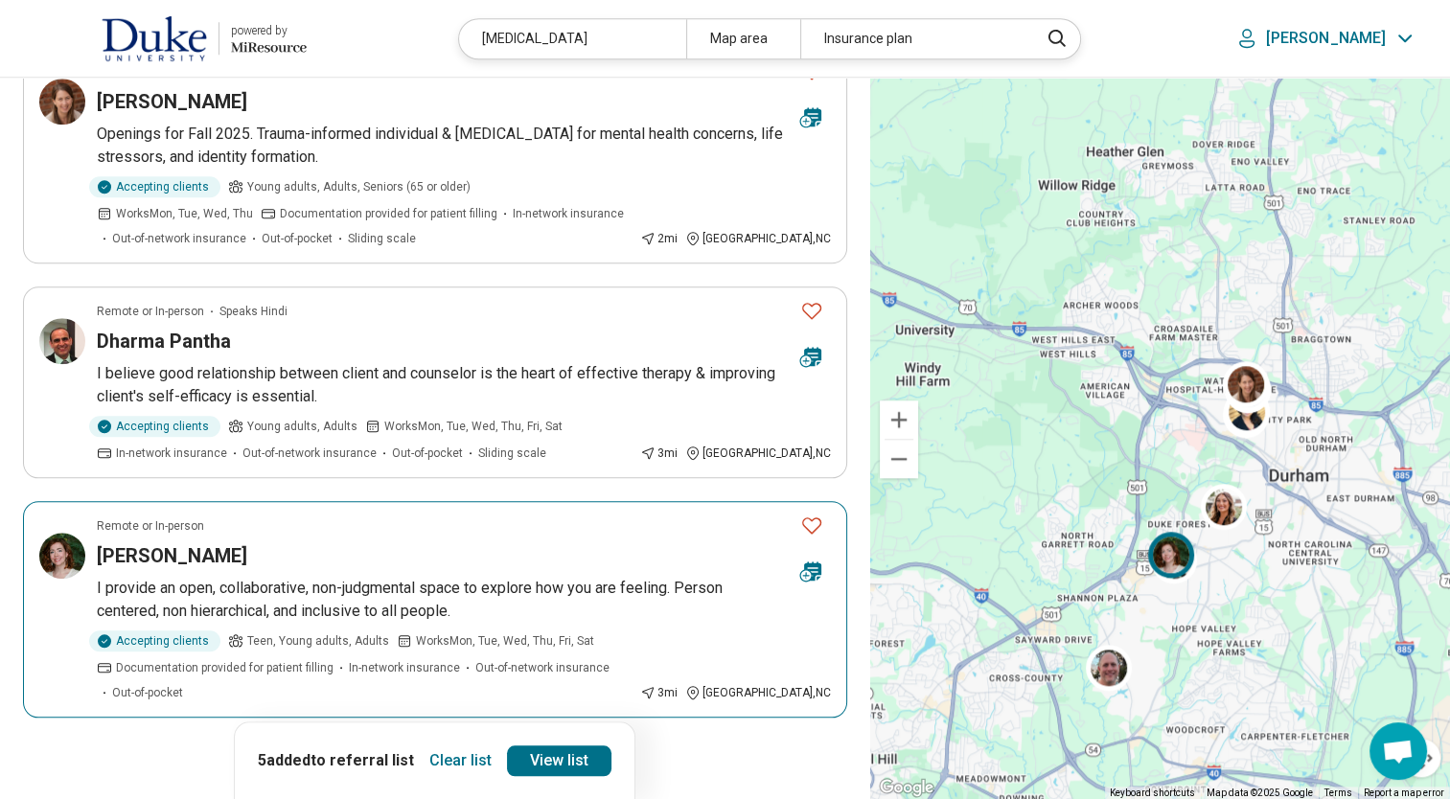
scroll to position [1820, 0]
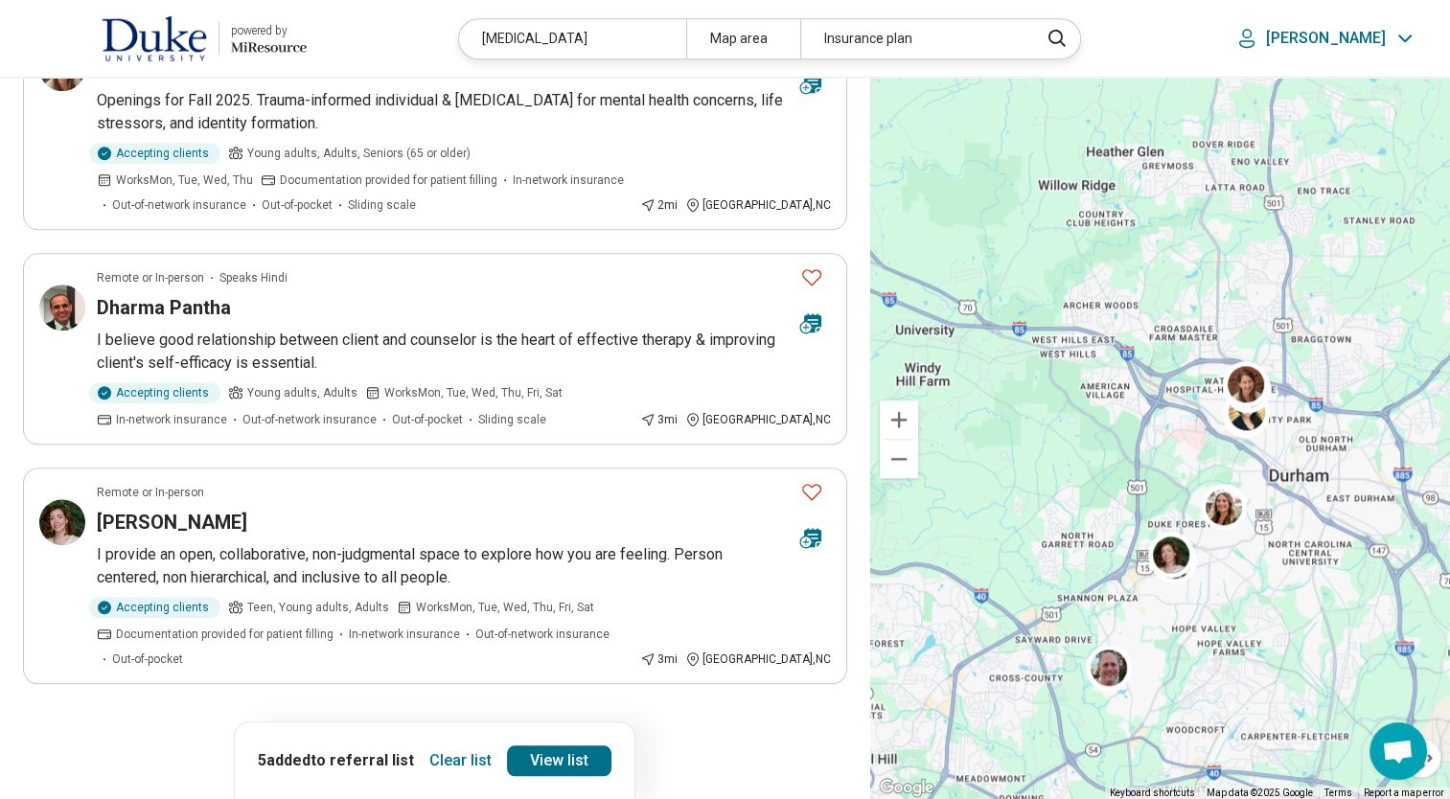
click at [390, 722] on button "3" at bounding box center [389, 737] width 31 height 31
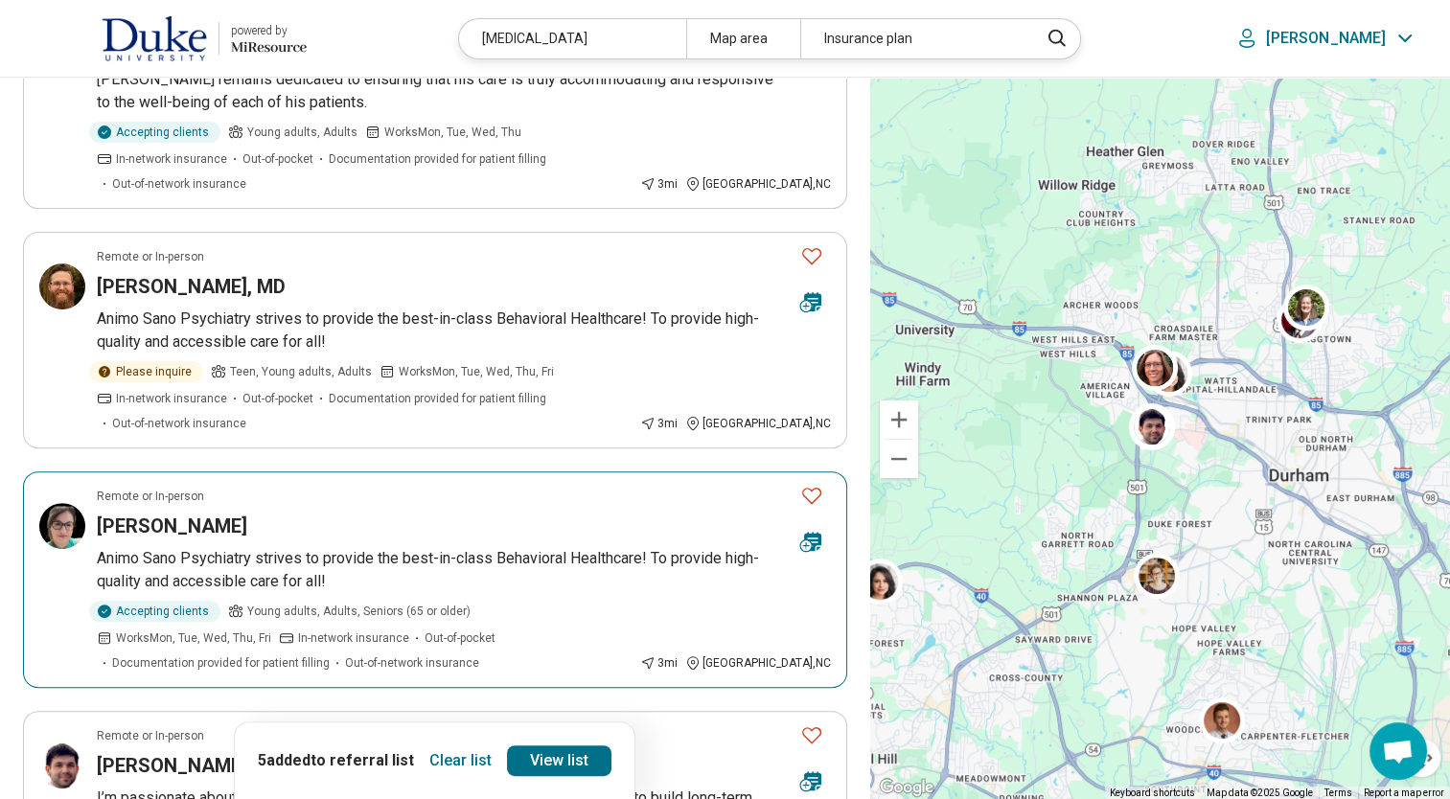
scroll to position [0, 0]
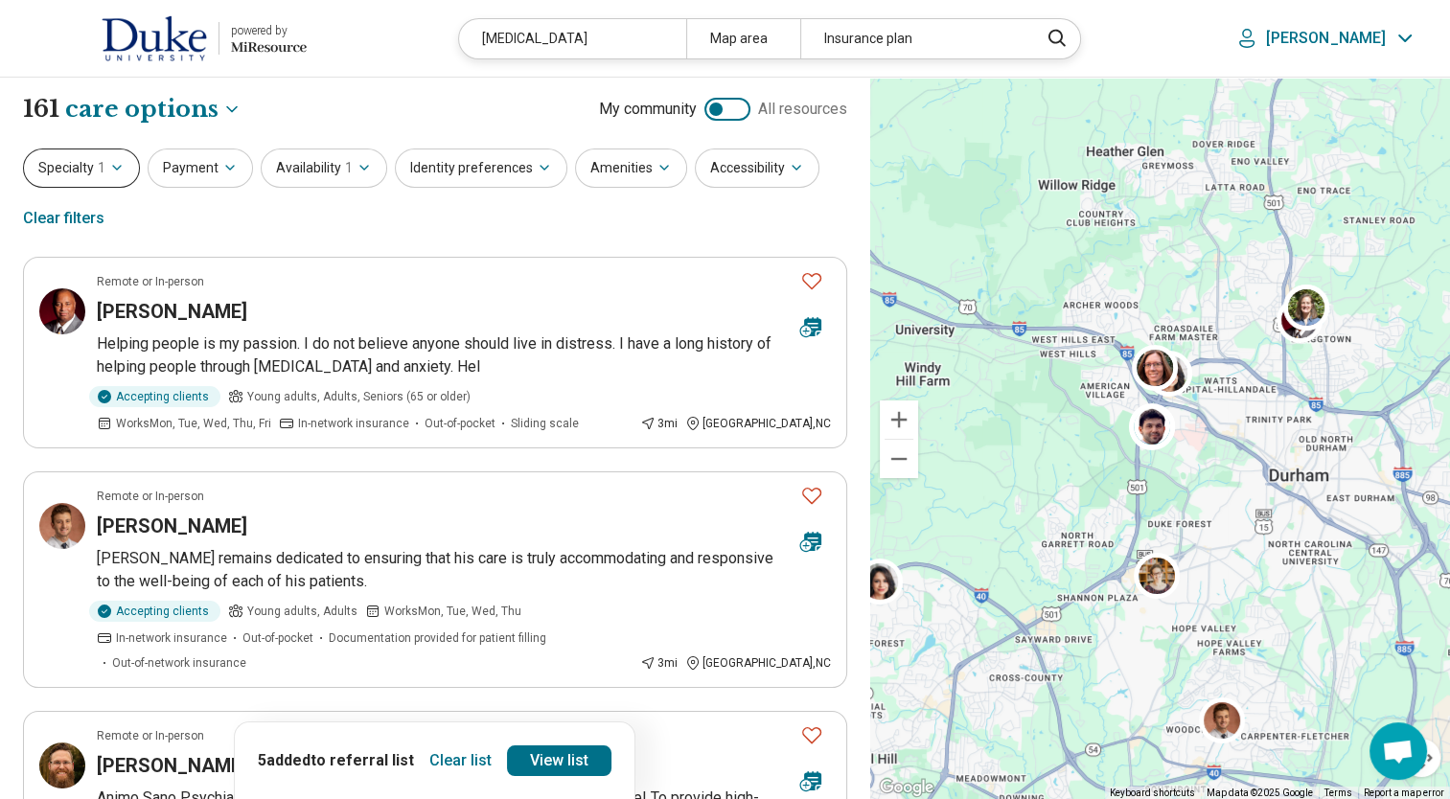
click at [102, 171] on span "1" at bounding box center [102, 168] width 8 height 20
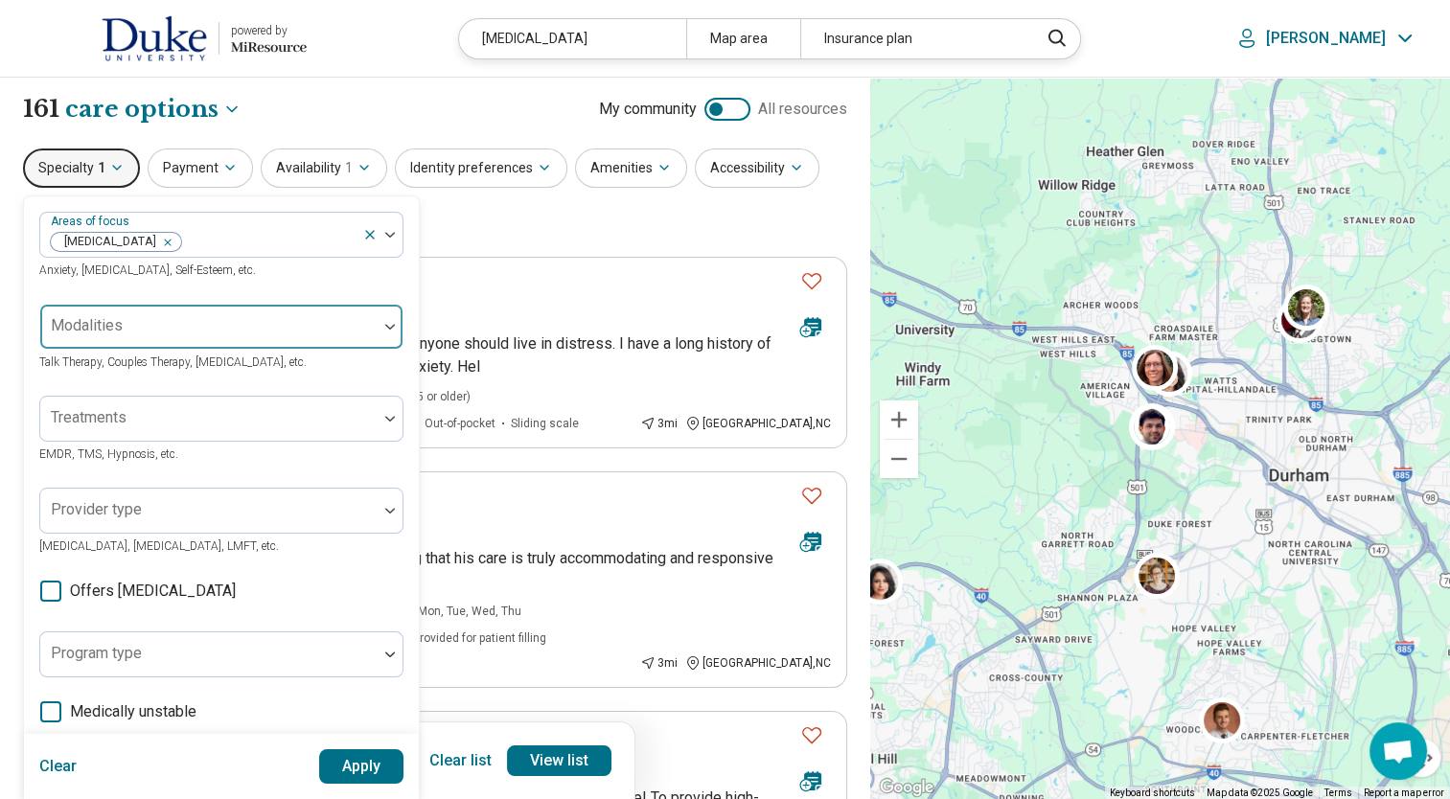
click at [238, 340] on div at bounding box center [209, 334] width 322 height 27
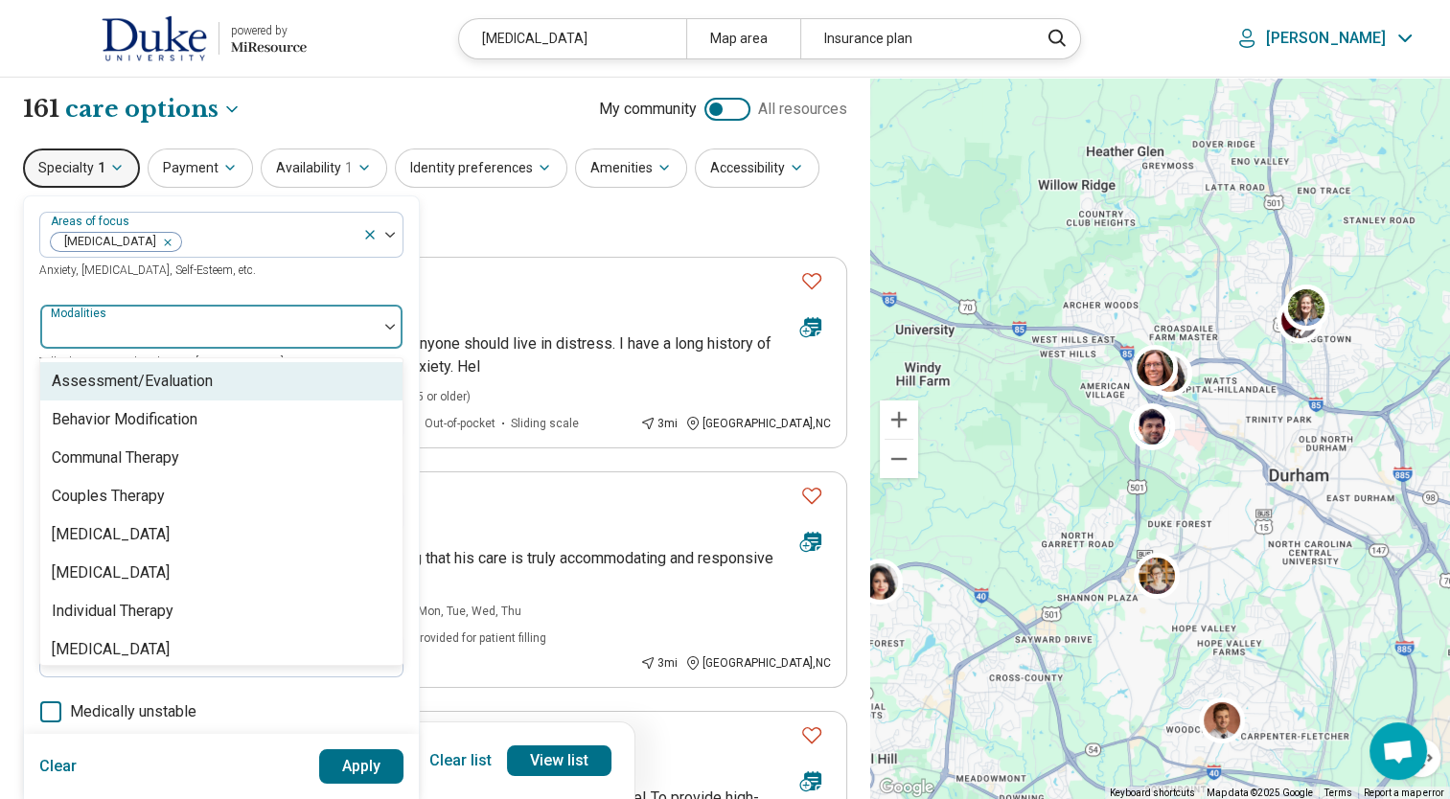
click at [239, 340] on div at bounding box center [209, 334] width 322 height 27
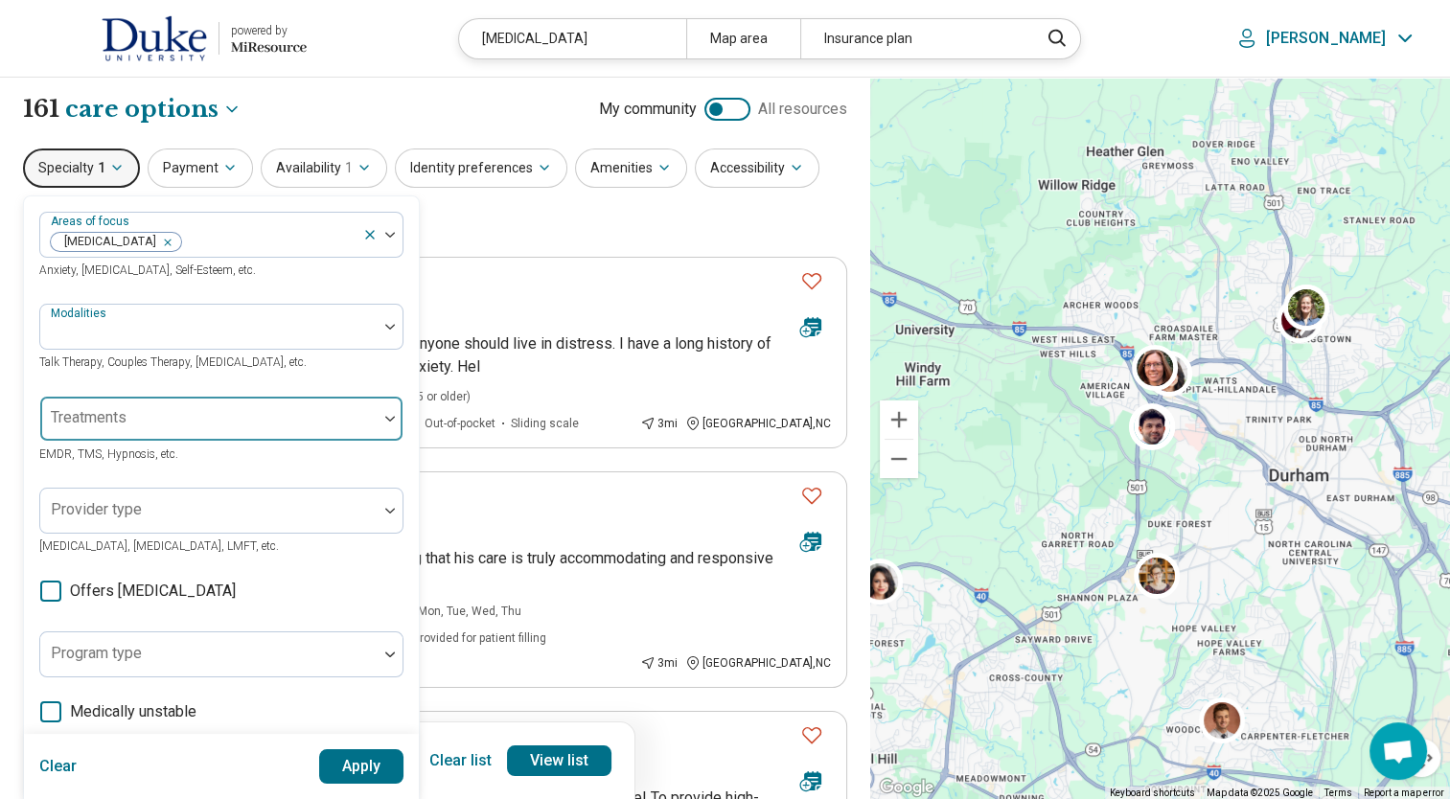
click at [251, 413] on div at bounding box center [209, 426] width 322 height 27
click at [252, 413] on div at bounding box center [209, 426] width 322 height 27
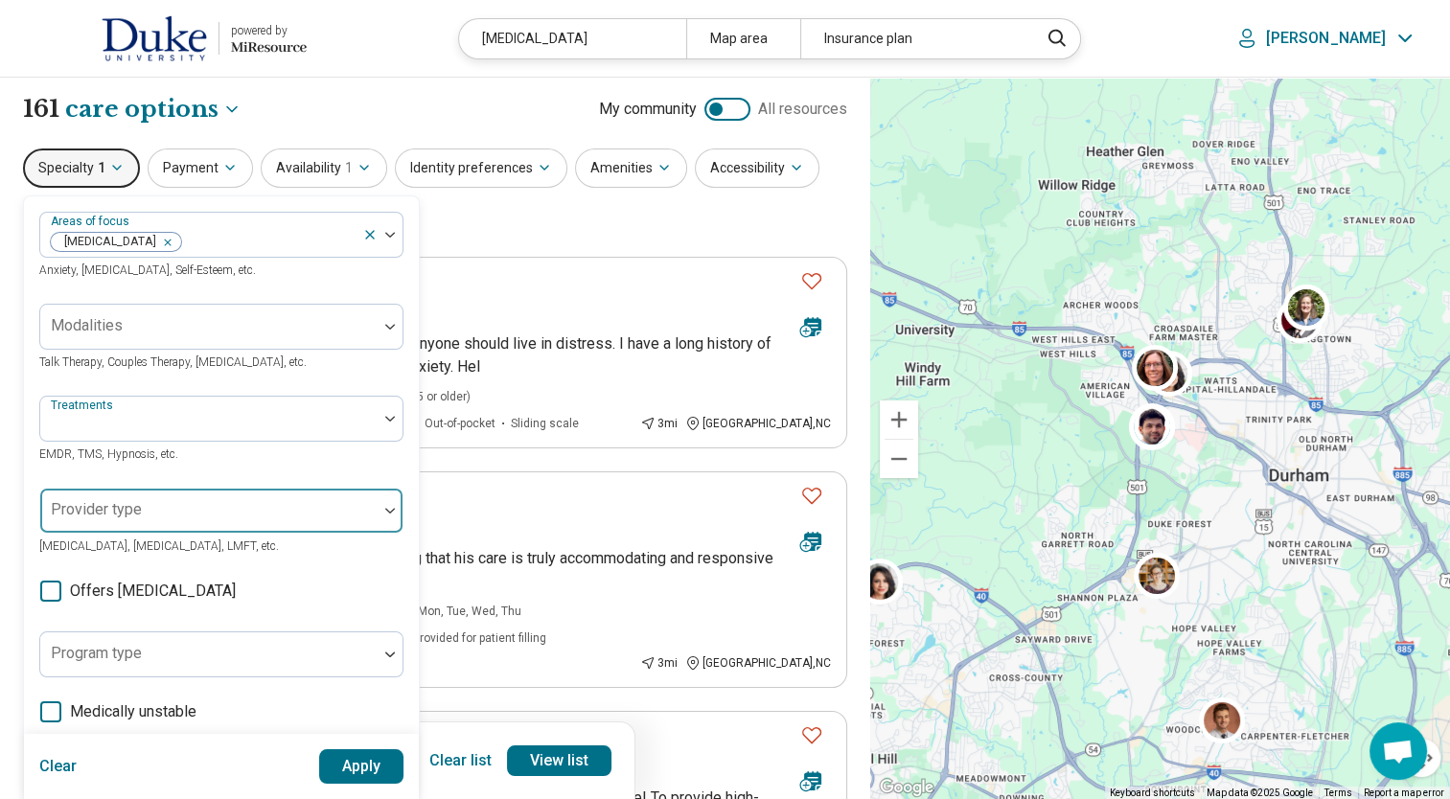
click at [266, 508] on div at bounding box center [209, 518] width 322 height 27
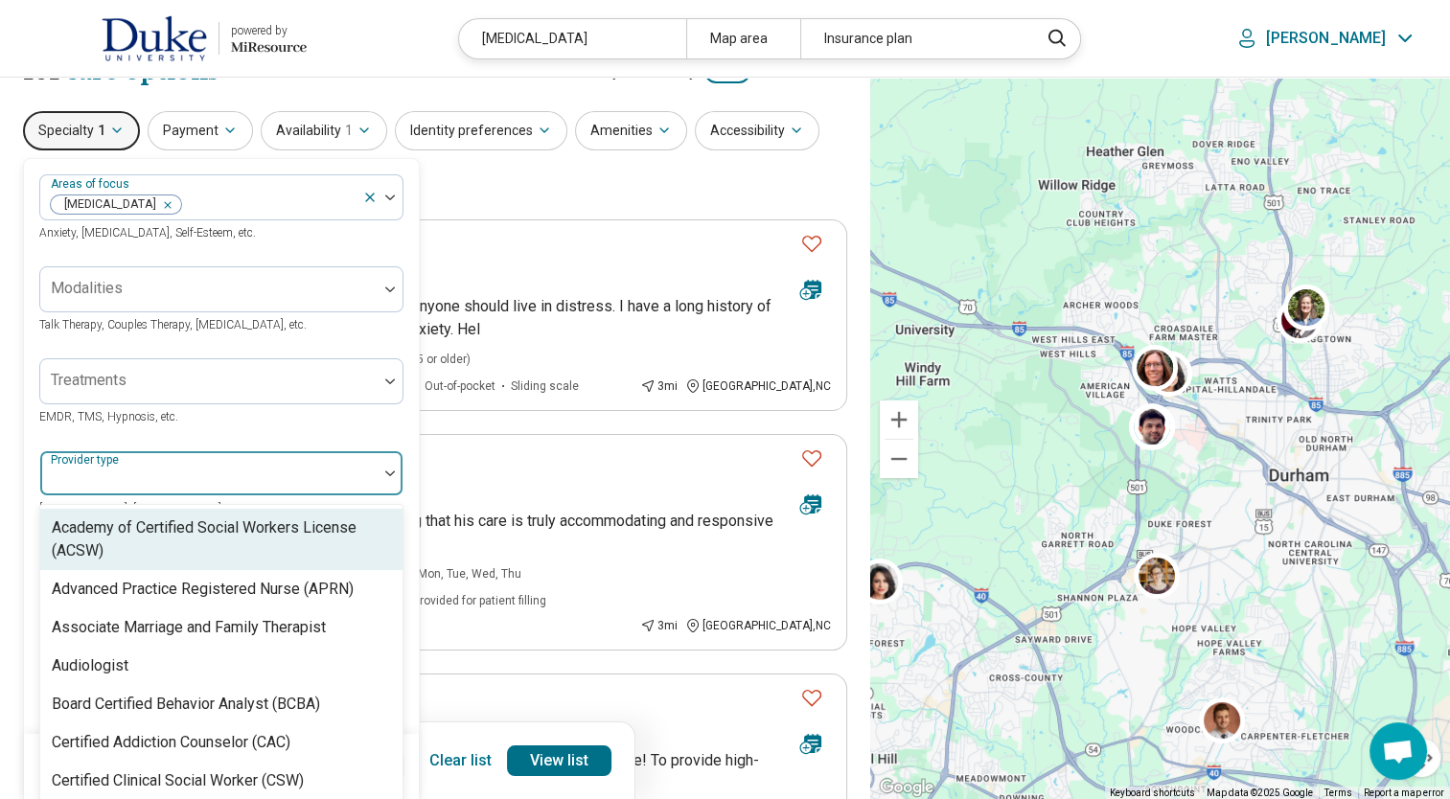
scroll to position [57, 0]
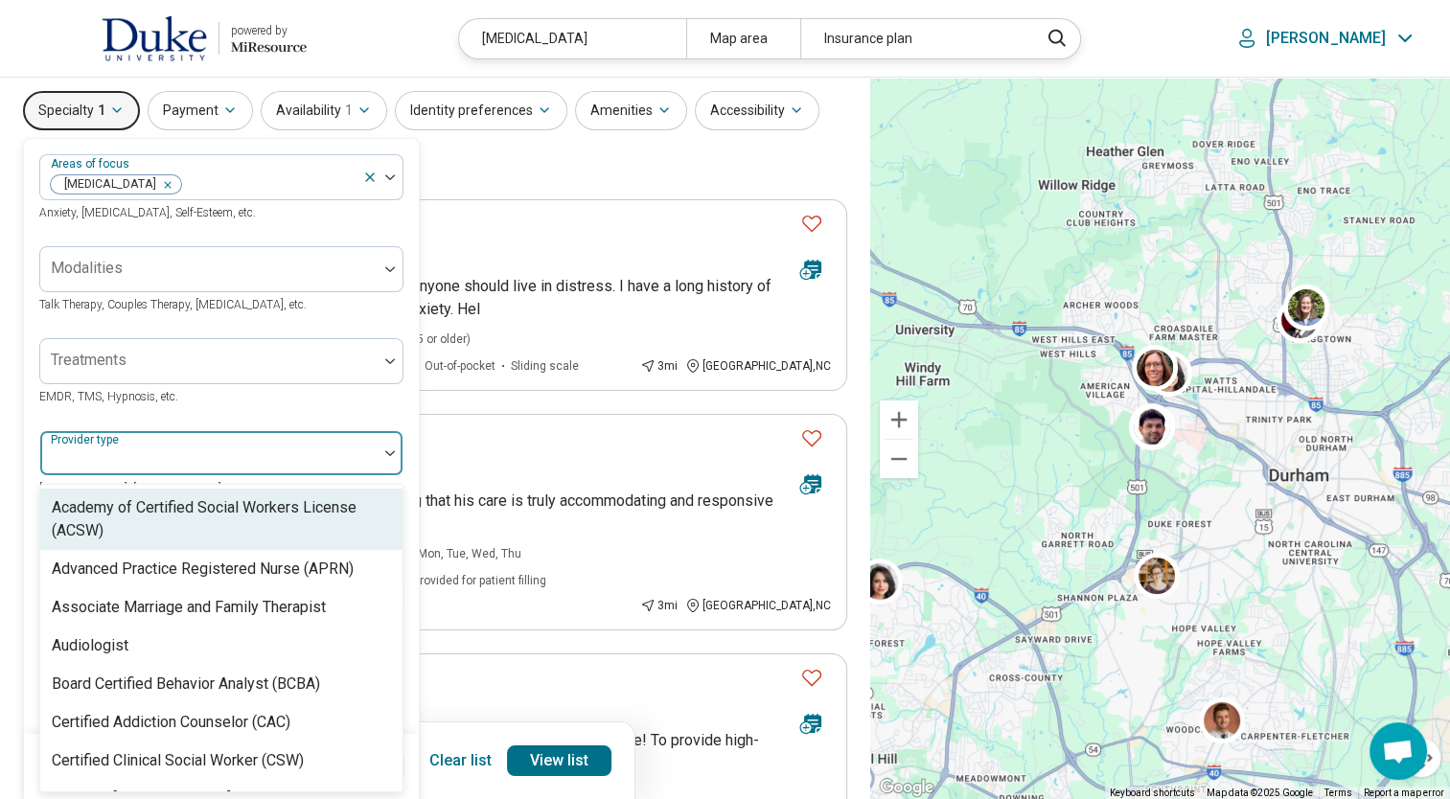
click at [280, 450] on div at bounding box center [209, 460] width 322 height 27
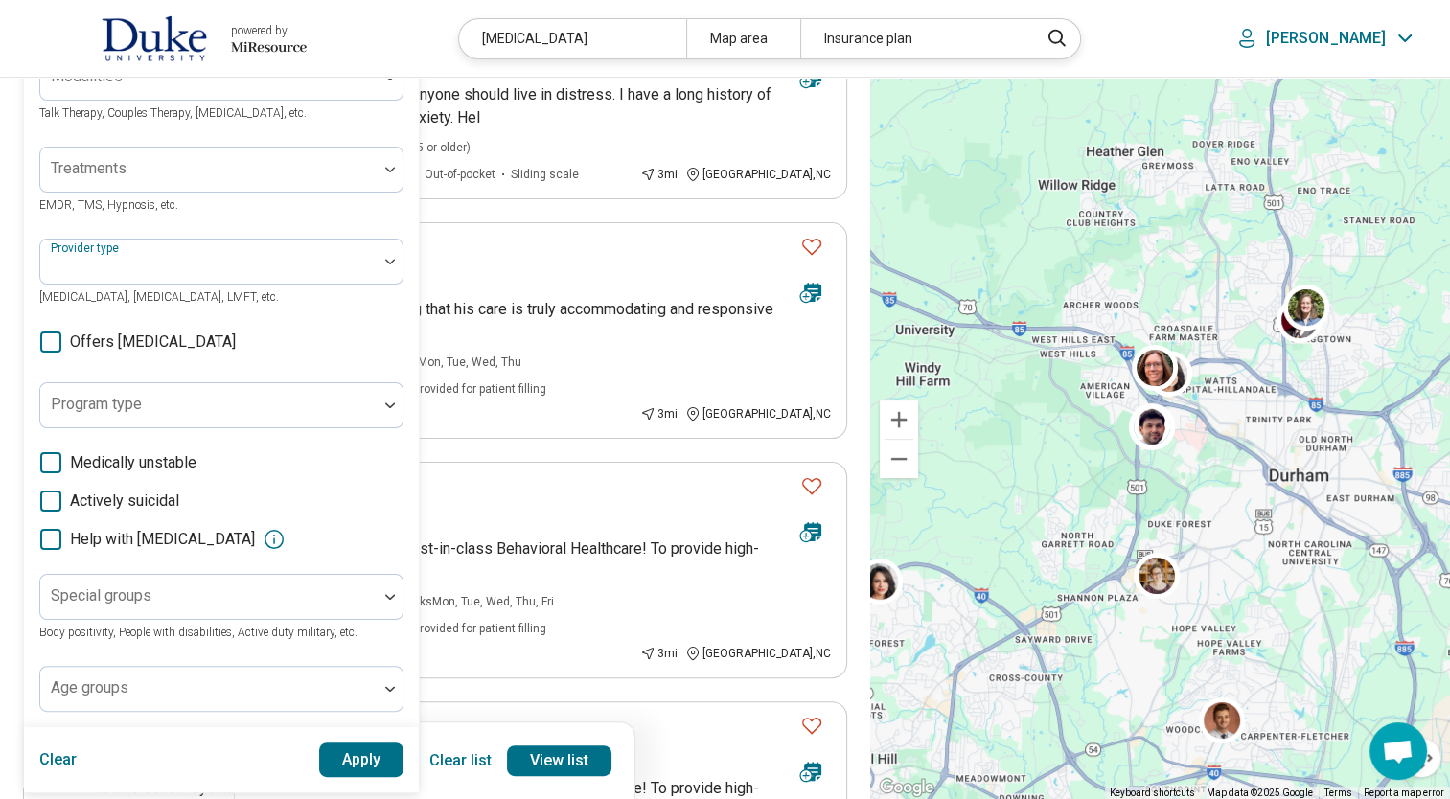
scroll to position [441, 0]
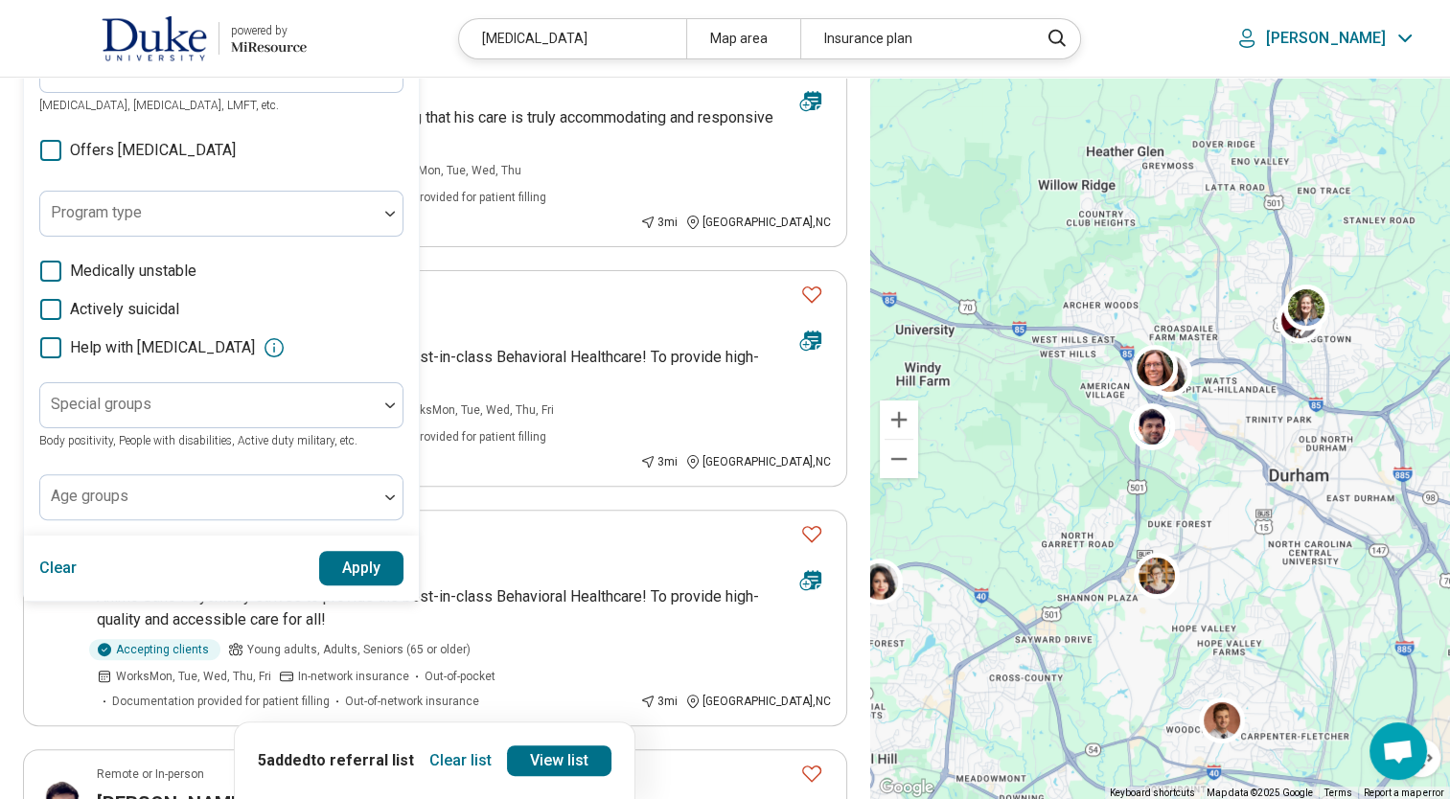
click at [305, 485] on div at bounding box center [208, 497] width 337 height 42
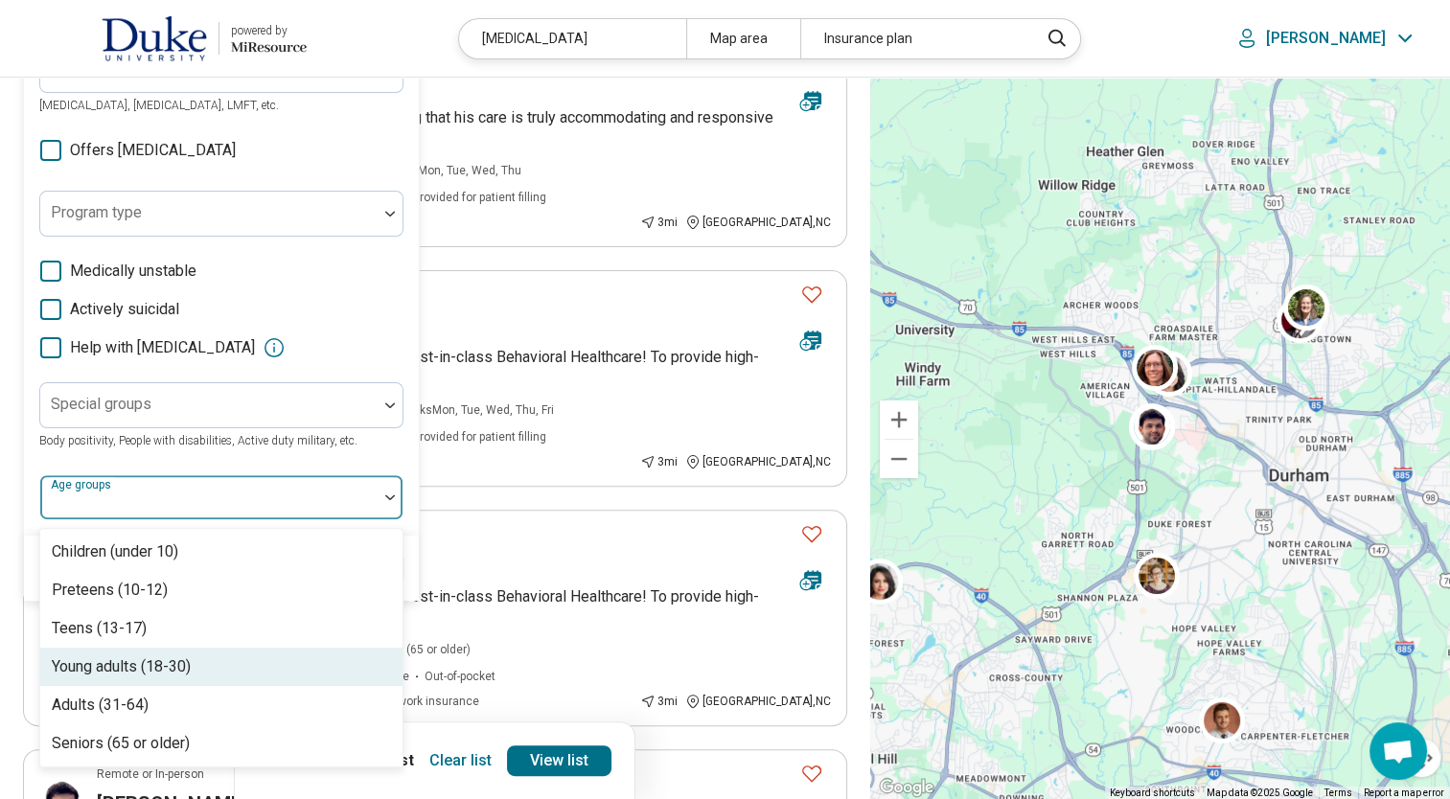
click at [191, 666] on div "Young adults (18-30)" at bounding box center [121, 666] width 139 height 23
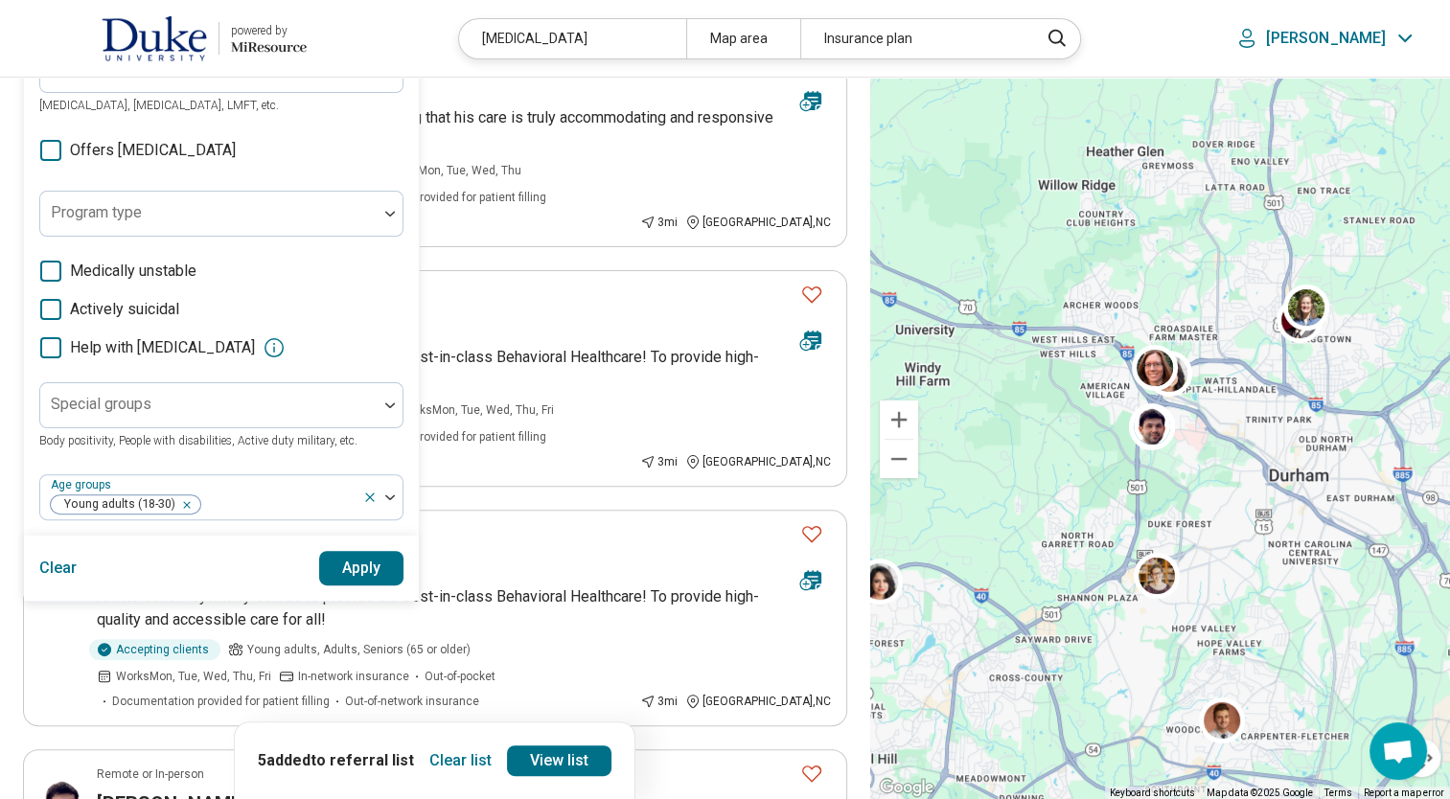
click at [337, 458] on div "Areas of focus Bipolar Disorder Anxiety, Depression, Self-Esteem, etc. Modaliti…" at bounding box center [221, 145] width 364 height 749
click at [352, 575] on button "Apply" at bounding box center [361, 568] width 85 height 34
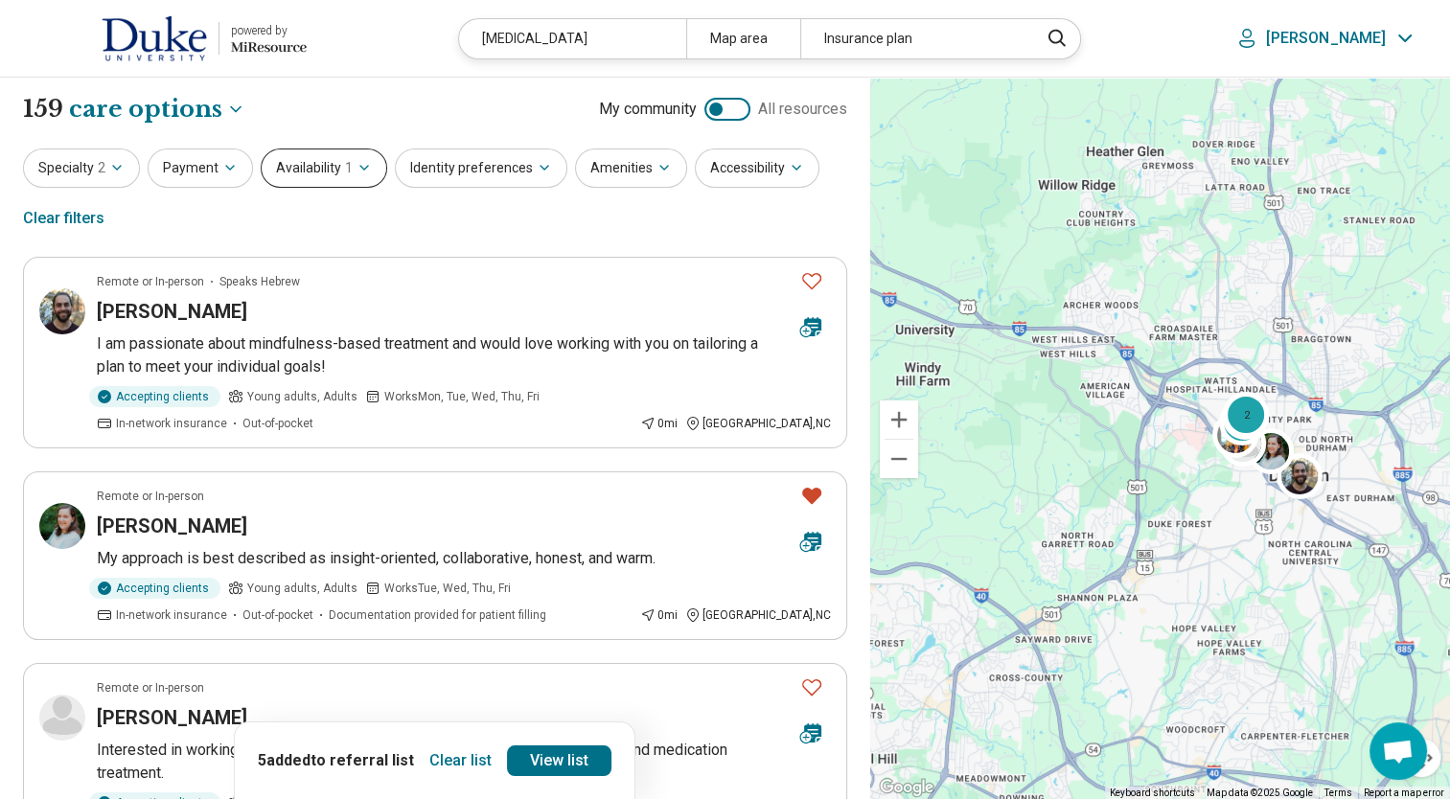
click at [332, 168] on button "Availability 1" at bounding box center [324, 168] width 126 height 39
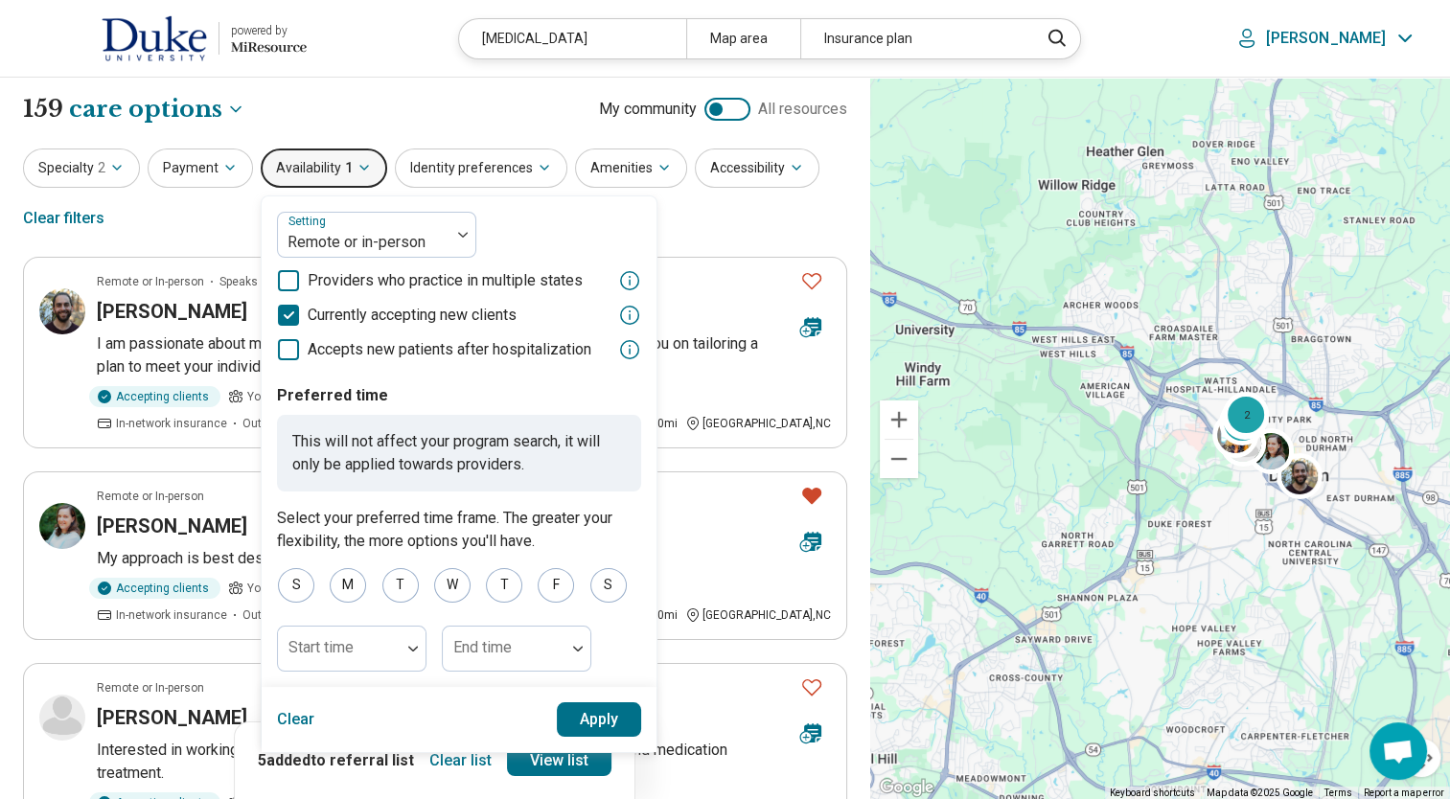
click at [331, 167] on button "Availability 1" at bounding box center [324, 168] width 126 height 39
click at [80, 177] on button "Specialty 2" at bounding box center [81, 168] width 117 height 39
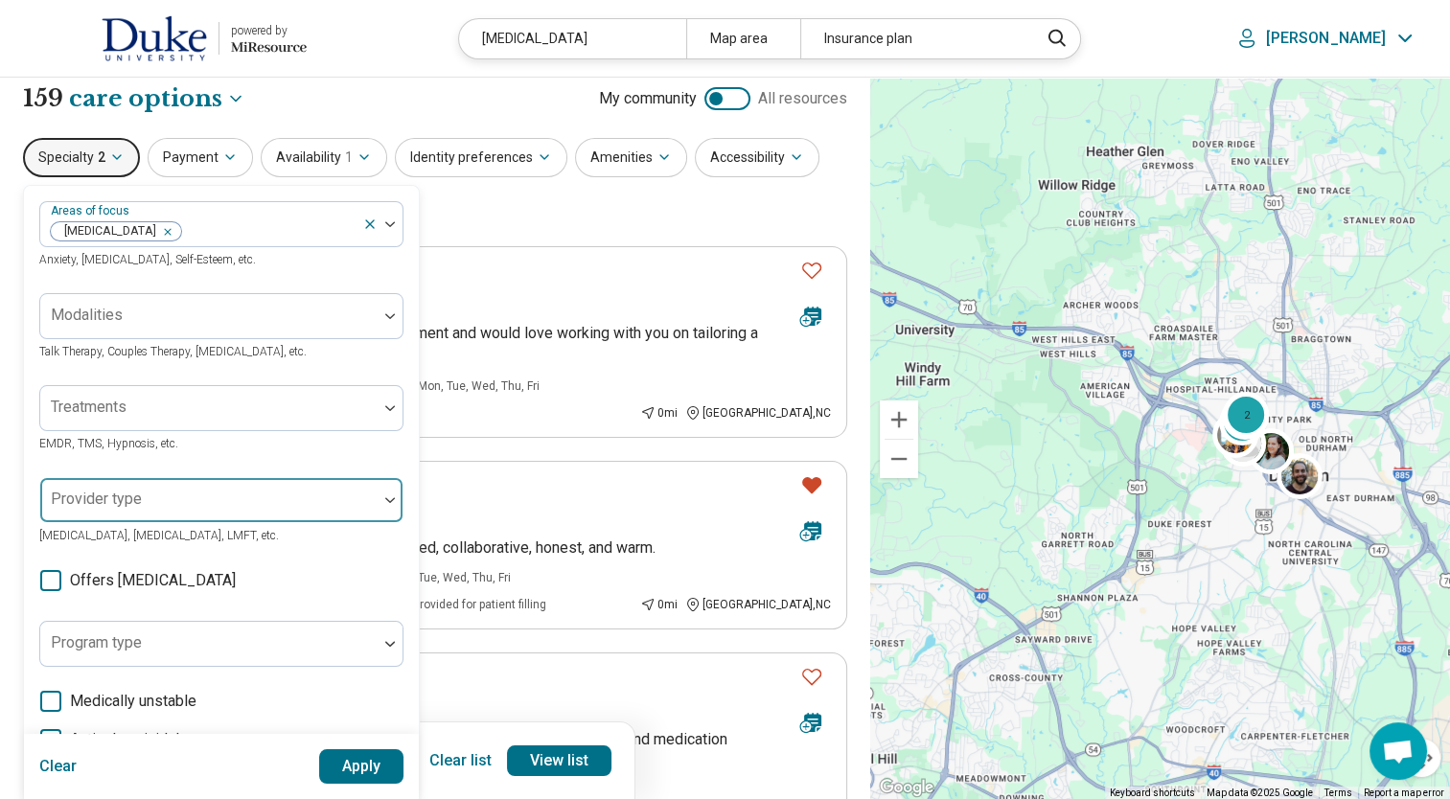
click at [245, 525] on div "Provider type Psychologist, Psychiatrist, LMFT, etc." at bounding box center [221, 511] width 364 height 69
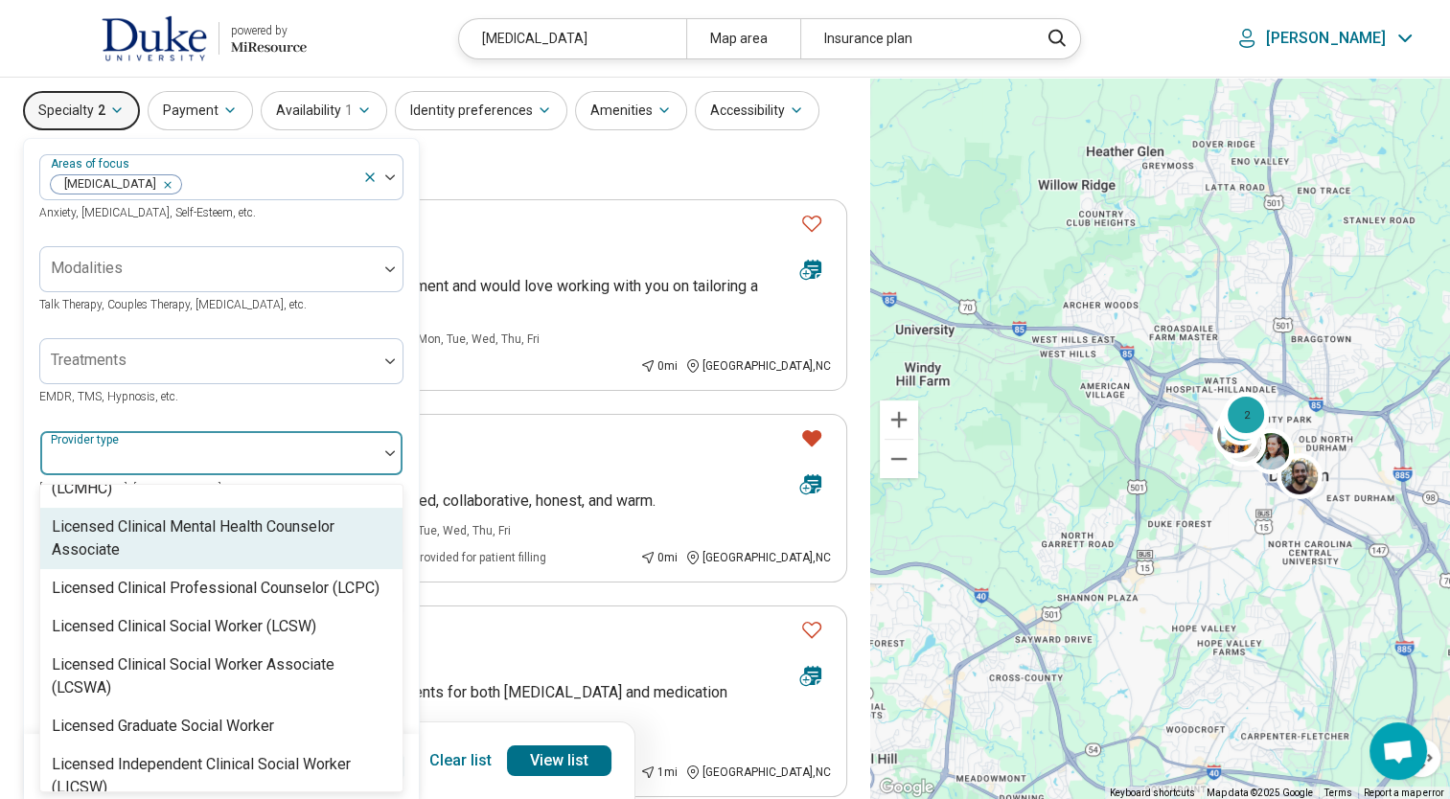
scroll to position [1150, 0]
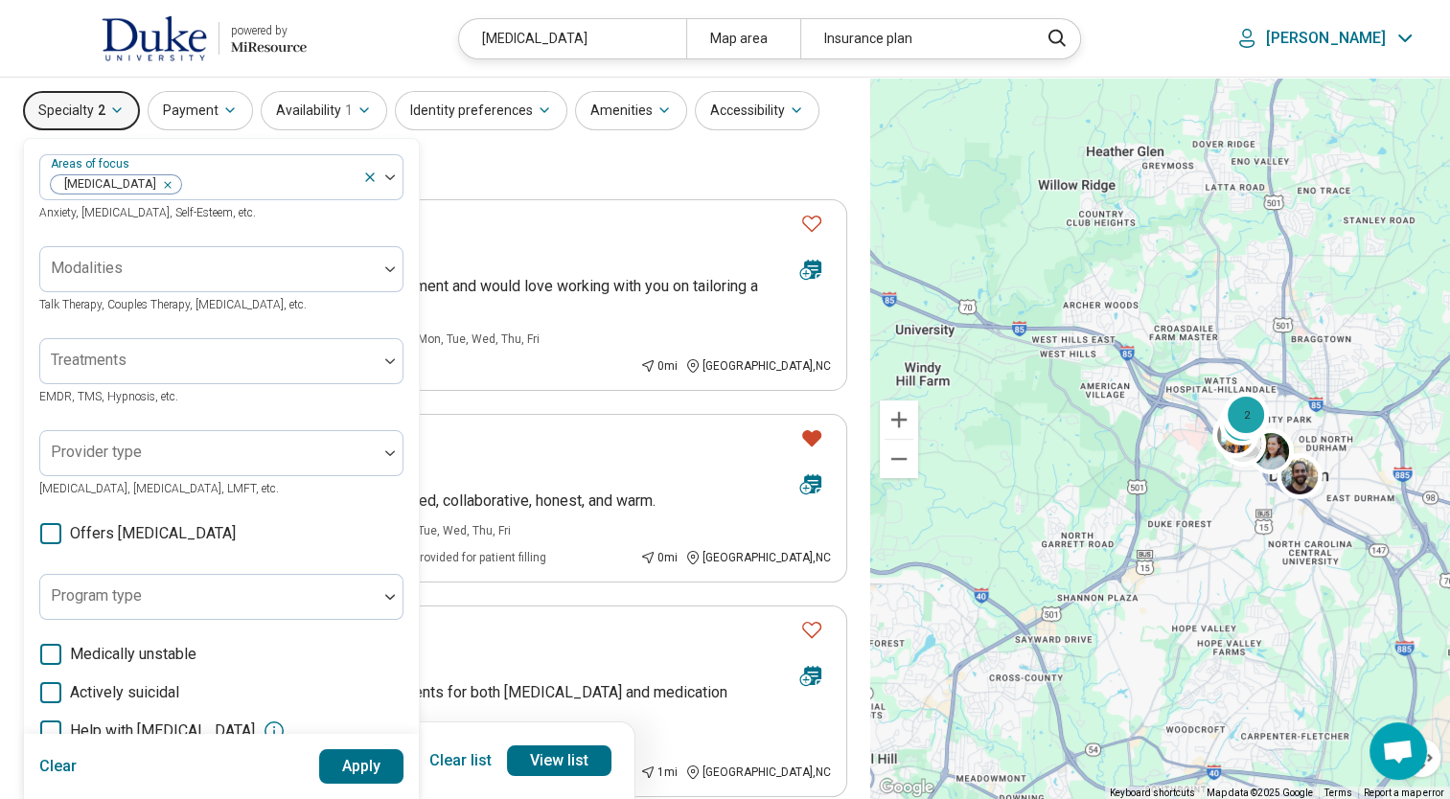
click at [250, 387] on div "Treatments EMDR, TMS, Hypnosis, etc." at bounding box center [221, 372] width 364 height 69
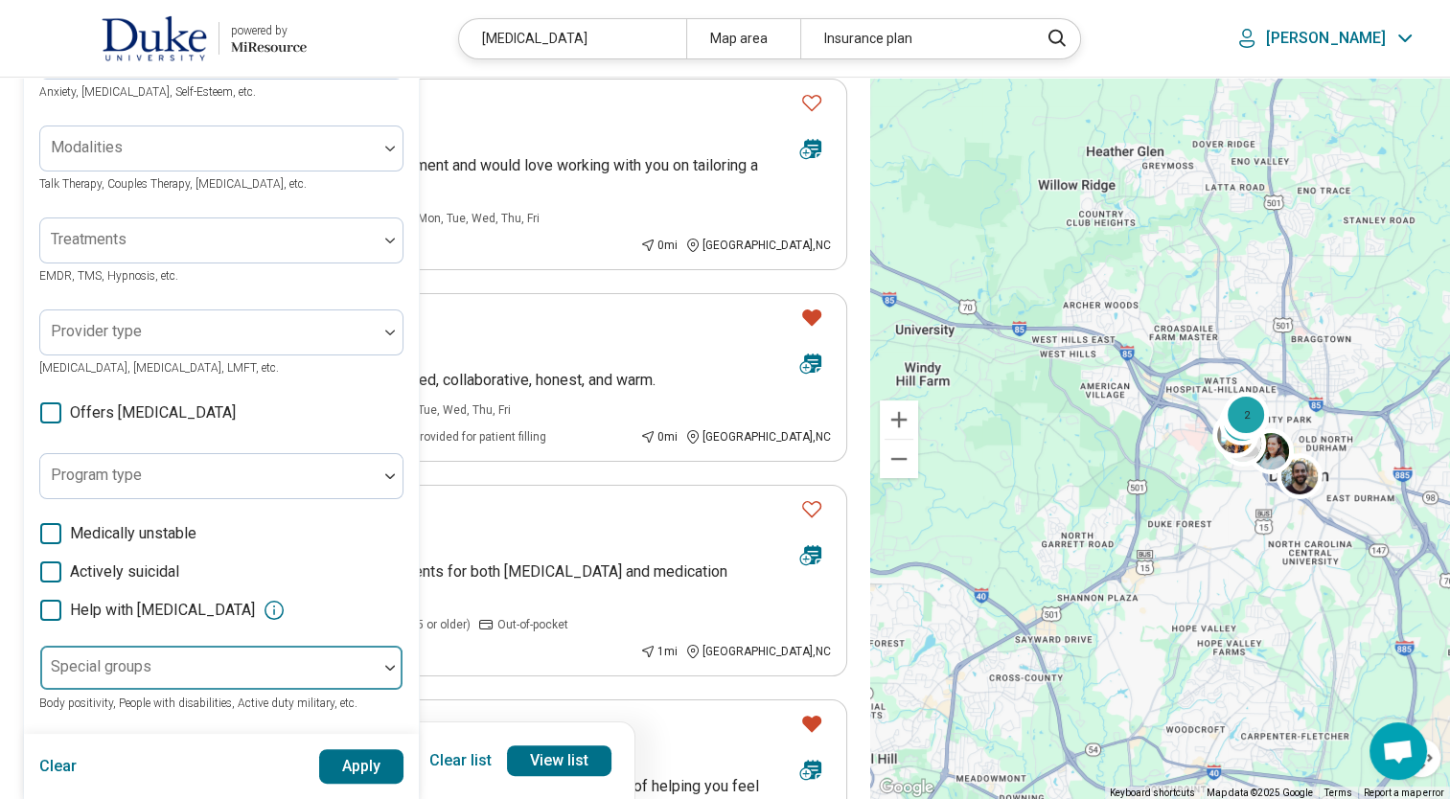
scroll to position [345, 0]
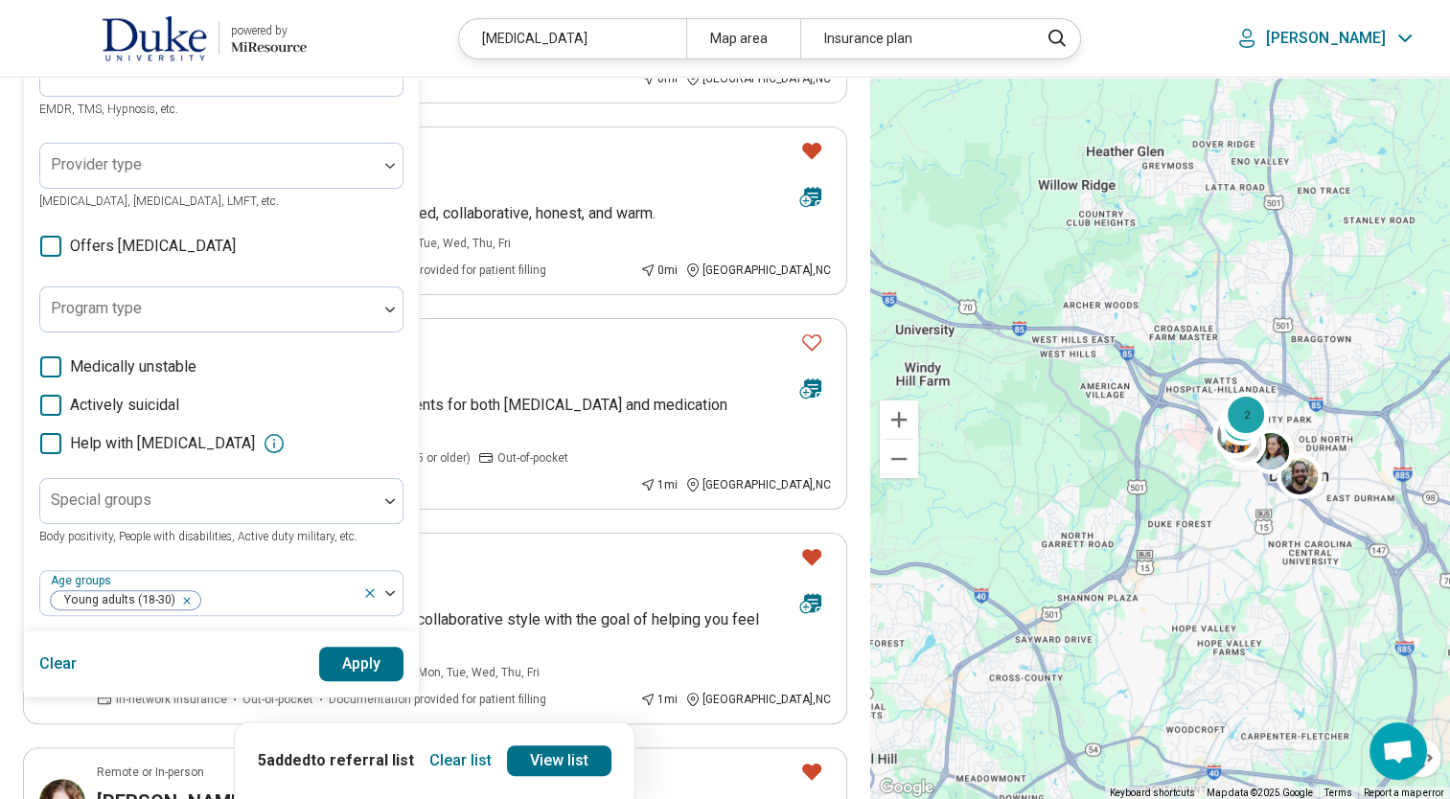
click at [356, 652] on button "Apply" at bounding box center [361, 664] width 85 height 34
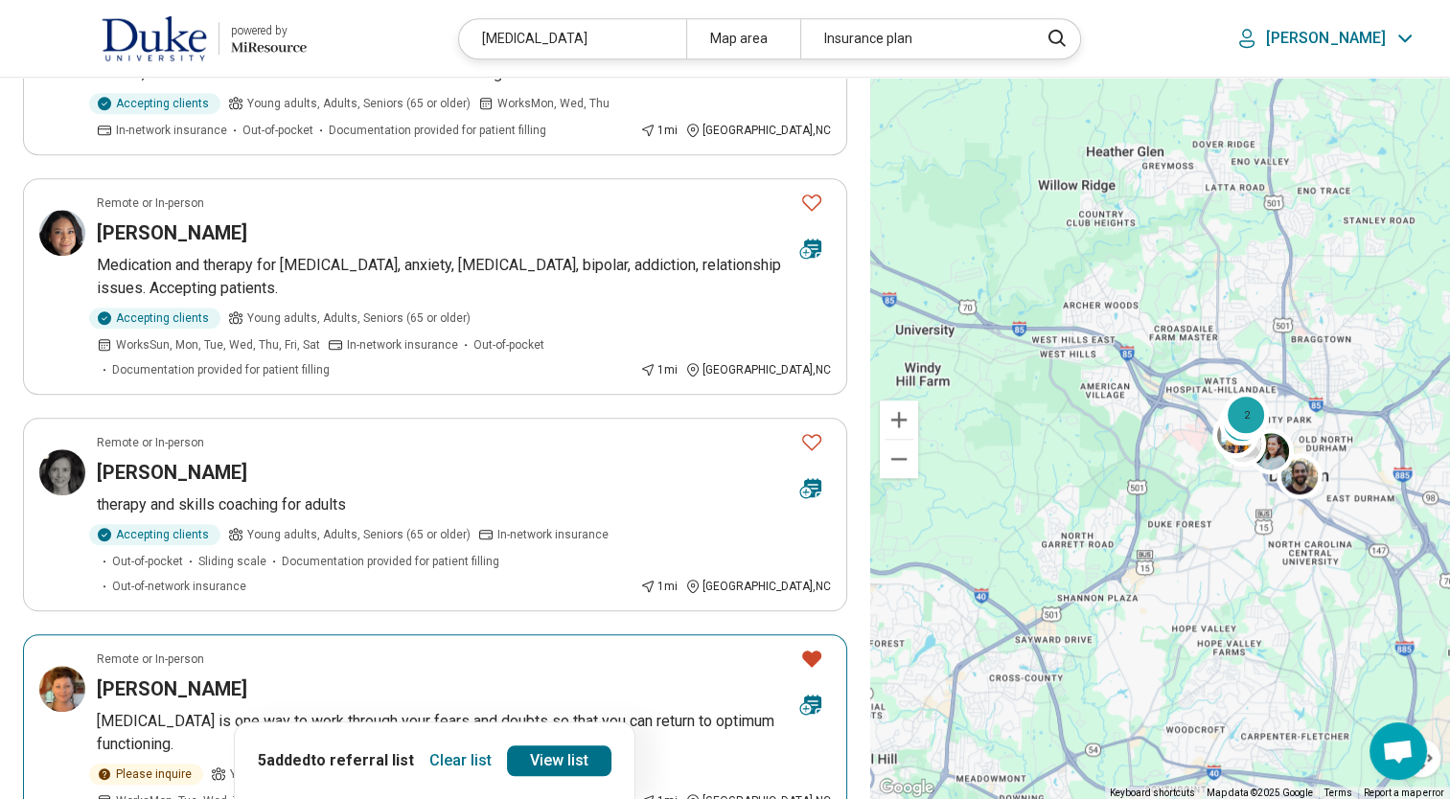
scroll to position [1820, 0]
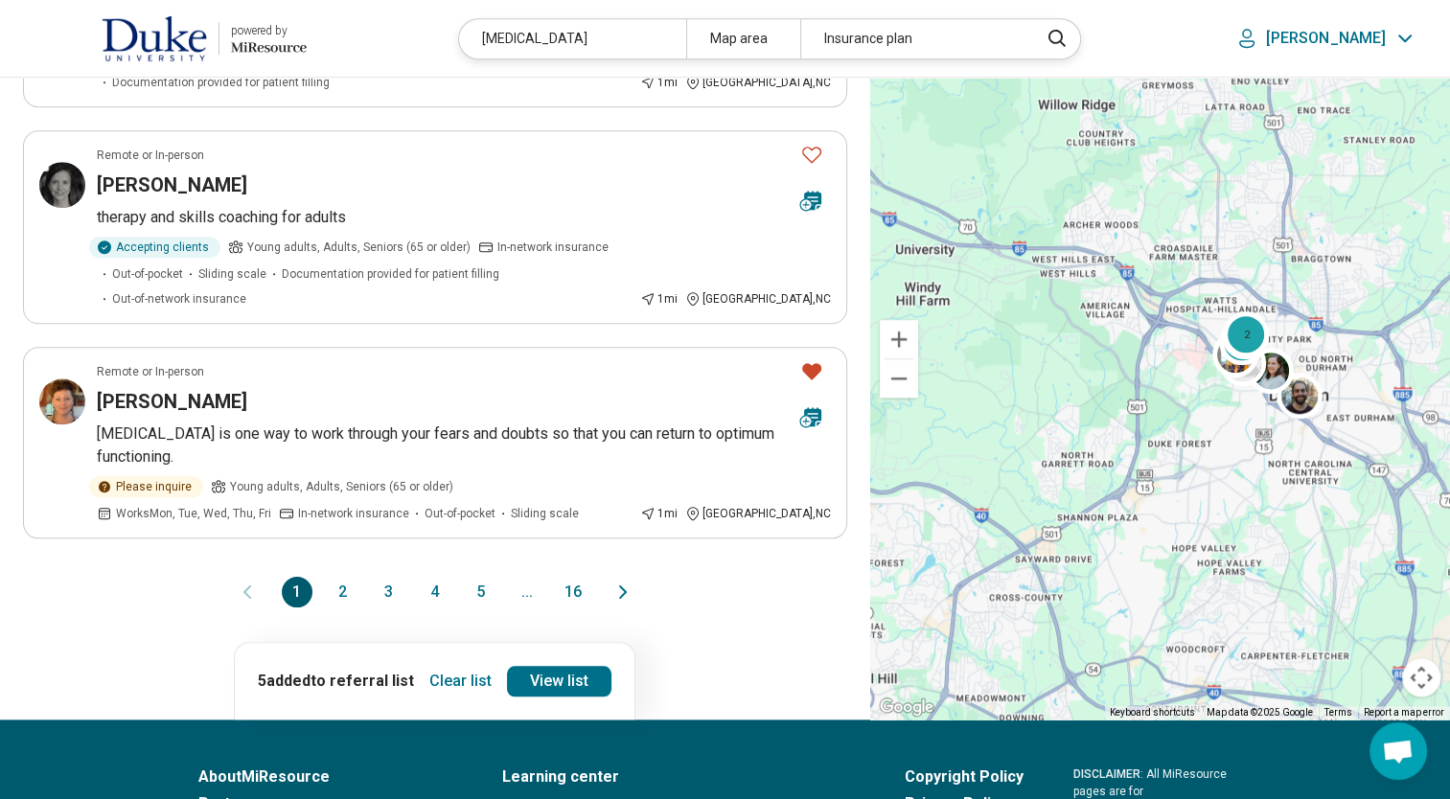
click at [348, 577] on button "2" at bounding box center [343, 592] width 31 height 31
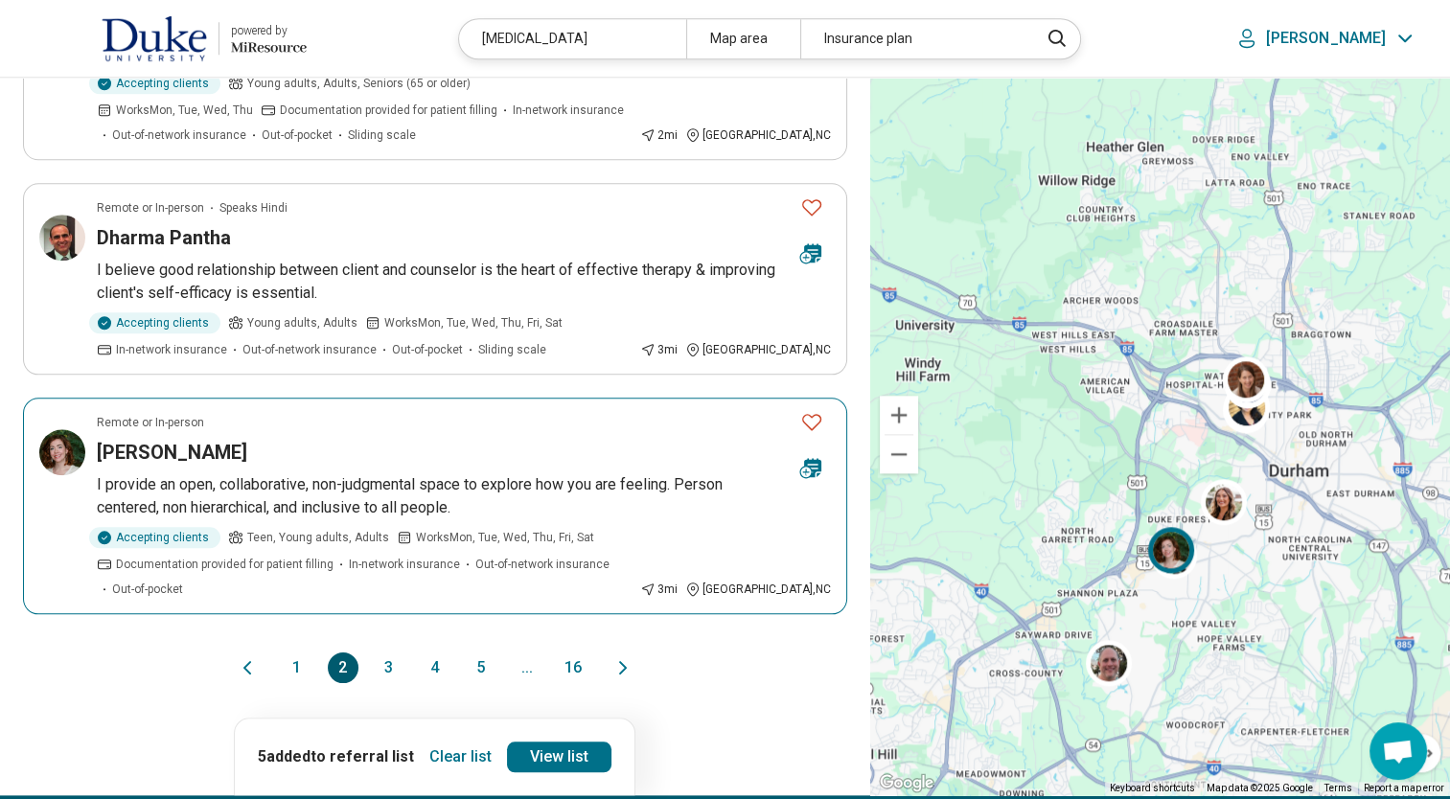
scroll to position [2012, 0]
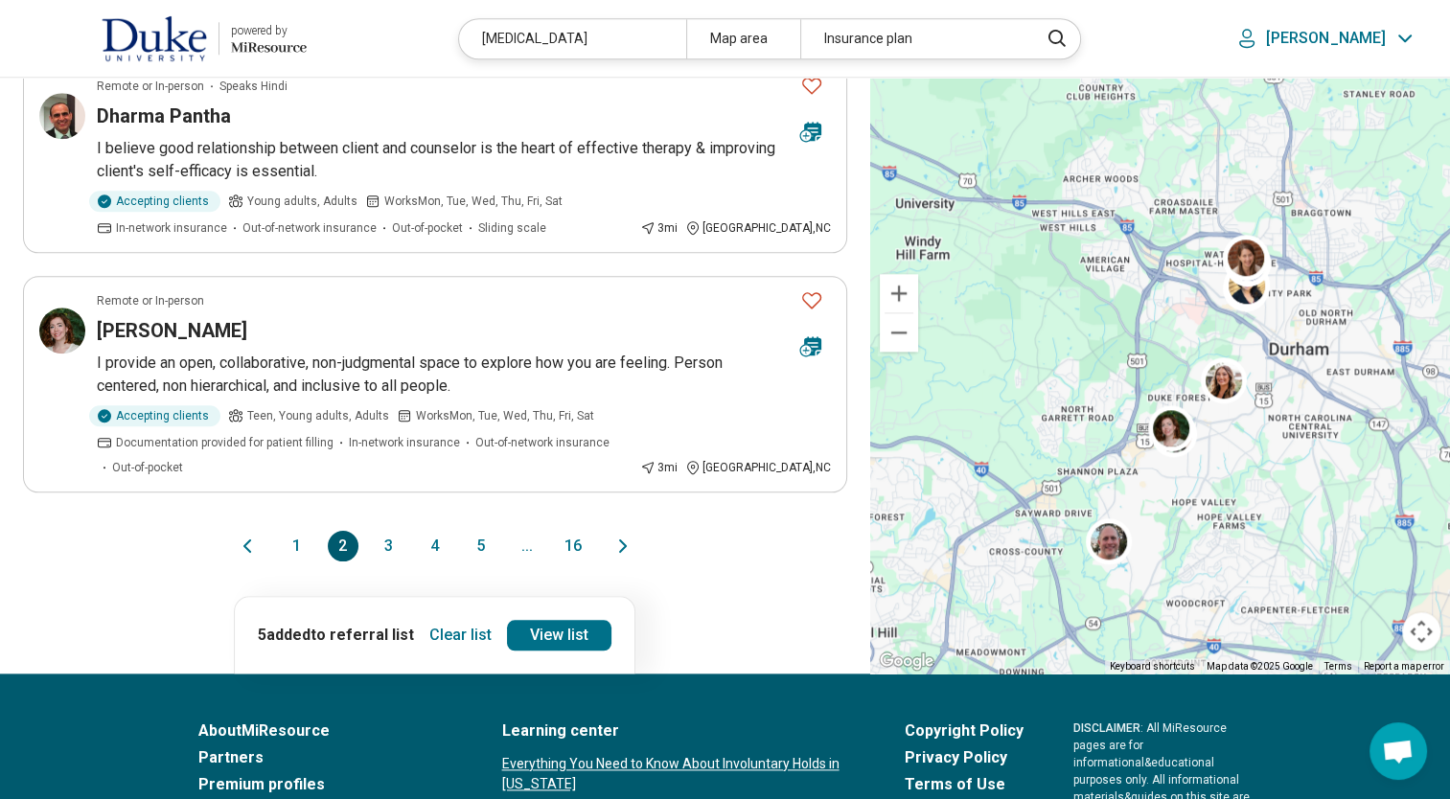
click at [387, 531] on button "3" at bounding box center [389, 546] width 31 height 31
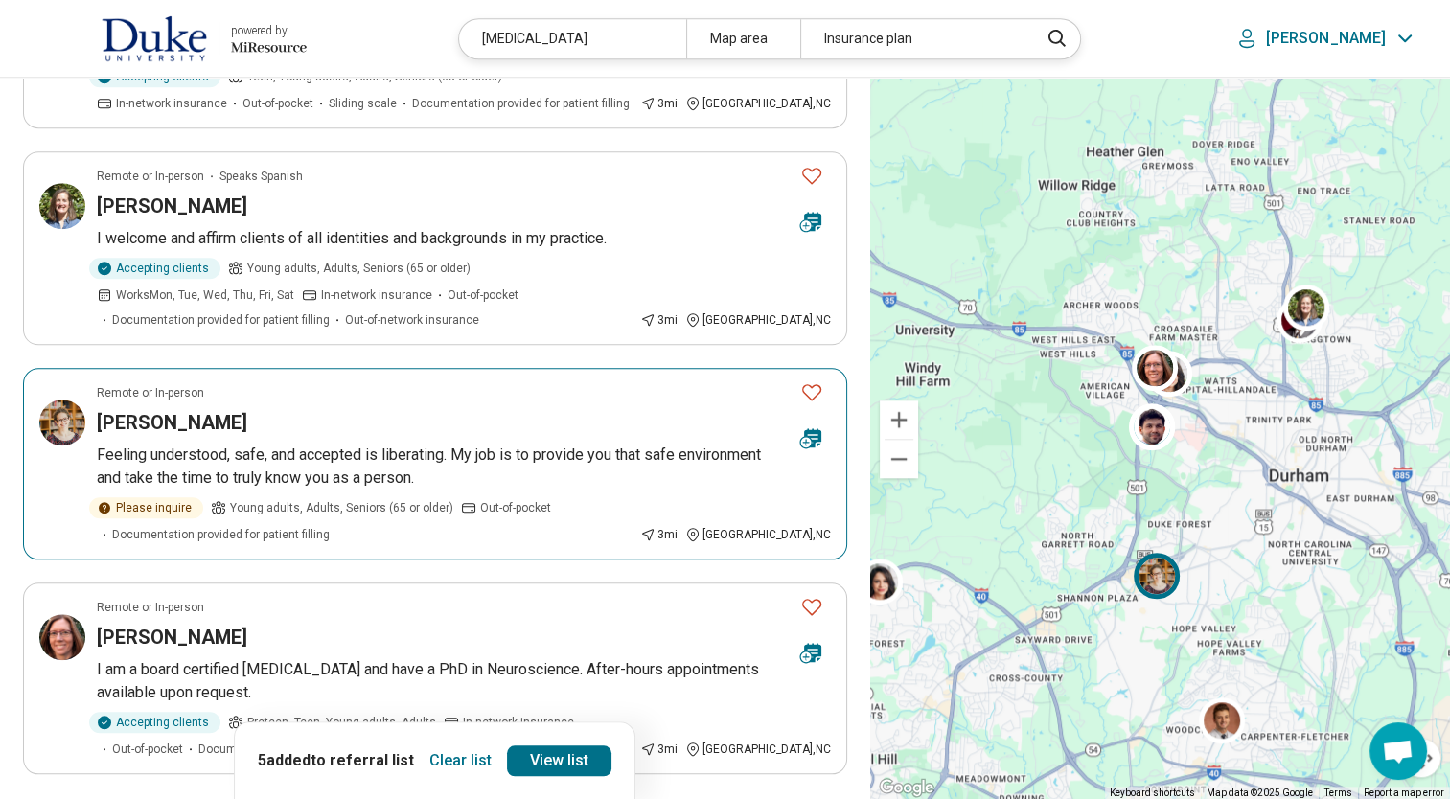
scroll to position [1725, 0]
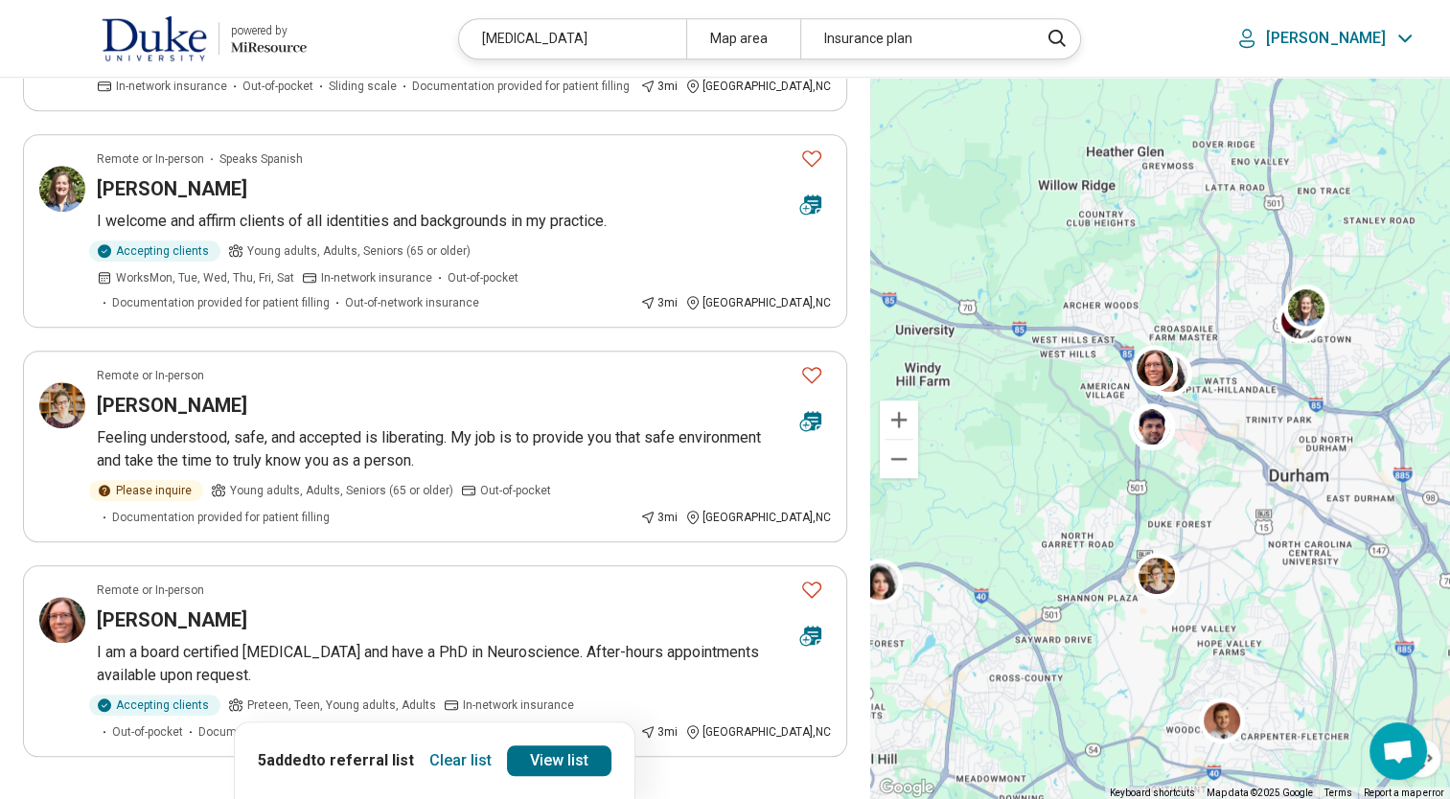
click at [437, 795] on button "4" at bounding box center [435, 810] width 31 height 31
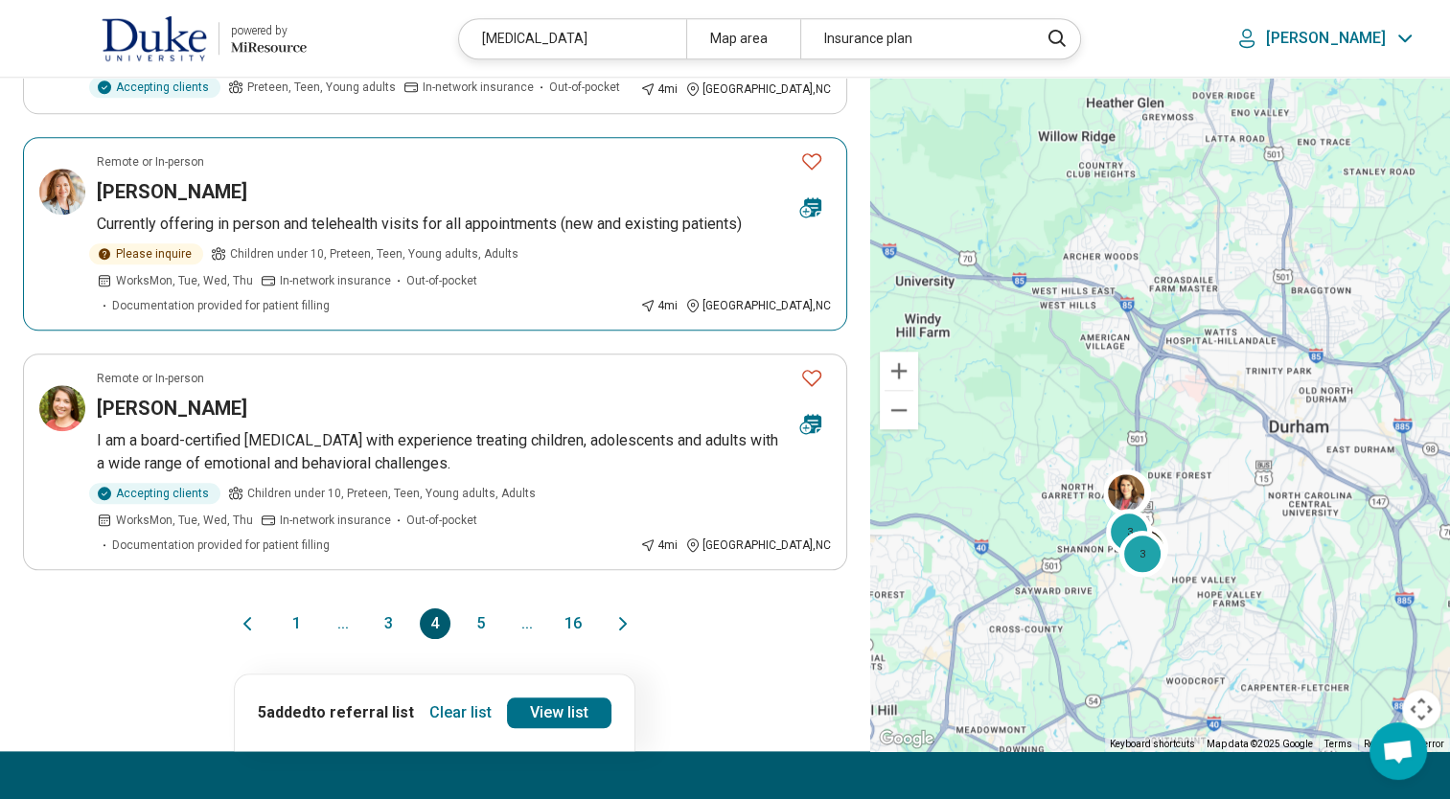
scroll to position [1916, 0]
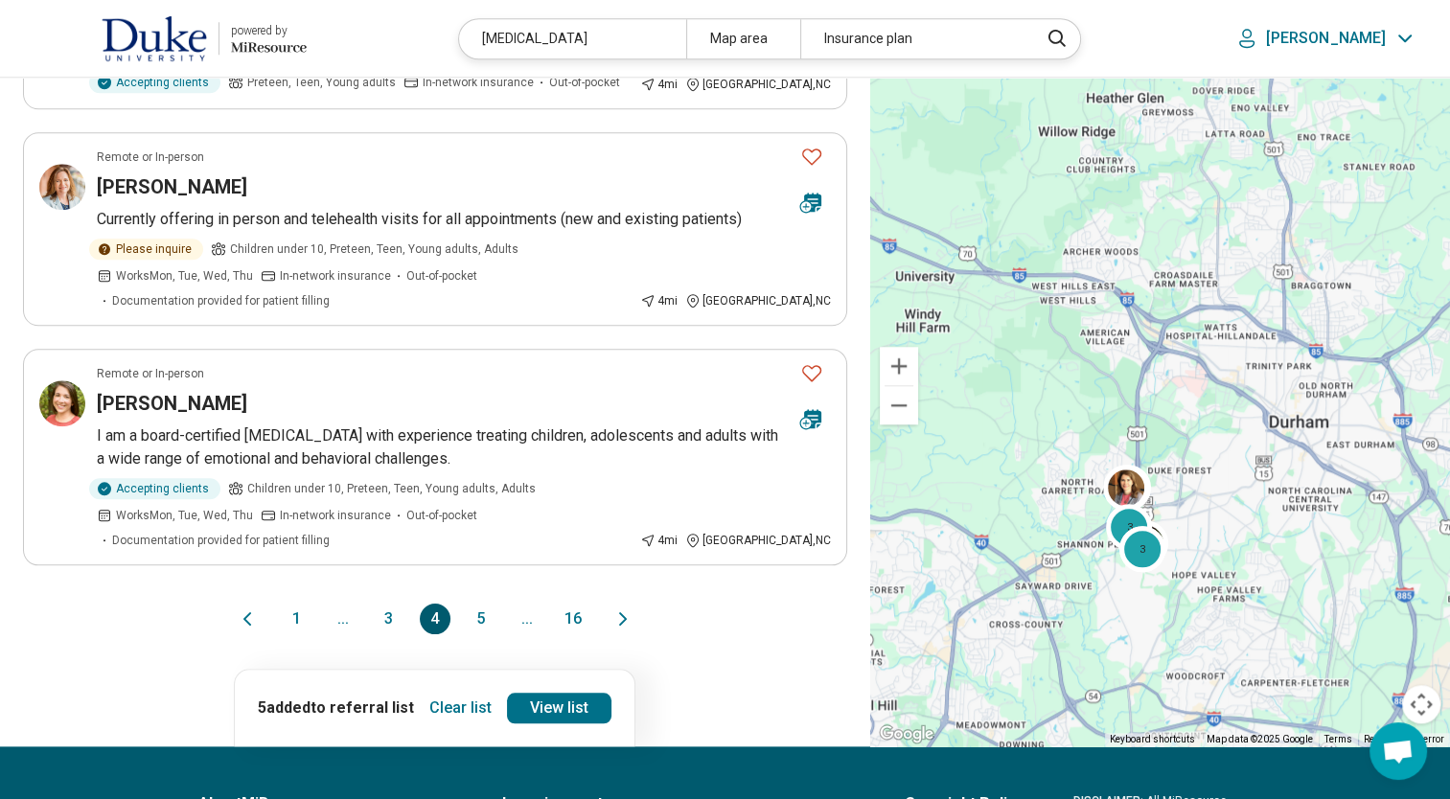
click at [483, 604] on button "5" at bounding box center [481, 619] width 31 height 31
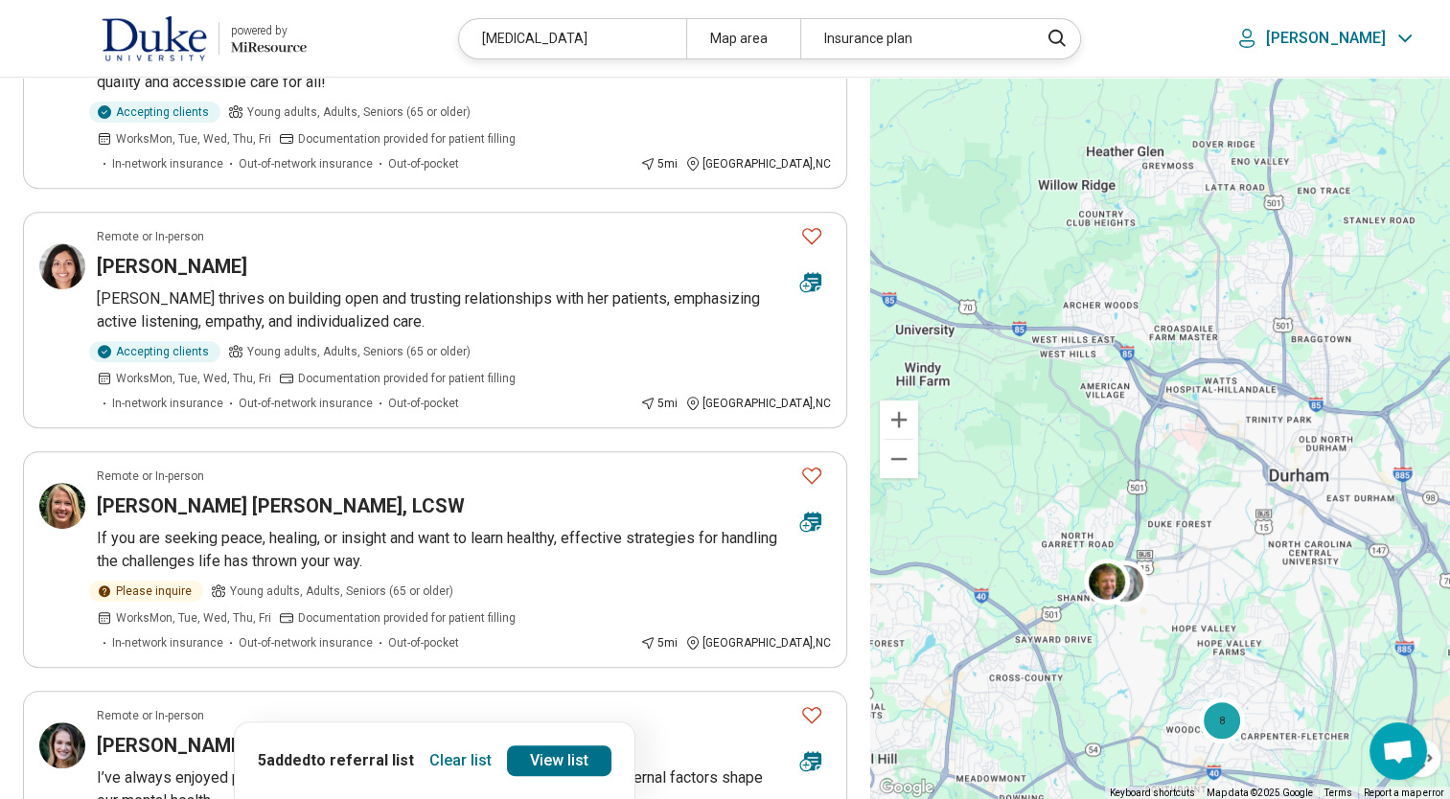
scroll to position [862, 0]
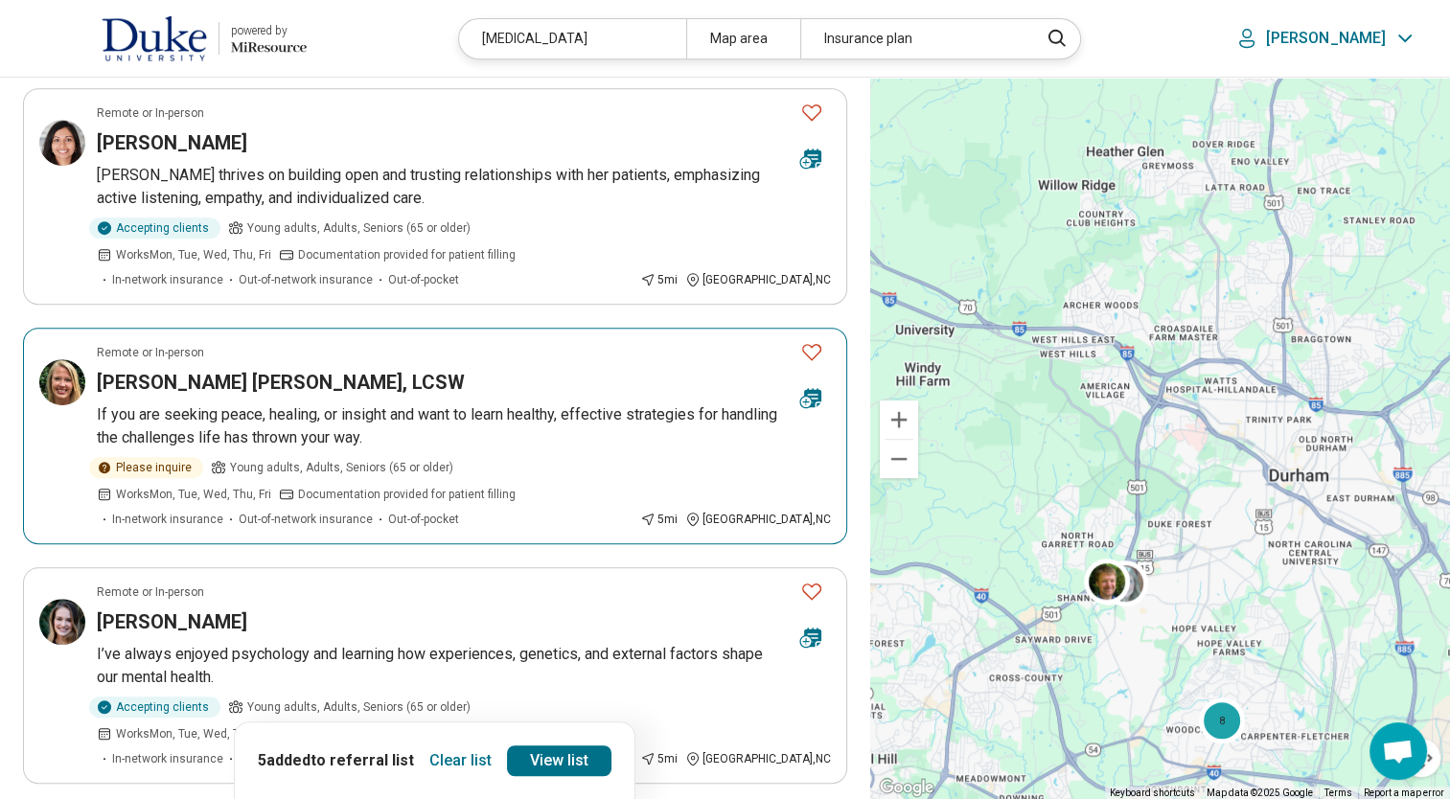
click at [809, 340] on icon "Favorite" at bounding box center [811, 351] width 23 height 23
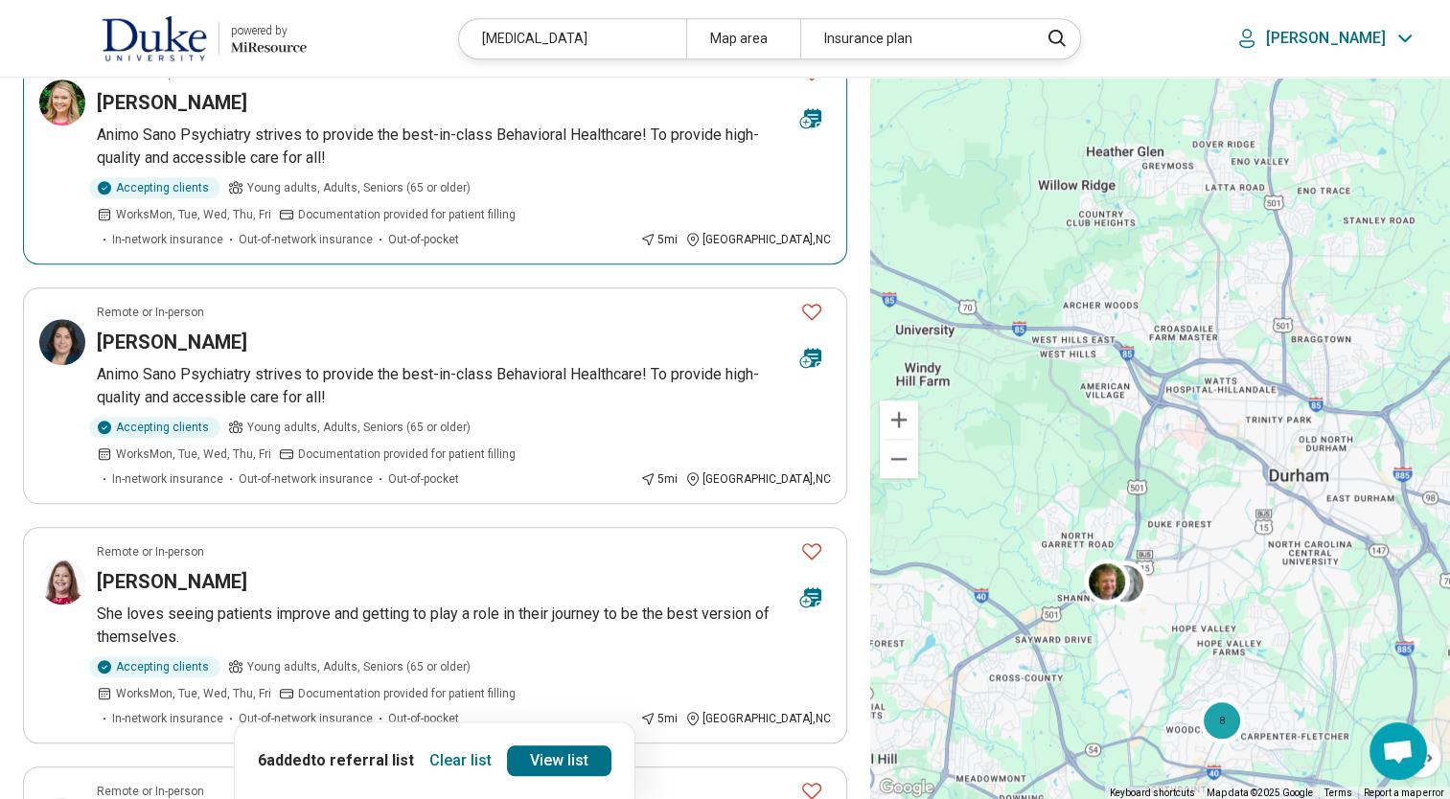
scroll to position [1629, 0]
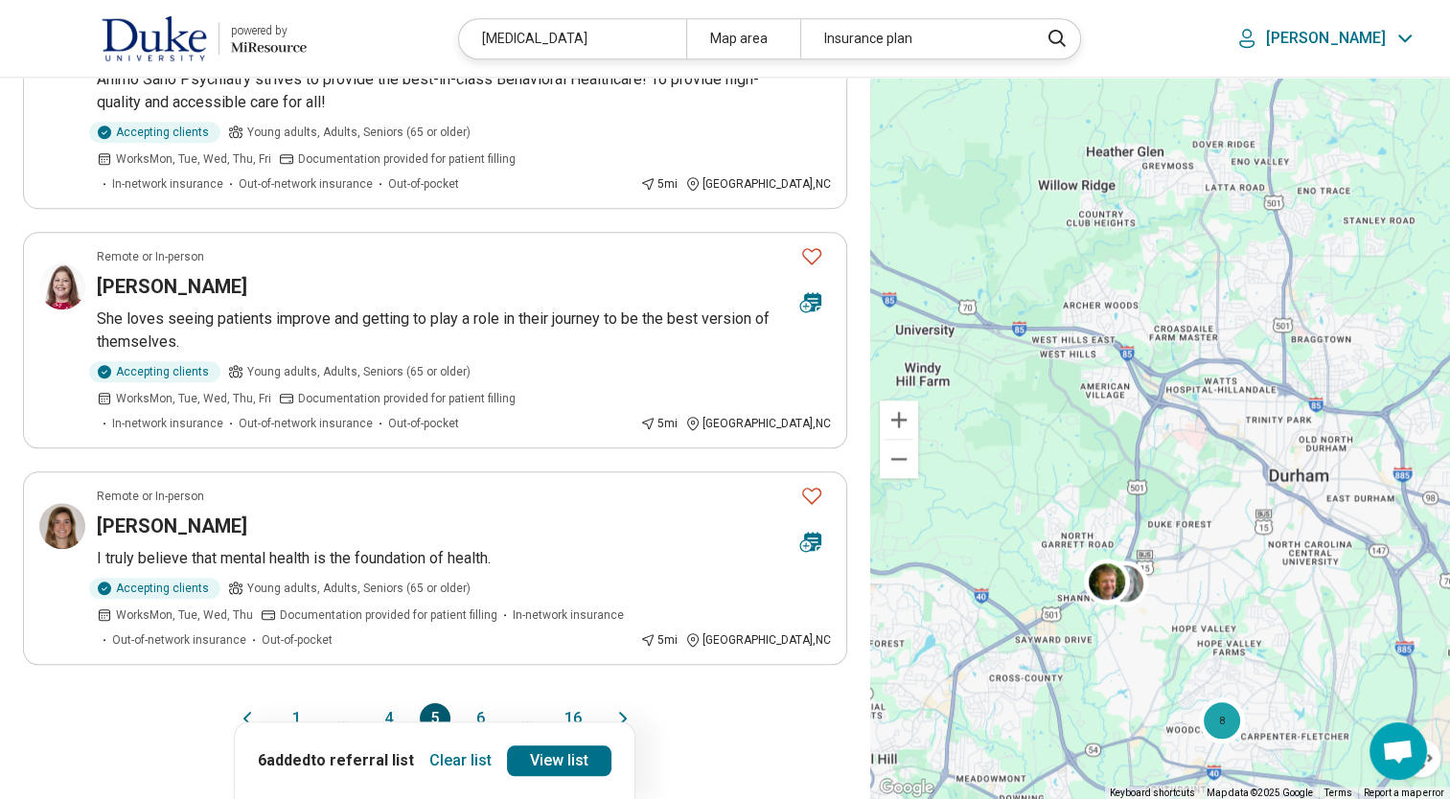
click at [475, 703] on button "6" at bounding box center [481, 718] width 31 height 31
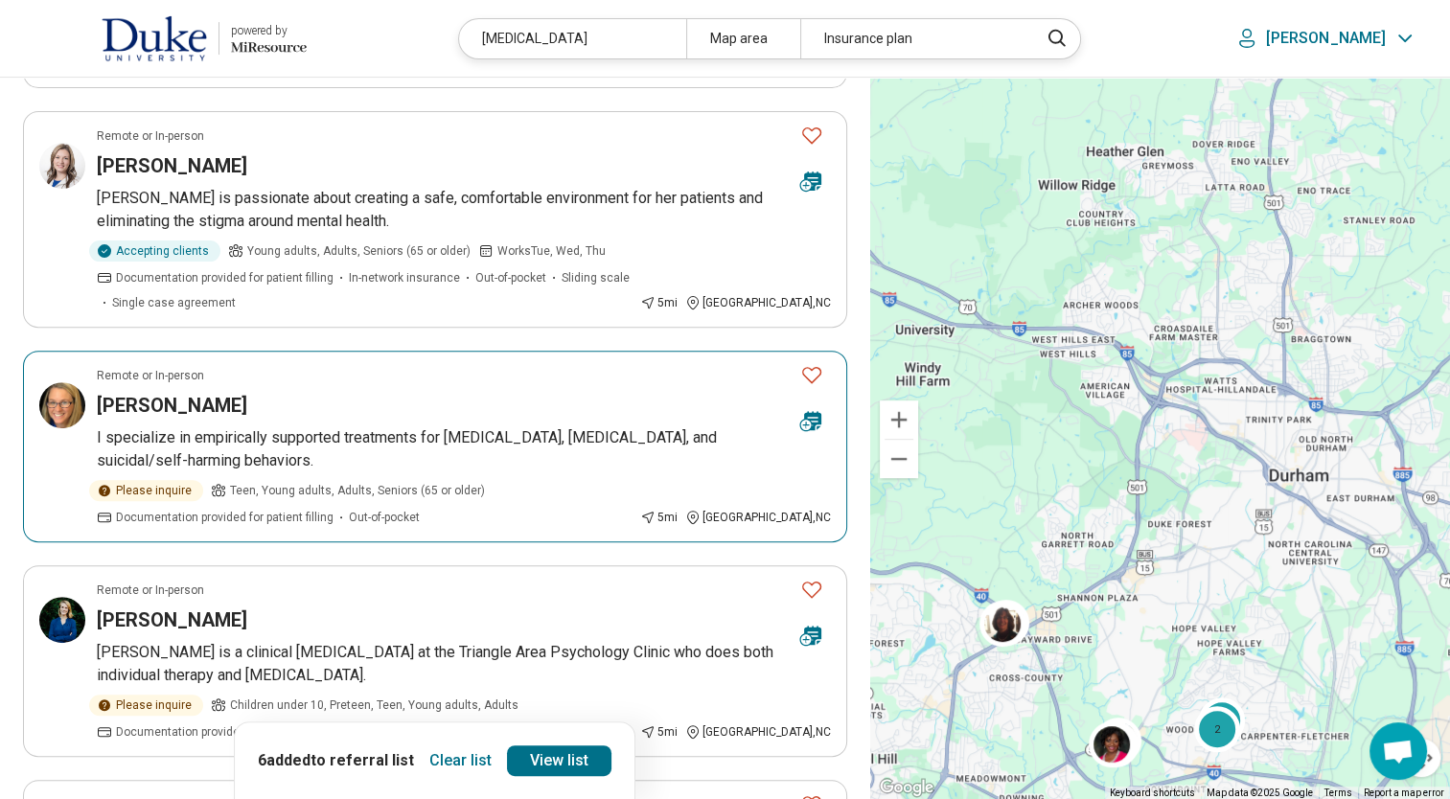
scroll to position [766, 0]
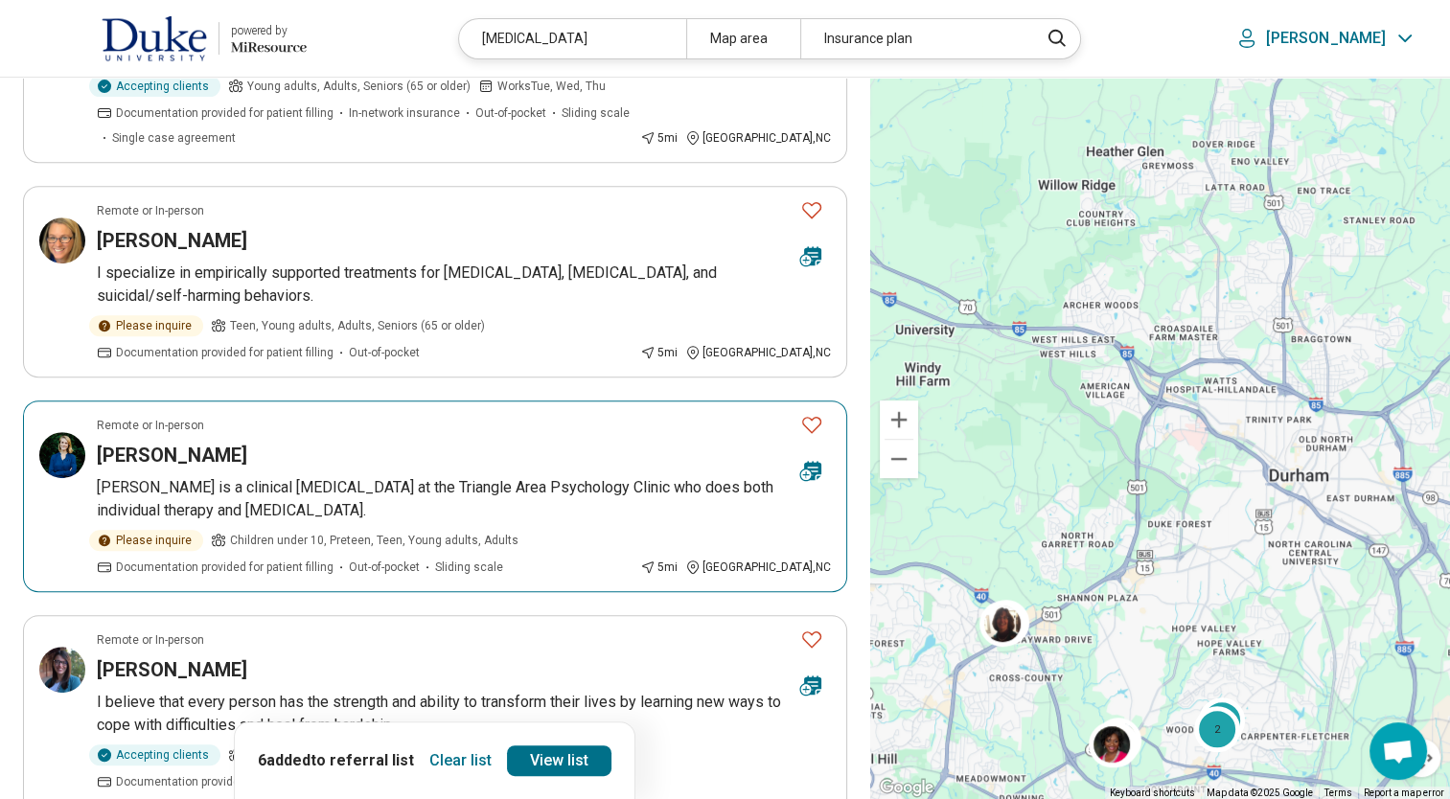
click at [811, 413] on icon "Favorite" at bounding box center [811, 424] width 23 height 23
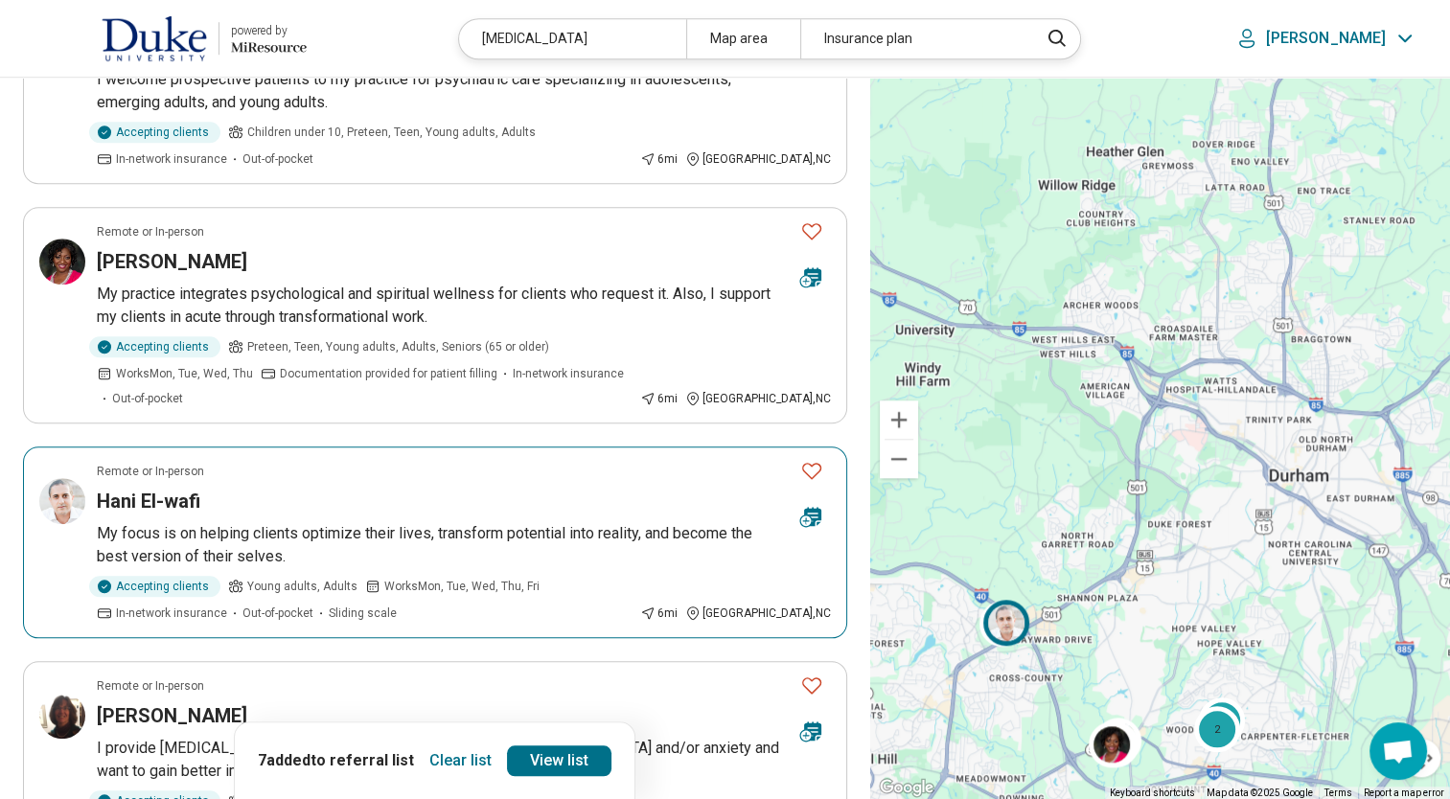
scroll to position [1916, 0]
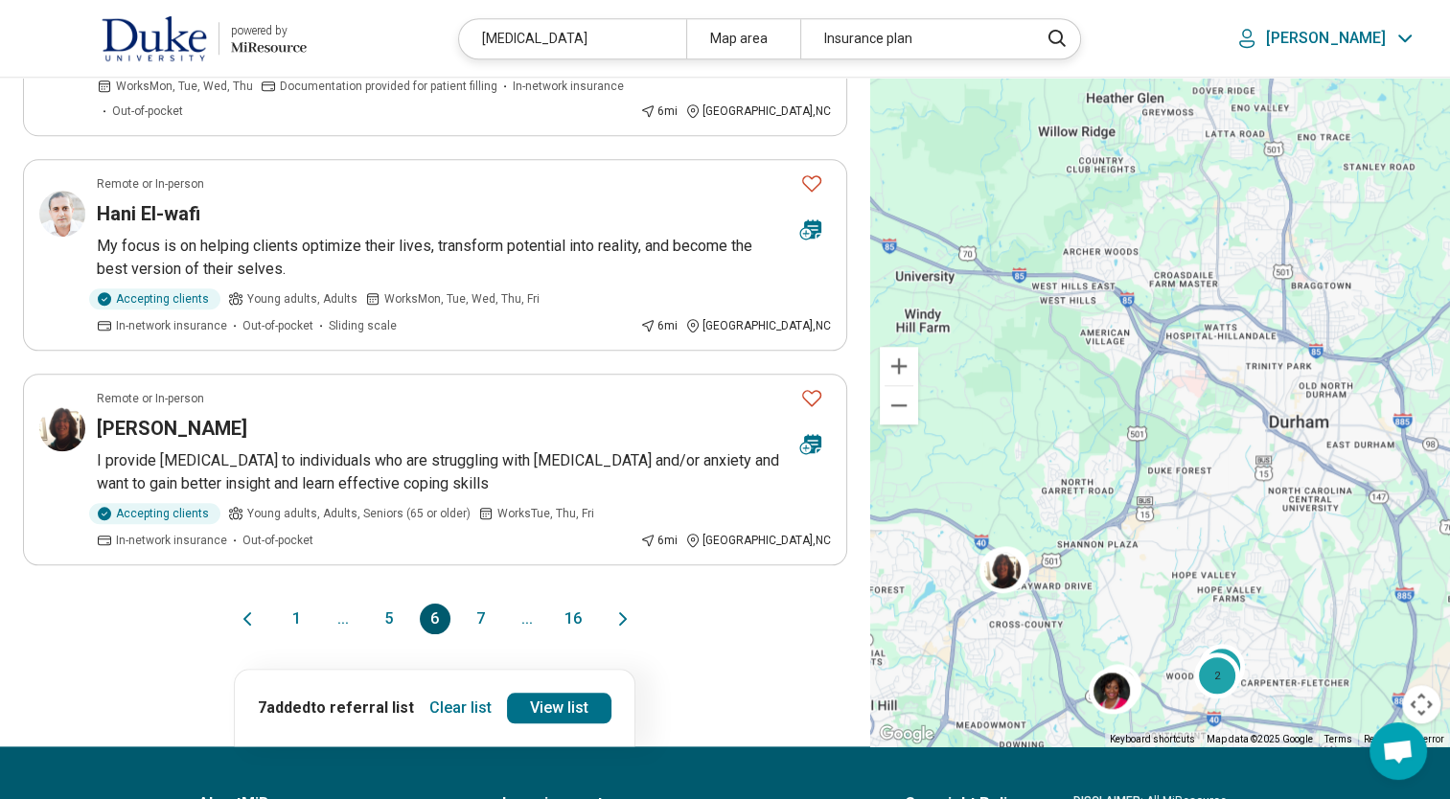
click at [479, 604] on button "7" at bounding box center [481, 619] width 31 height 31
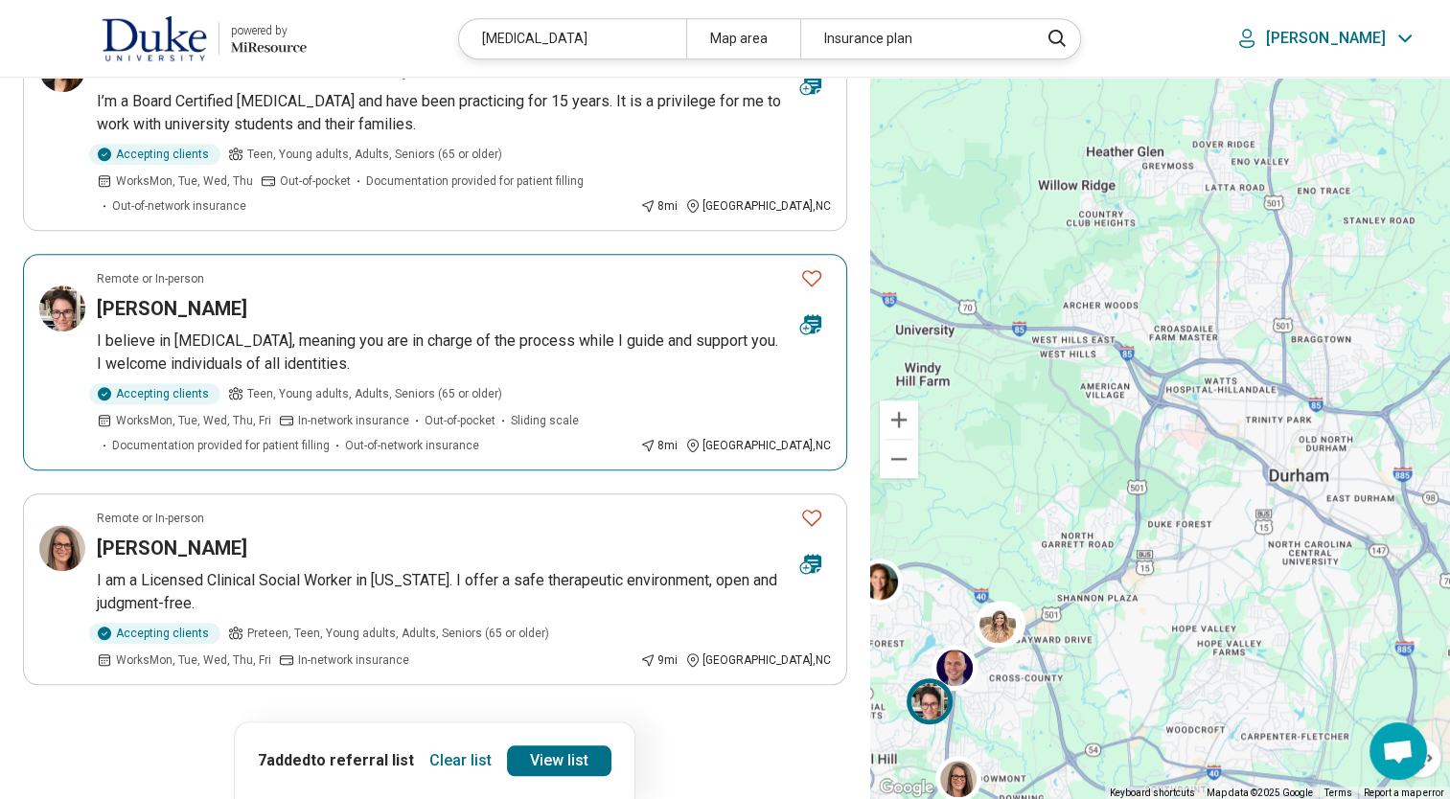
scroll to position [1725, 0]
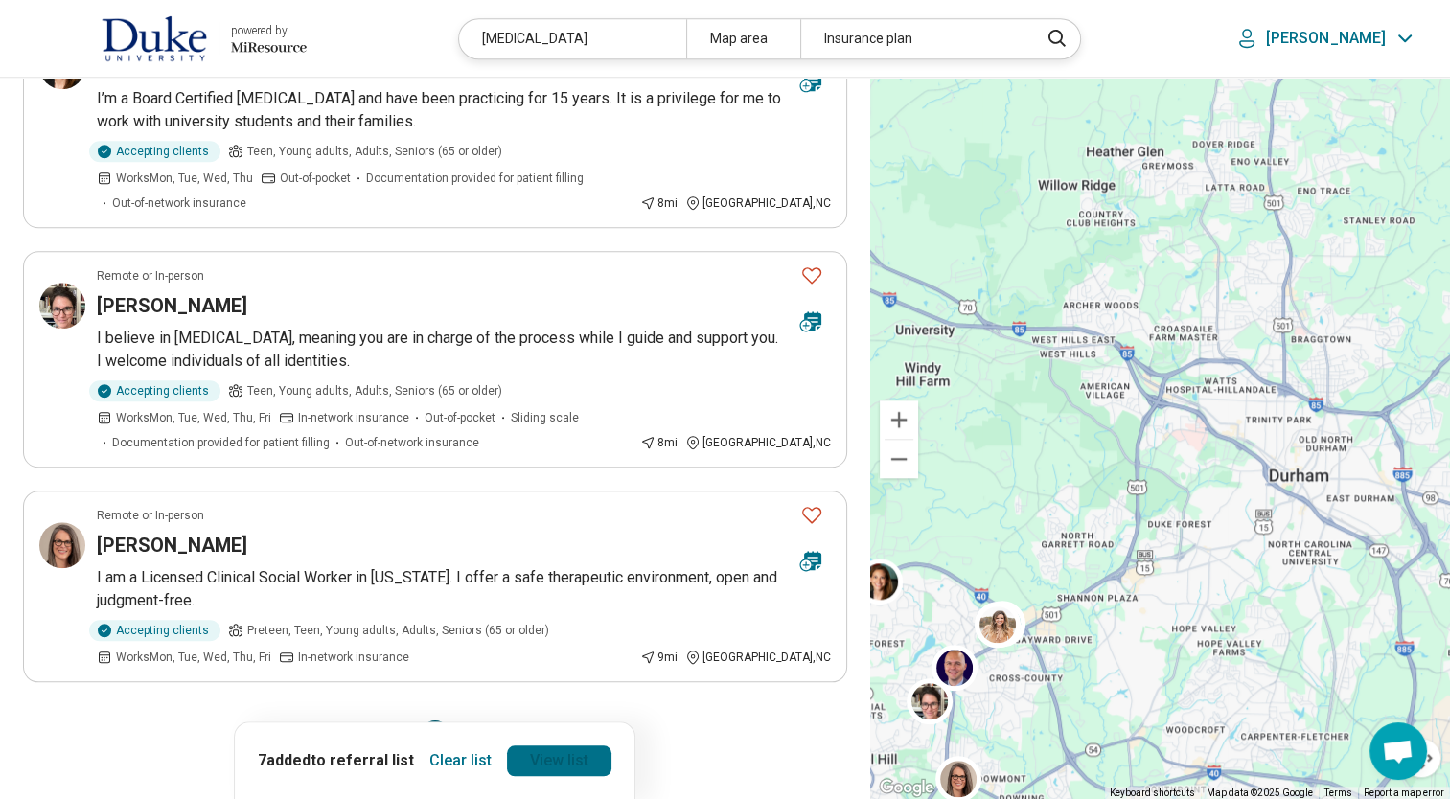
click at [543, 745] on link "View list" at bounding box center [559, 760] width 104 height 31
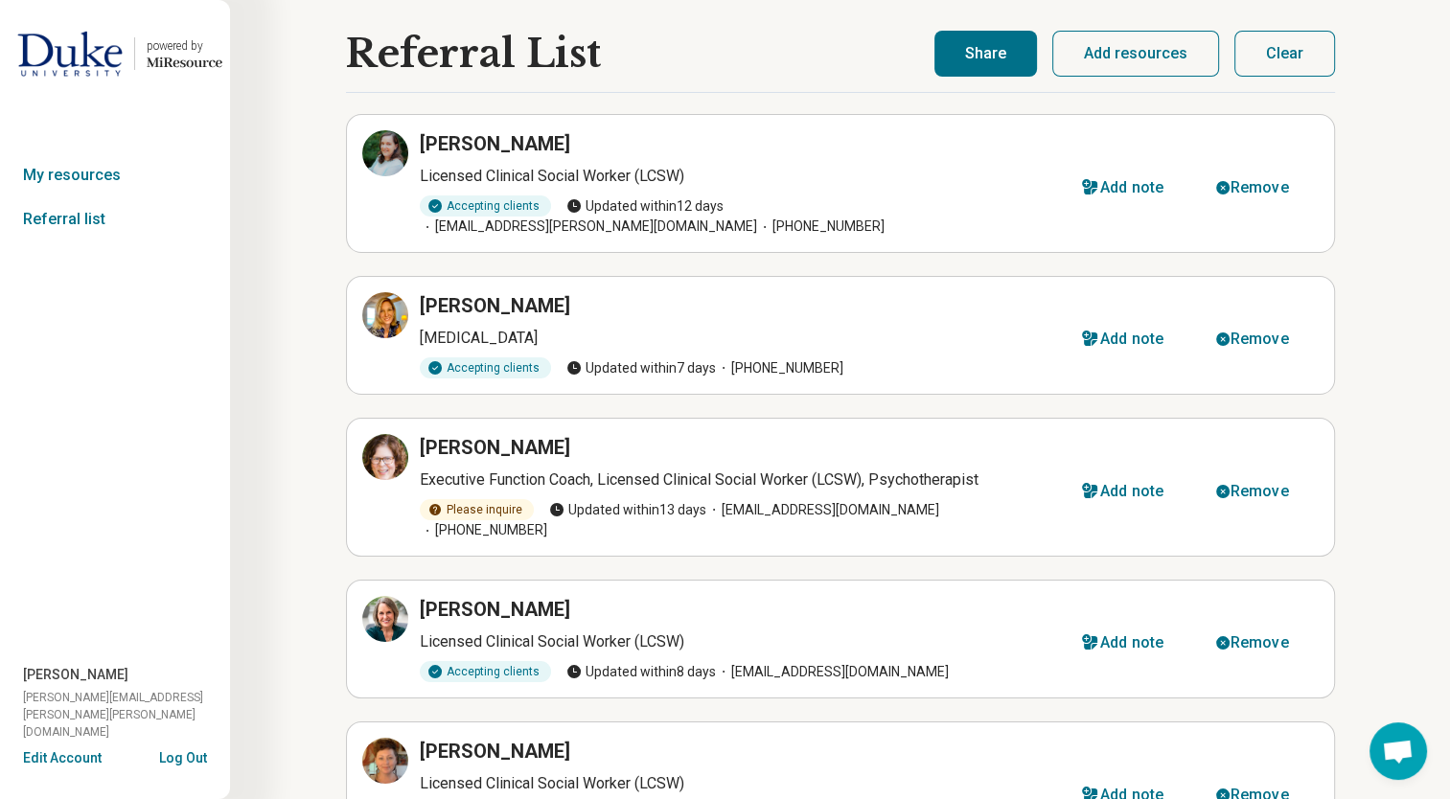
click at [987, 52] on button "Share" at bounding box center [985, 54] width 103 height 46
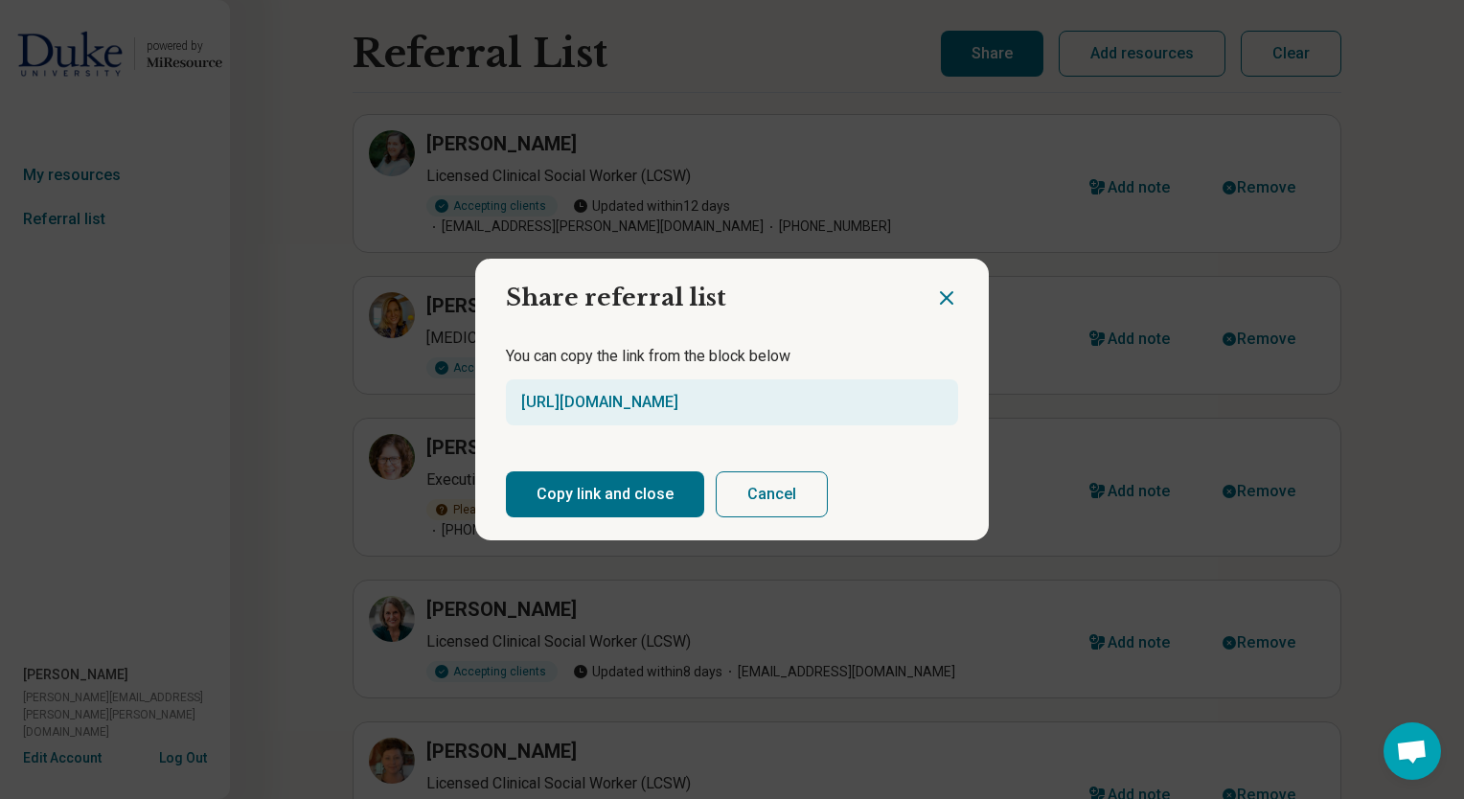
click at [604, 497] on button "Copy link and close" at bounding box center [605, 494] width 198 height 46
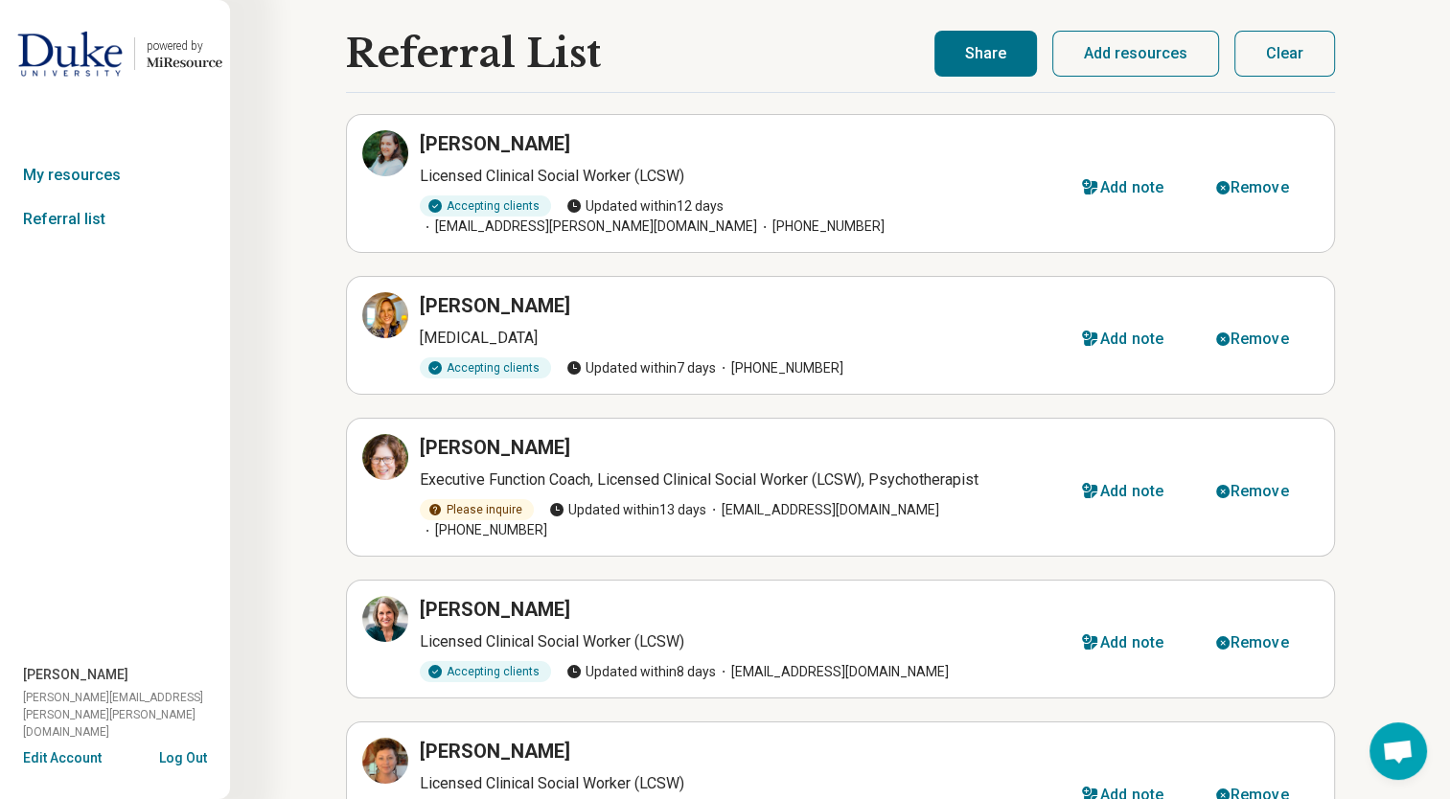
scroll to position [96, 0]
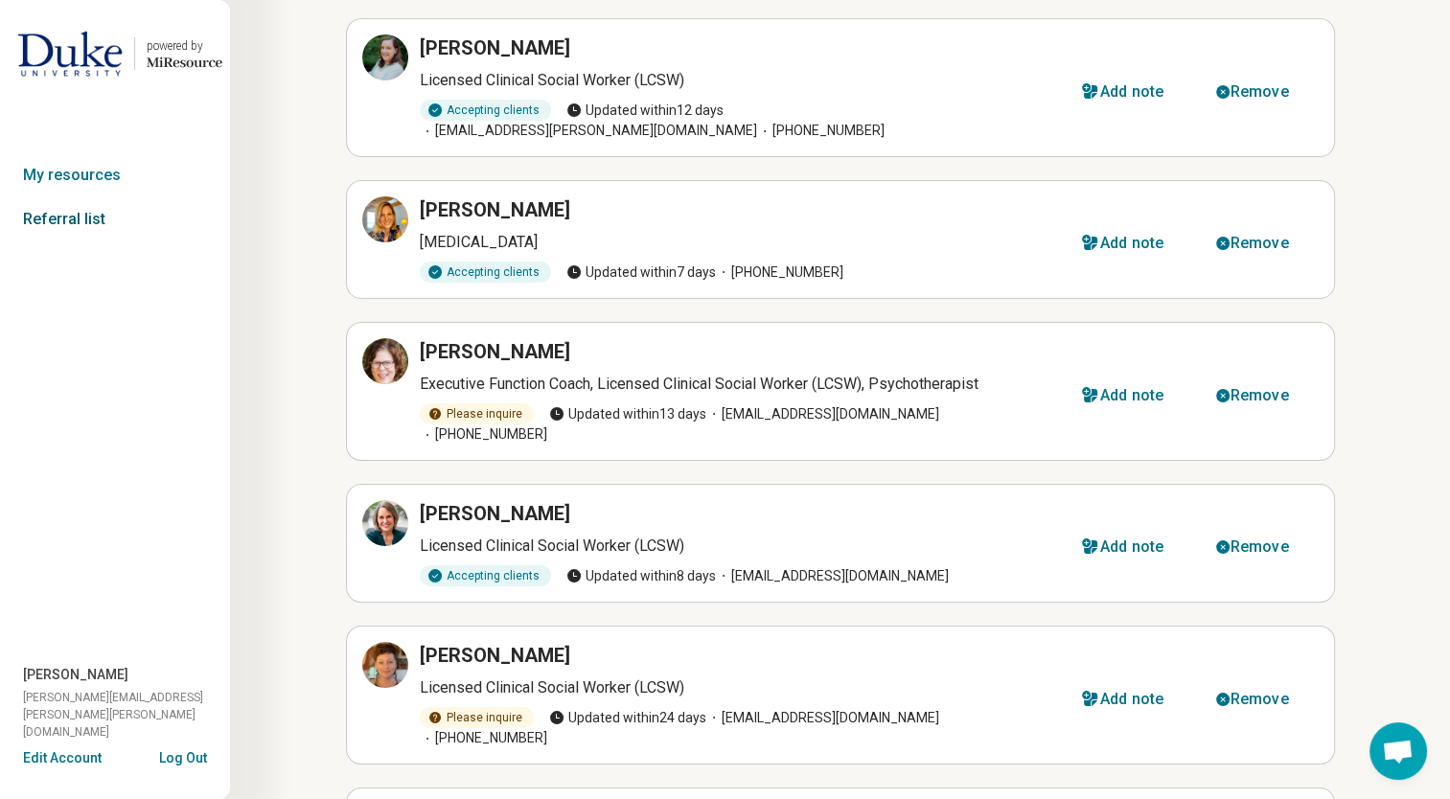
click at [66, 221] on link "Referral list" at bounding box center [115, 219] width 230 height 44
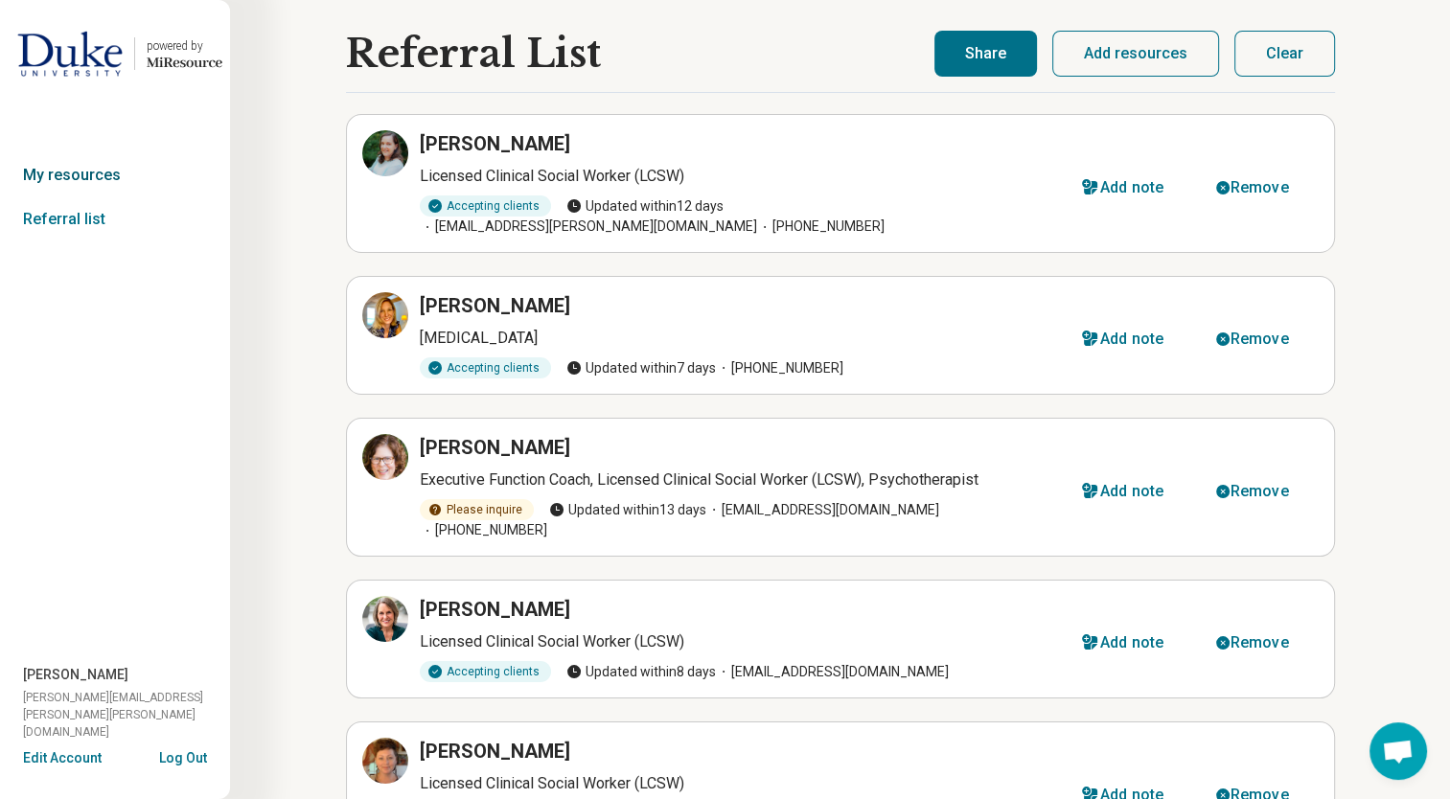
click at [92, 173] on link "My resources" at bounding box center [115, 175] width 230 height 44
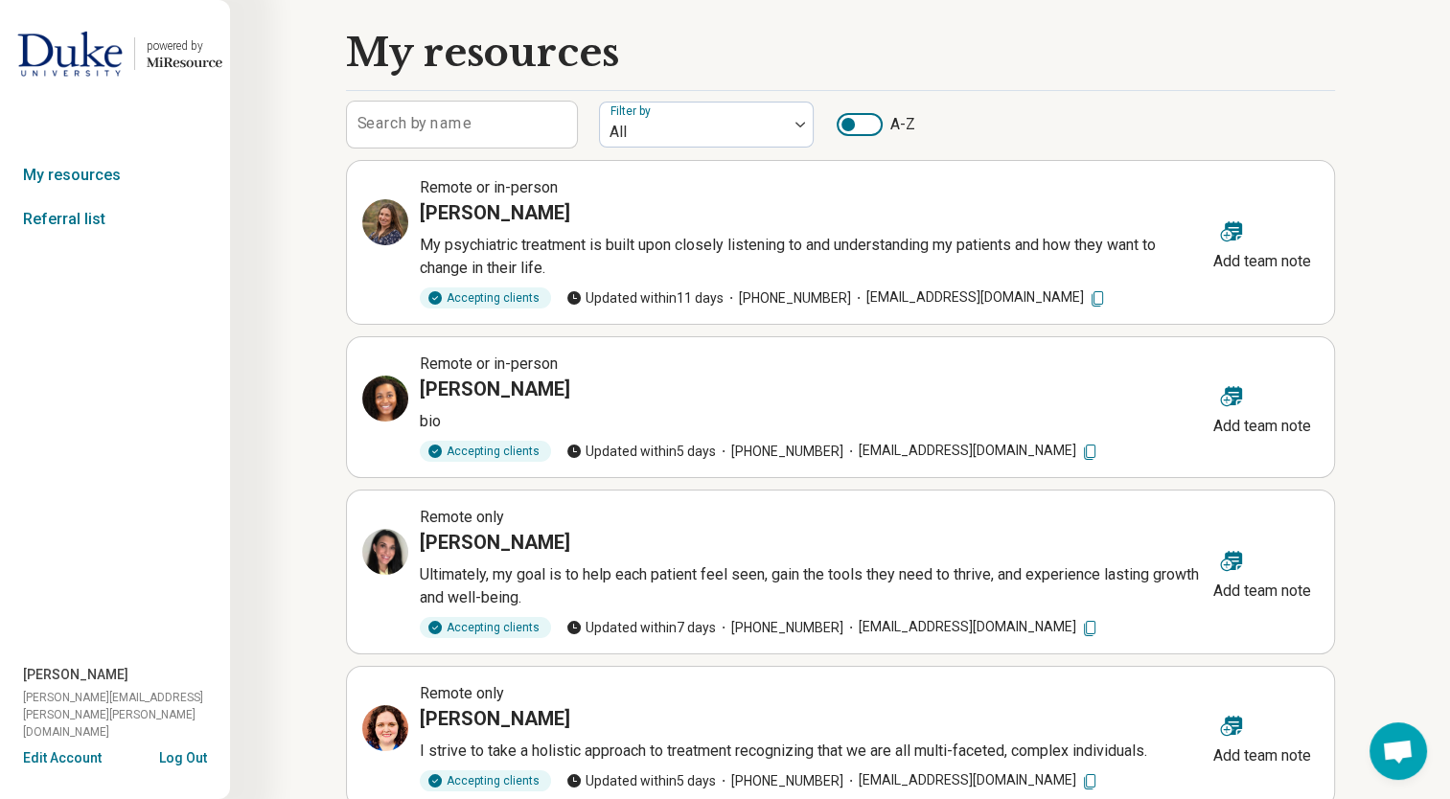
click at [61, 56] on img at bounding box center [69, 54] width 105 height 46
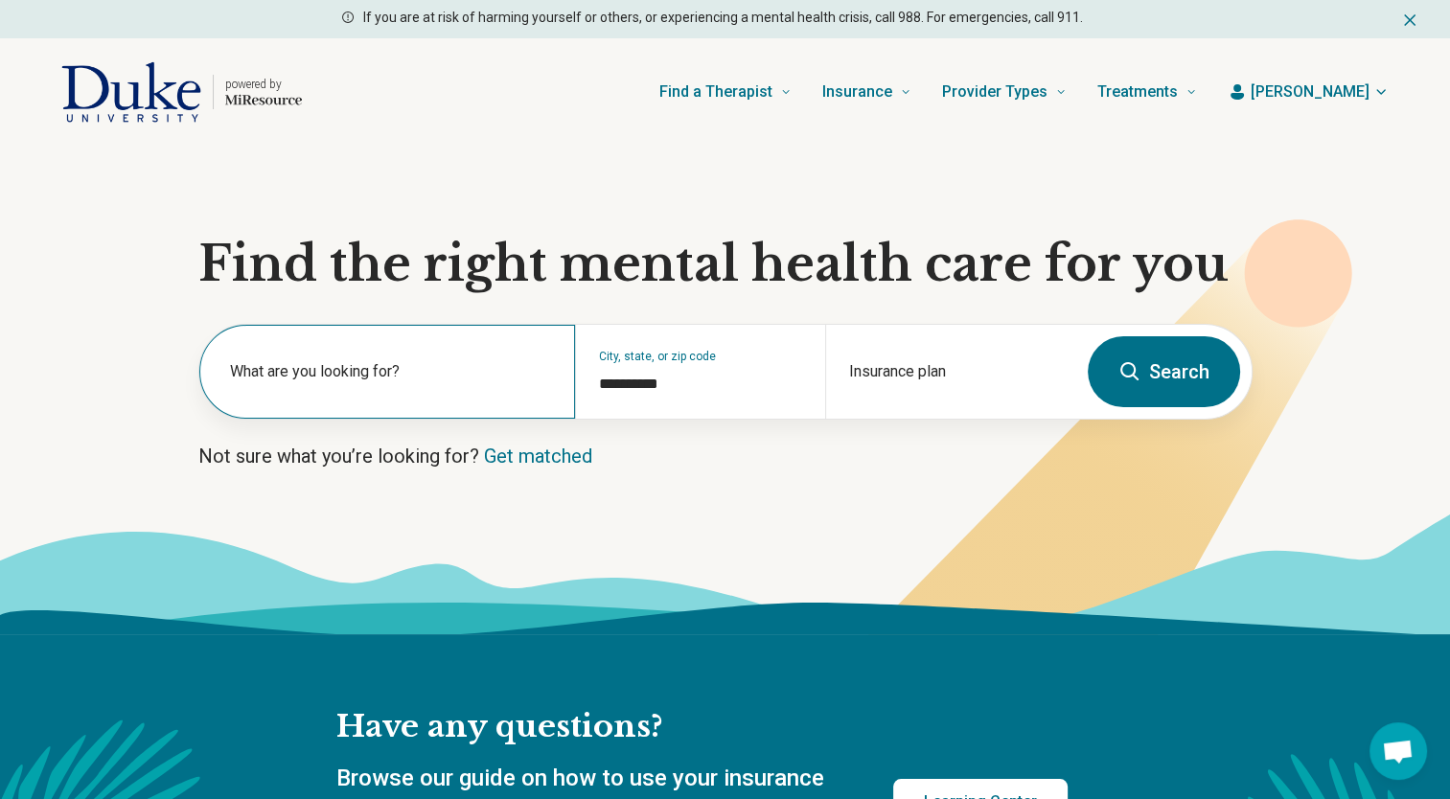
click at [322, 368] on label "What are you looking for?" at bounding box center [391, 371] width 322 height 23
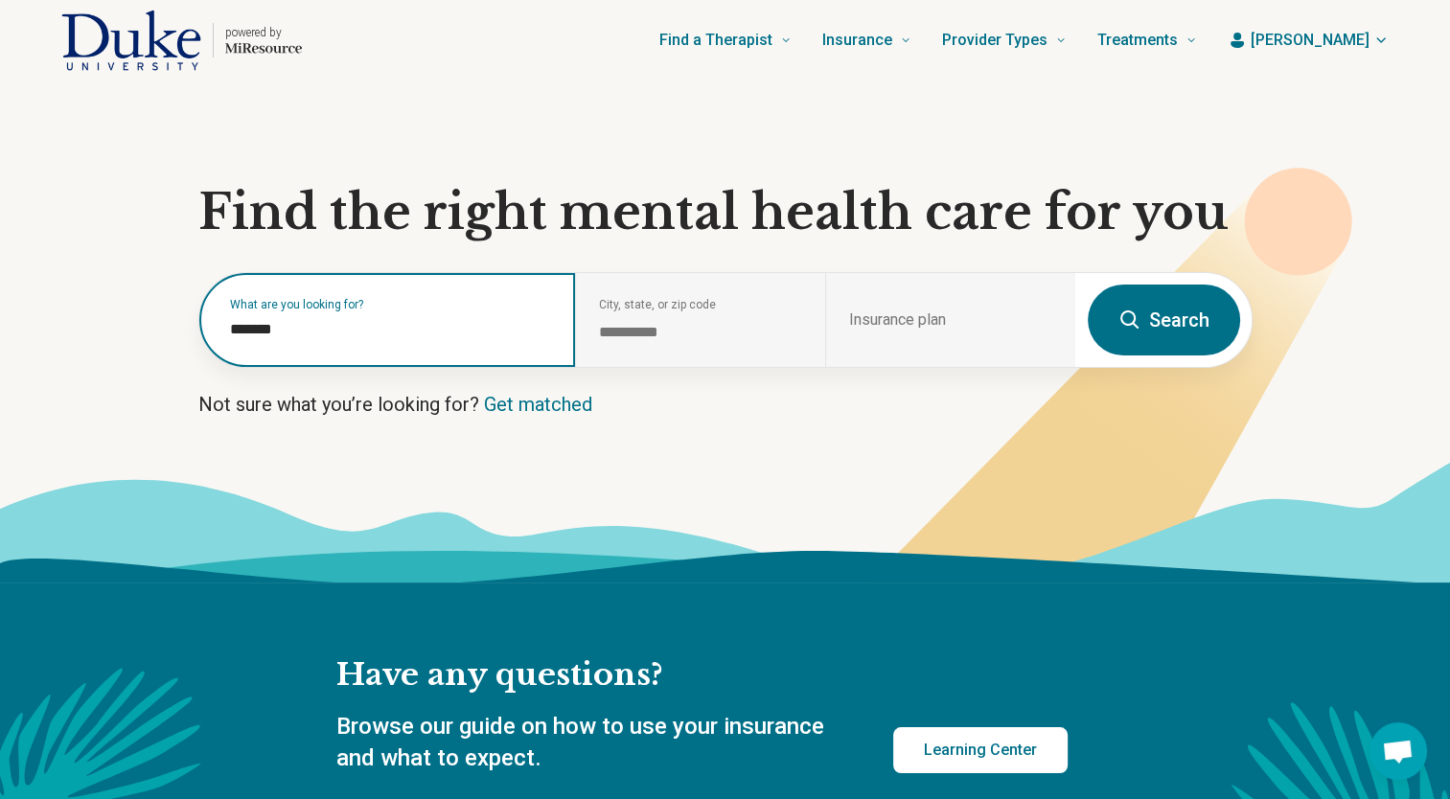
scroll to position [96, 0]
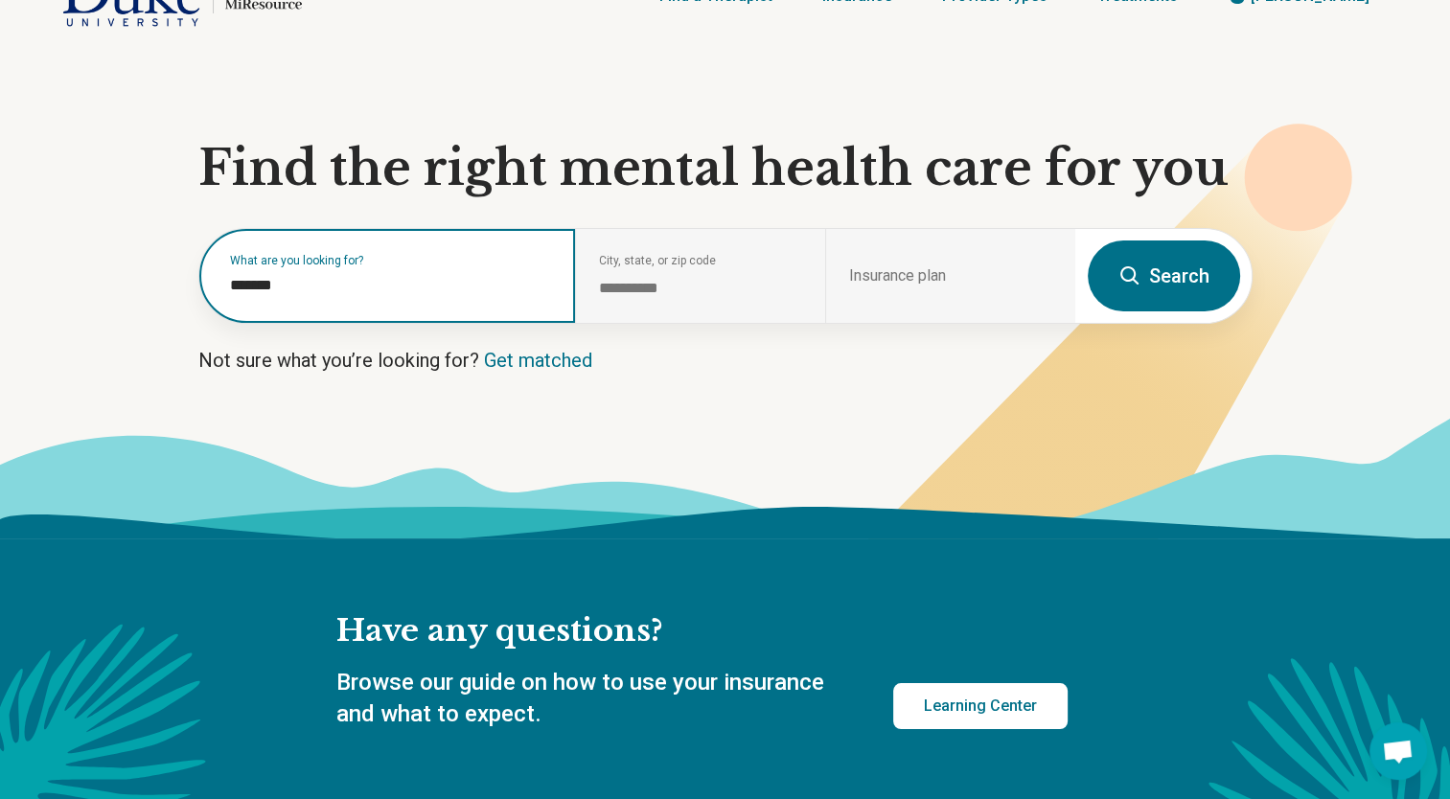
drag, startPoint x: 245, startPoint y: 294, endPoint x: 79, endPoint y: 286, distance: 166.9
click at [79, 286] on section "**********" at bounding box center [725, 294] width 1450 height 489
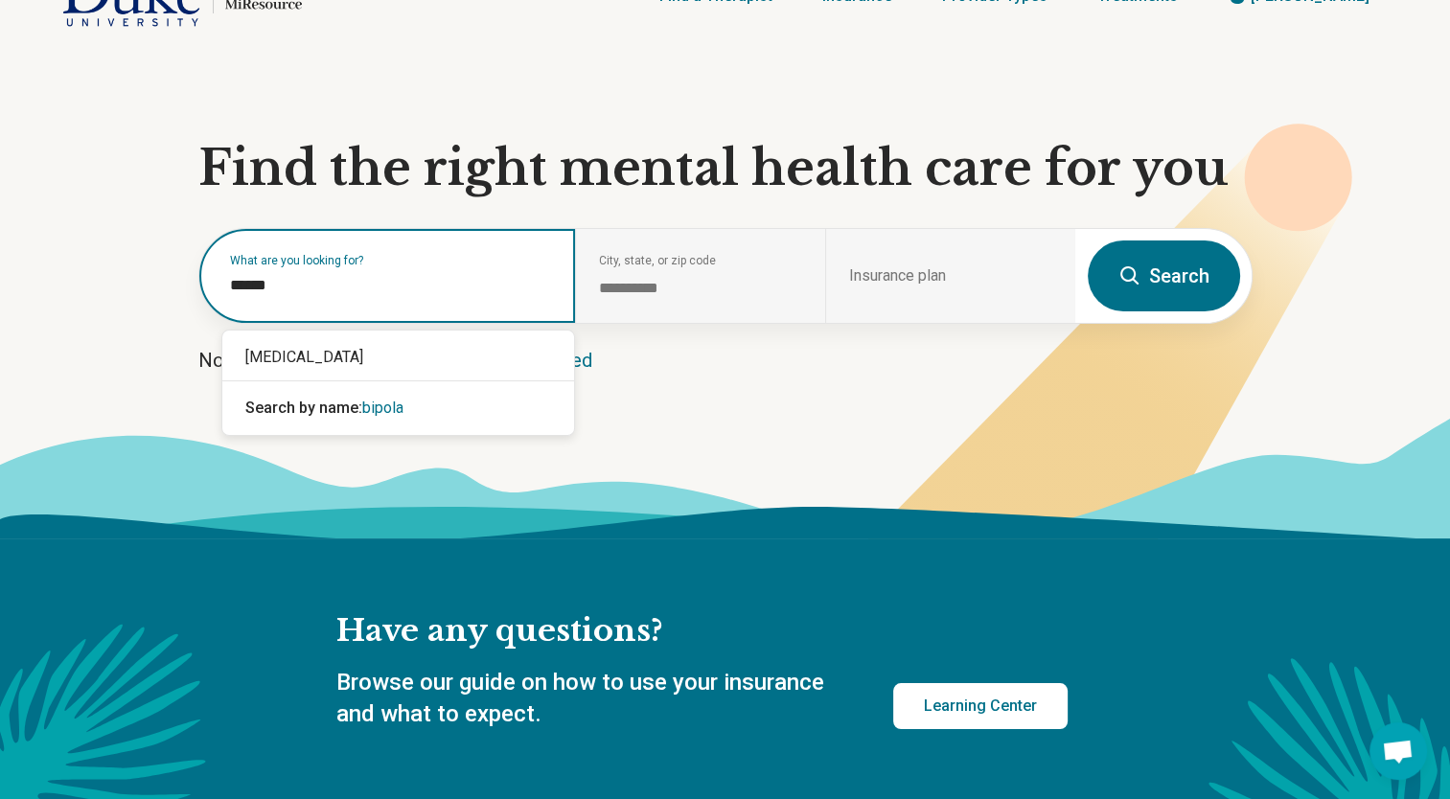
type input "*******"
click at [318, 351] on div "[MEDICAL_DATA]" at bounding box center [398, 357] width 352 height 38
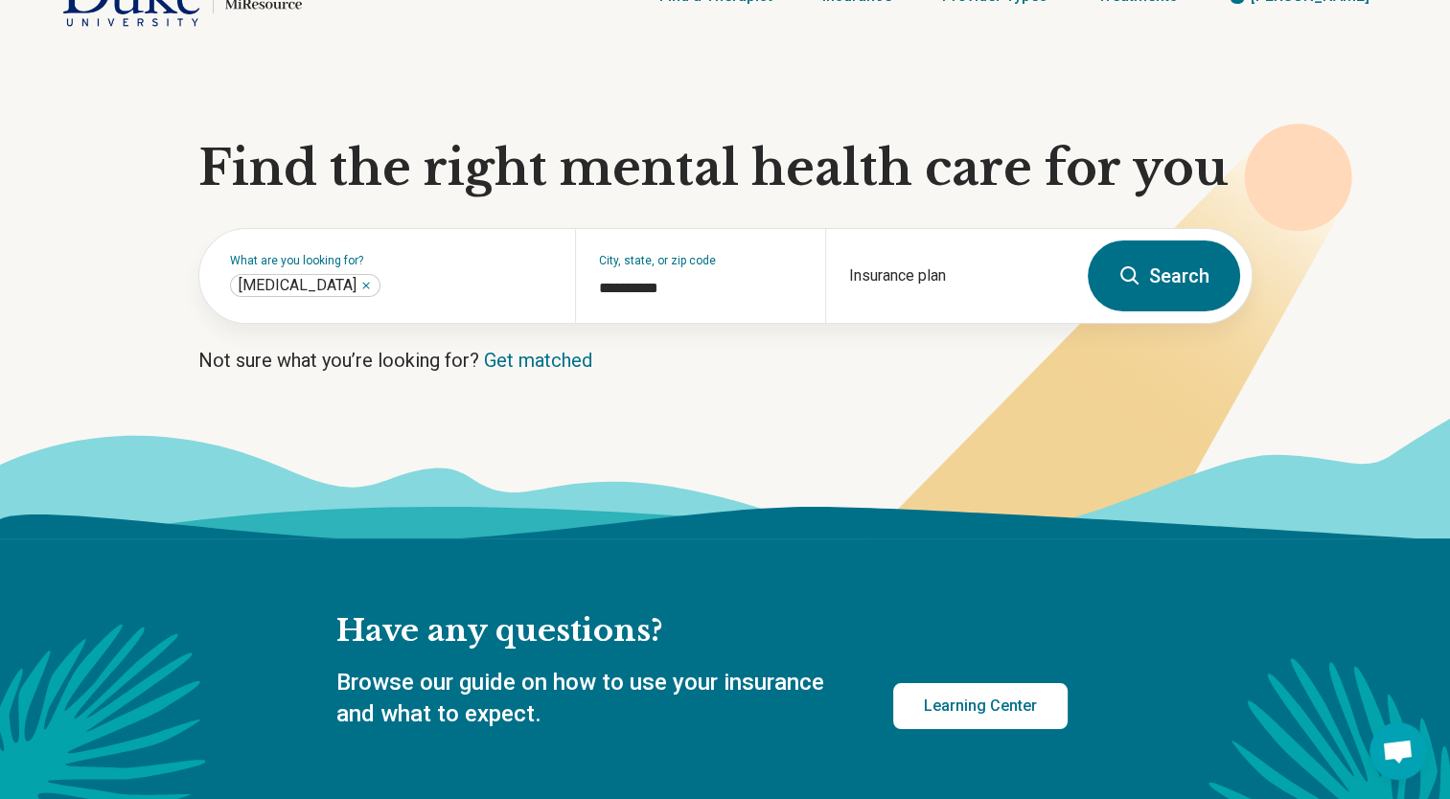
click at [1154, 296] on button "Search" at bounding box center [1163, 275] width 152 height 71
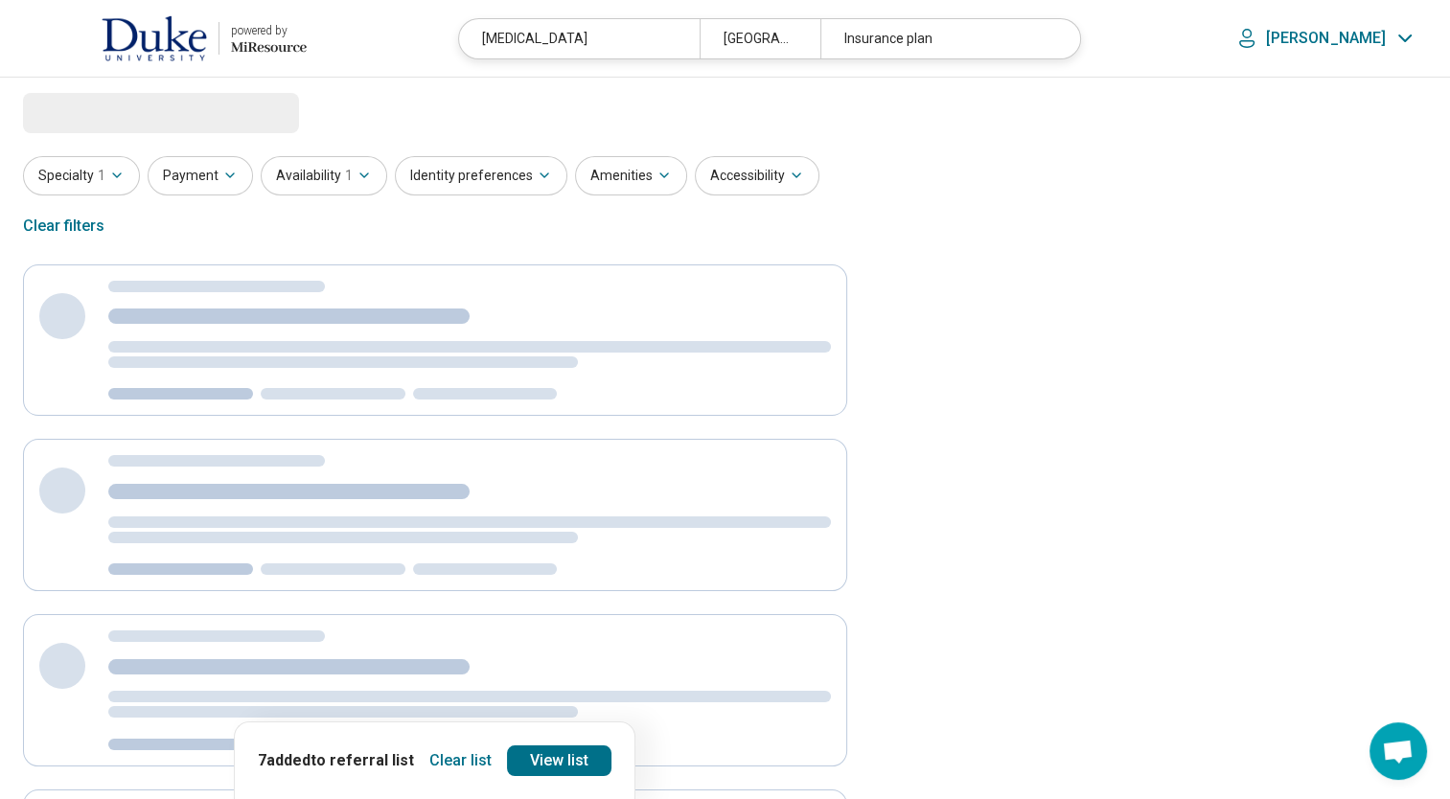
select select "***"
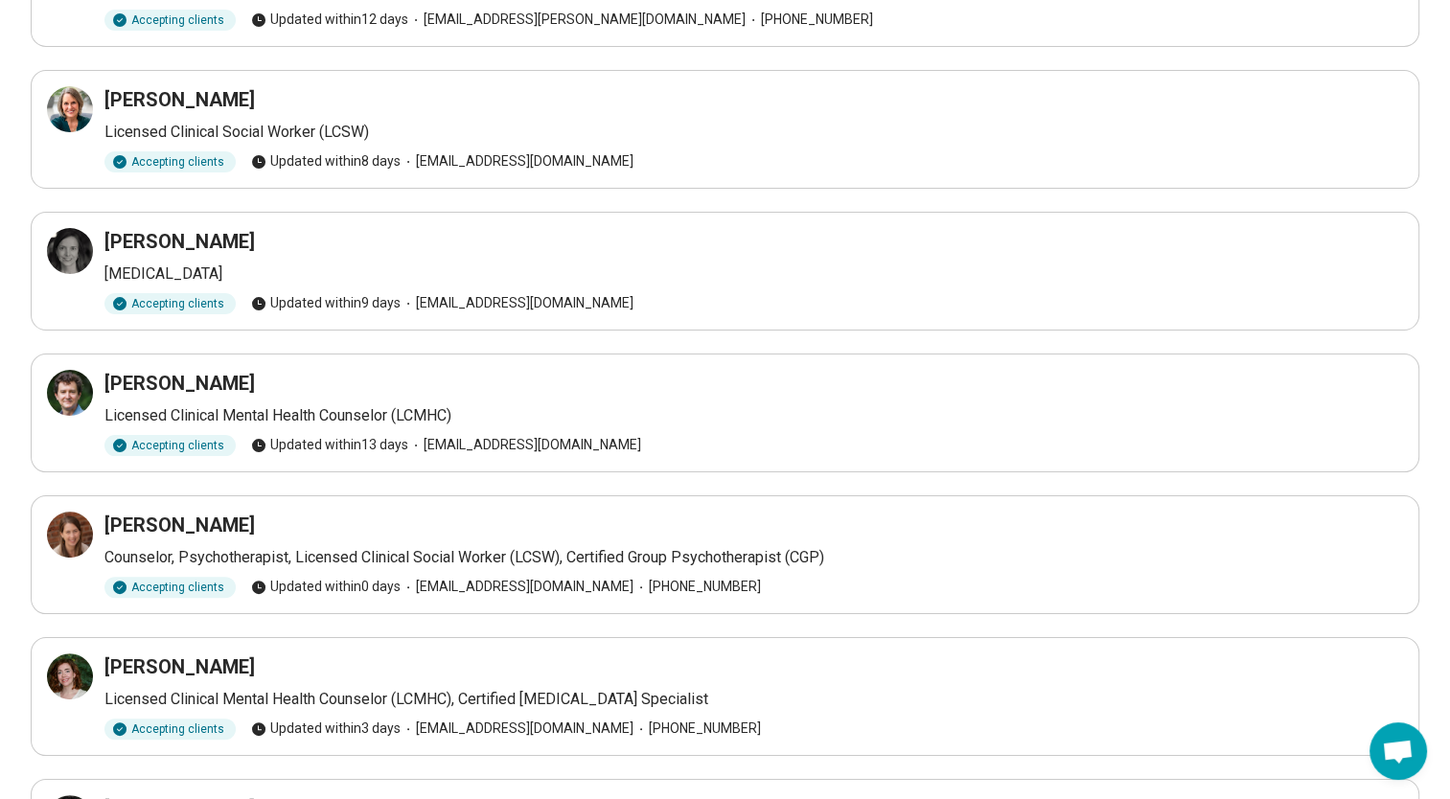
scroll to position [540, 0]
